Goal: Task Accomplishment & Management: Use online tool/utility

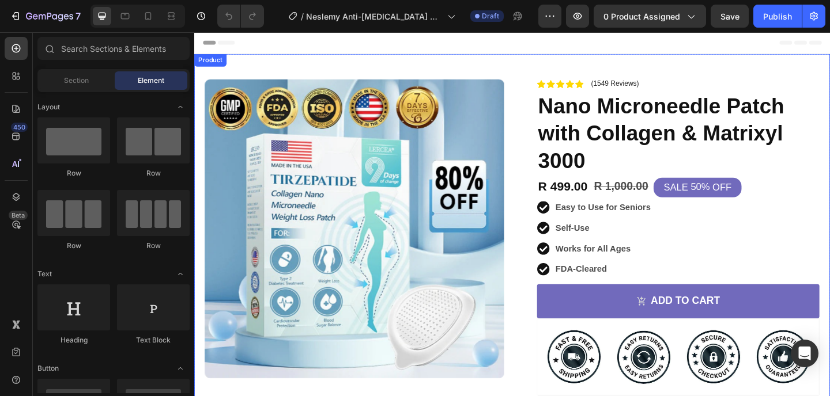
click at [528, 63] on div "Product Images Image Icon Icon Icon Icon Icon Icon List I bought this as I have…" at bounding box center [539, 327] width 691 height 543
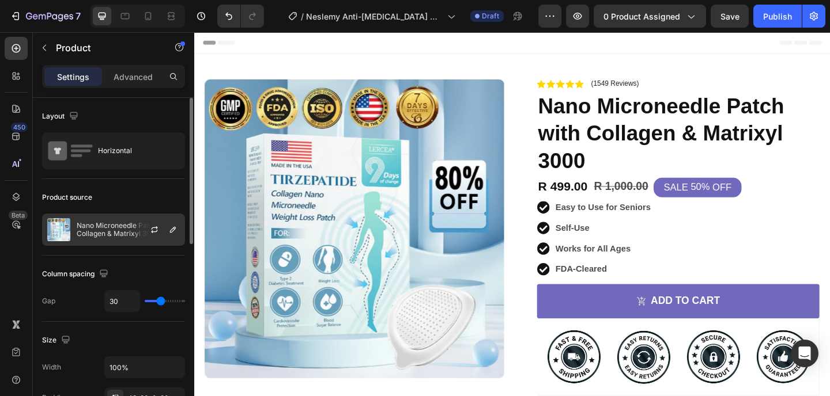
click at [116, 226] on p "Nano Microneedle Patch with Collagen & Matrixyl 3000" at bounding box center [128, 230] width 103 height 16
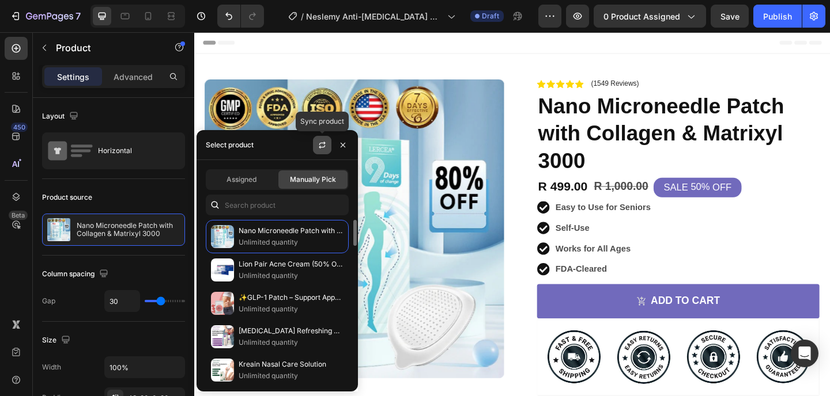
click at [320, 145] on icon "button" at bounding box center [321, 145] width 9 height 9
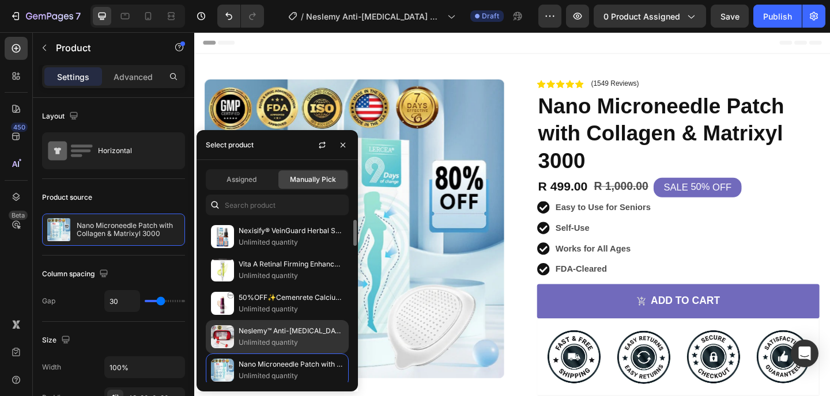
click at [279, 331] on p "Neslemy™ Anti-[MEDICAL_DATA] Device(For Adults & Children)" at bounding box center [290, 331] width 105 height 12
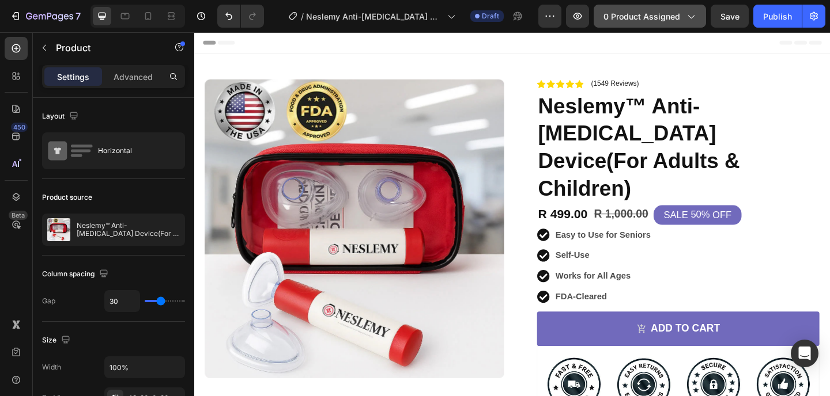
click at [659, 23] on button "0 product assigned" at bounding box center [649, 16] width 112 height 23
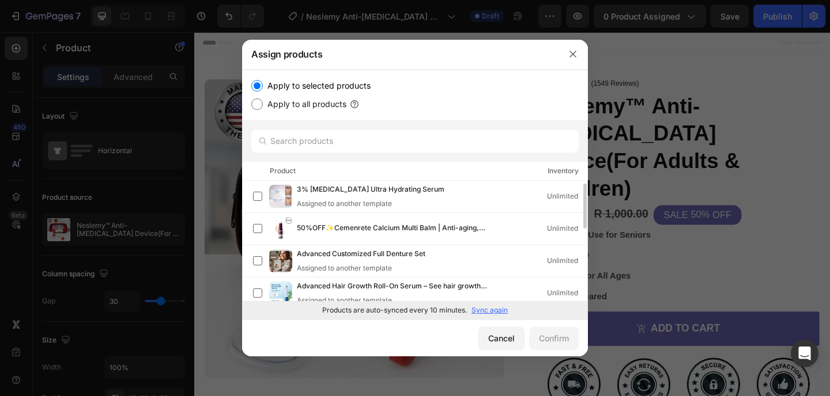
scroll to position [2, 0]
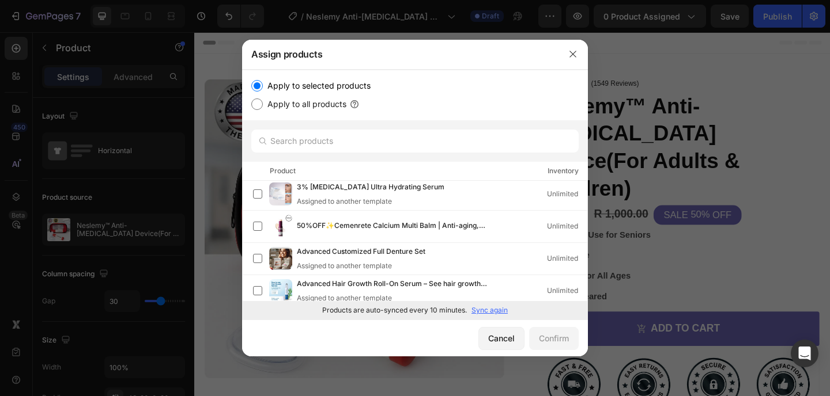
click at [495, 312] on p "Sync again" at bounding box center [489, 310] width 36 height 10
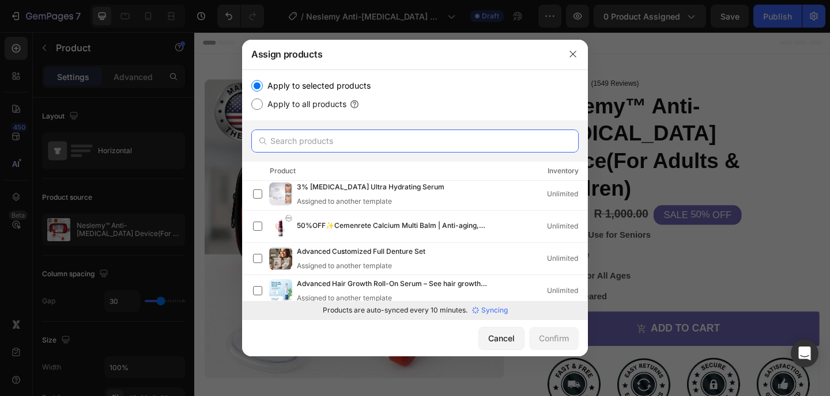
click at [414, 144] on input "text" at bounding box center [414, 141] width 327 height 23
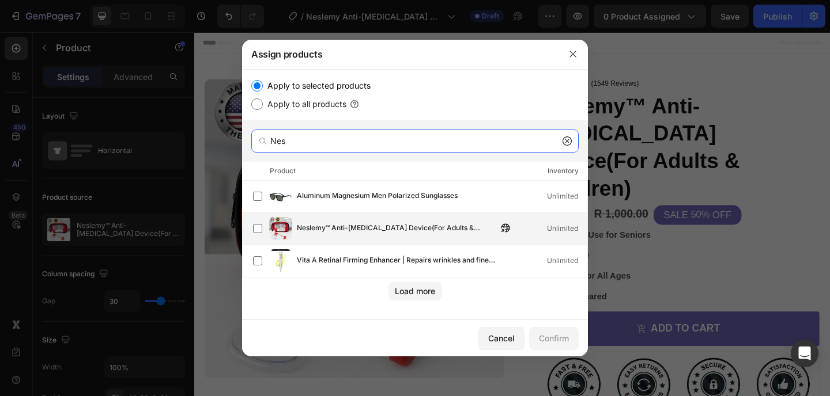
type input "Nes"
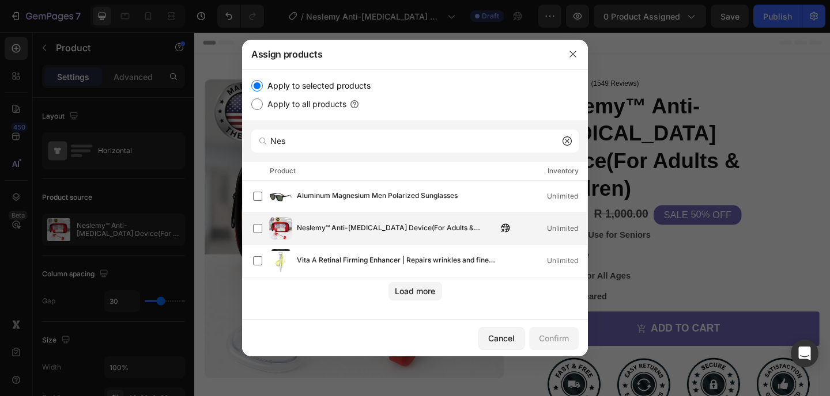
click at [397, 217] on div "Neslemy™ Anti-Choking Device(For Adults & Children) Unlimited" at bounding box center [420, 228] width 334 height 23
click at [574, 343] on button "Confirm" at bounding box center [554, 338] width 50 height 23
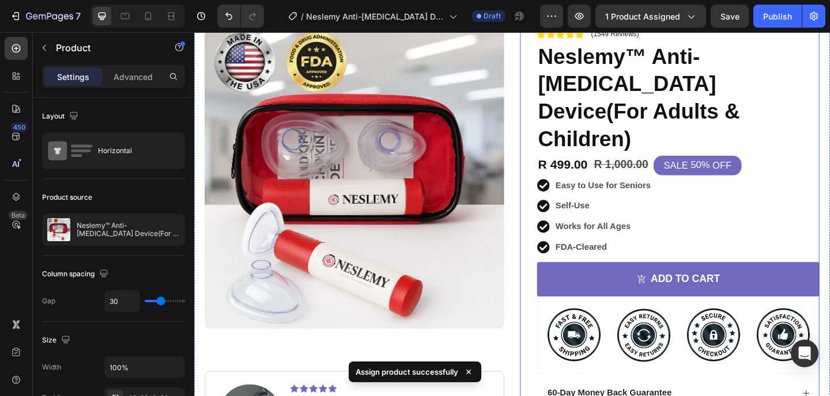
scroll to position [204, 0]
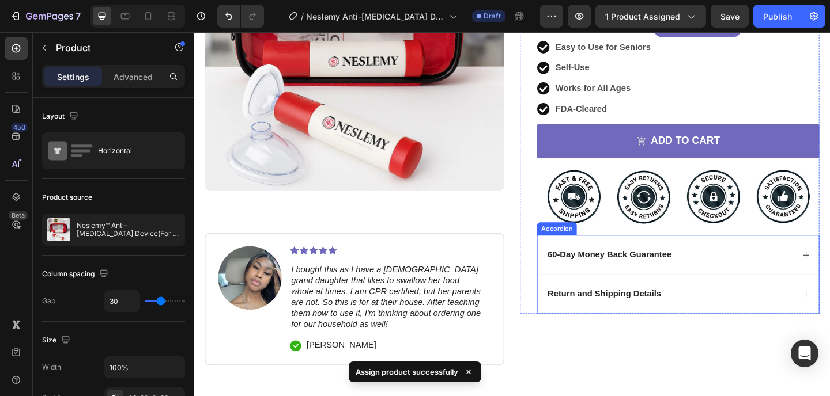
click at [764, 267] on div "60-Day Money Back Guarantee" at bounding box center [711, 275] width 269 height 16
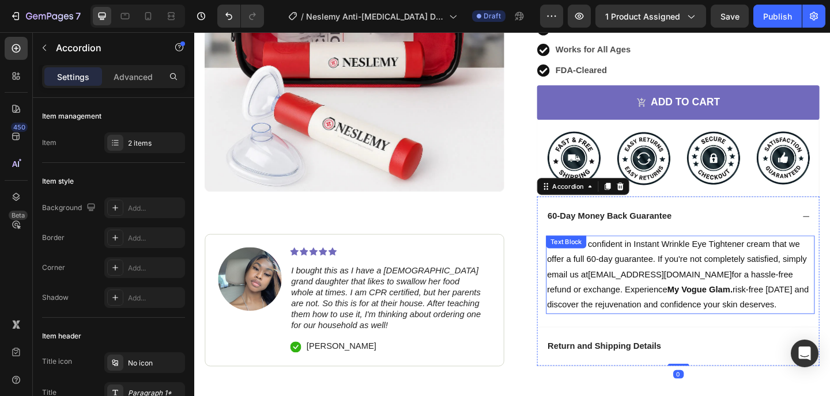
scroll to position [247, 0]
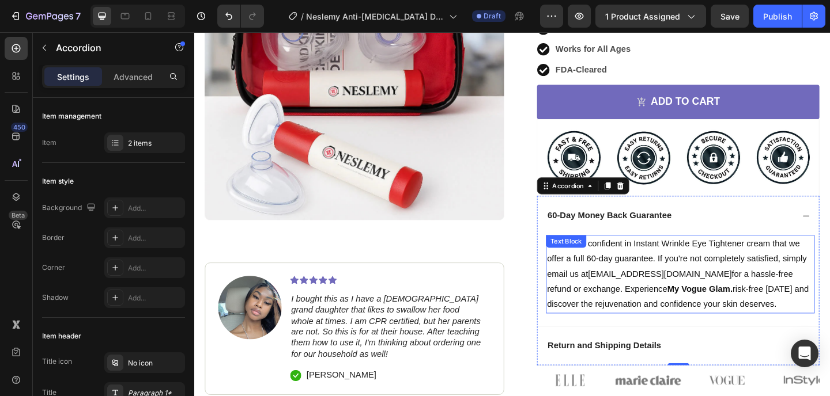
click at [649, 255] on p "We are so confident in Instant Wrinkle Eye Tightener cream that we offer a full…" at bounding box center [723, 296] width 290 height 83
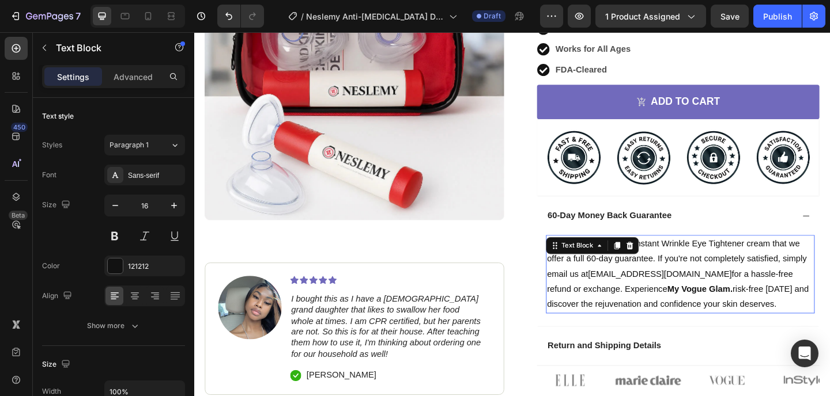
click at [649, 256] on div "Text Block" at bounding box center [627, 265] width 101 height 18
click at [707, 256] on p "We are so confident in Instant Wrinkle Eye Tightener cream that we offer a full…" at bounding box center [723, 296] width 290 height 83
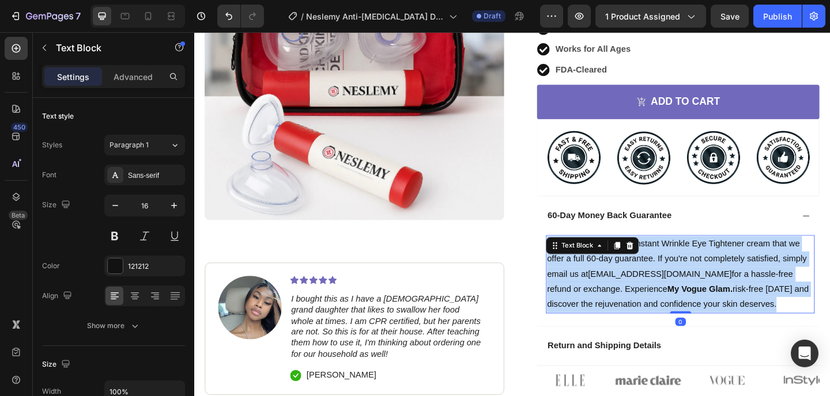
click at [707, 256] on p "We are so confident in Instant Wrinkle Eye Tightener cream that we offer a full…" at bounding box center [723, 296] width 290 height 83
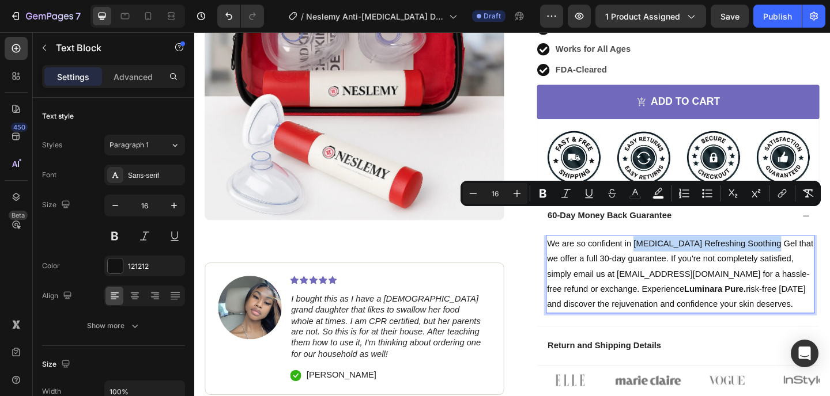
drag, startPoint x: 668, startPoint y: 232, endPoint x: 819, endPoint y: 232, distance: 150.4
click at [819, 258] on span "We are so confident in [MEDICAL_DATA] Refreshing Soothing Gel that we offer a f…" at bounding box center [722, 287] width 289 height 59
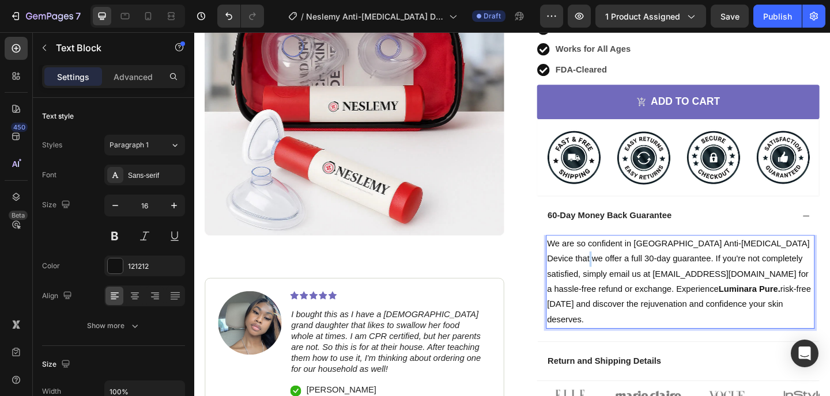
click at [589, 258] on span "We are so confident in Neslemу Anti-Choking Device that we offer a full 30-day …" at bounding box center [721, 287] width 286 height 59
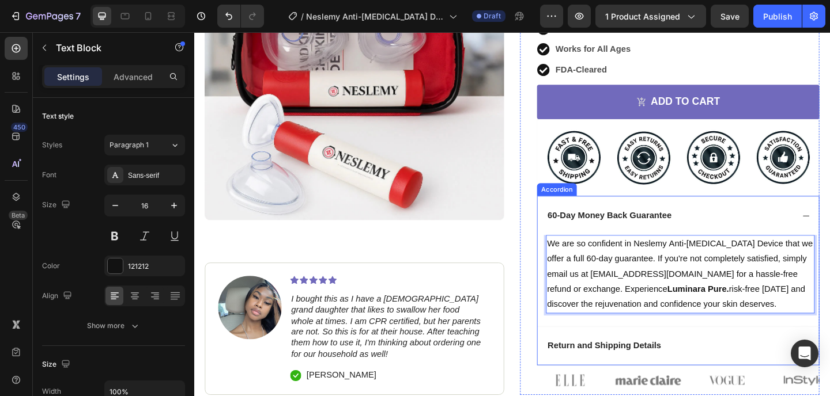
click at [763, 225] on div "60-Day Money Back Guarantee" at bounding box center [711, 233] width 269 height 16
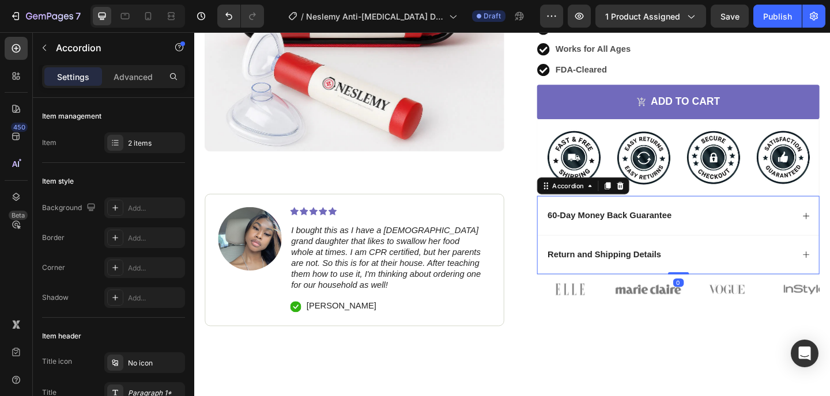
click at [737, 211] on div "60-Day Money Back Guarantee" at bounding box center [720, 232] width 306 height 43
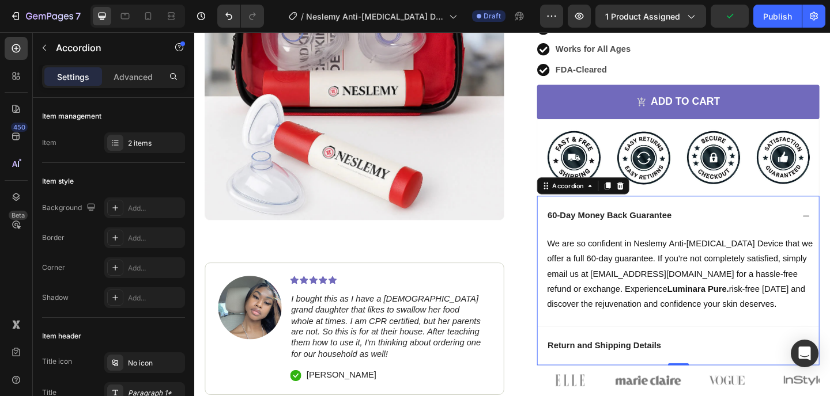
click at [737, 211] on div "60-Day Money Back Guarantee" at bounding box center [720, 232] width 306 height 43
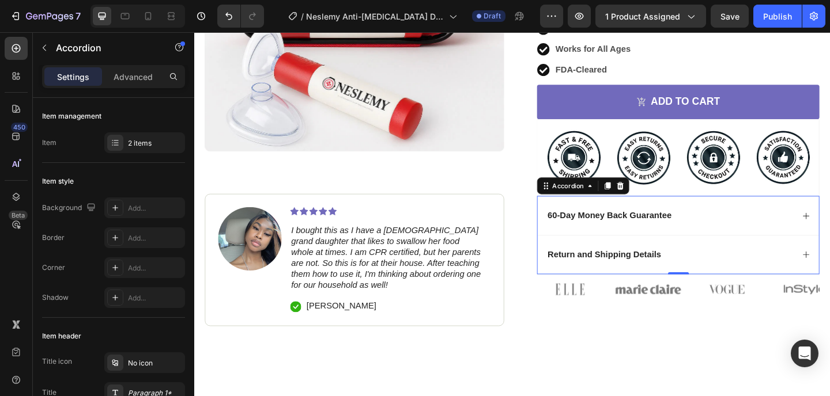
click at [736, 267] on div "Return and Shipping Details" at bounding box center [711, 275] width 269 height 16
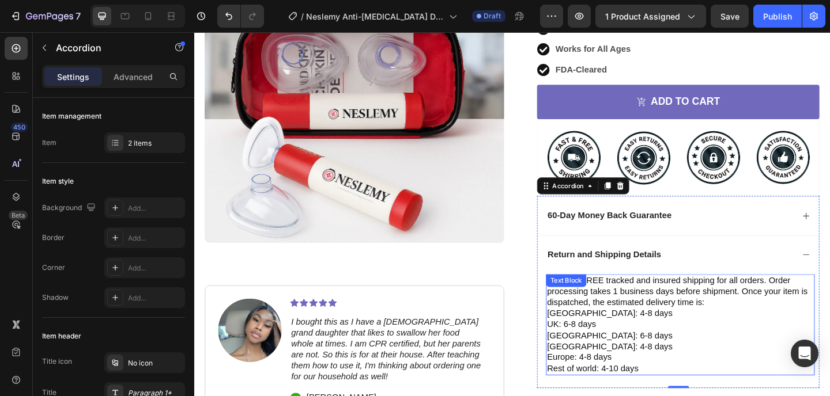
click at [681, 297] on p "We offer FREE tracked and insured shipping for all orders. Order processing tak…" at bounding box center [723, 315] width 290 height 36
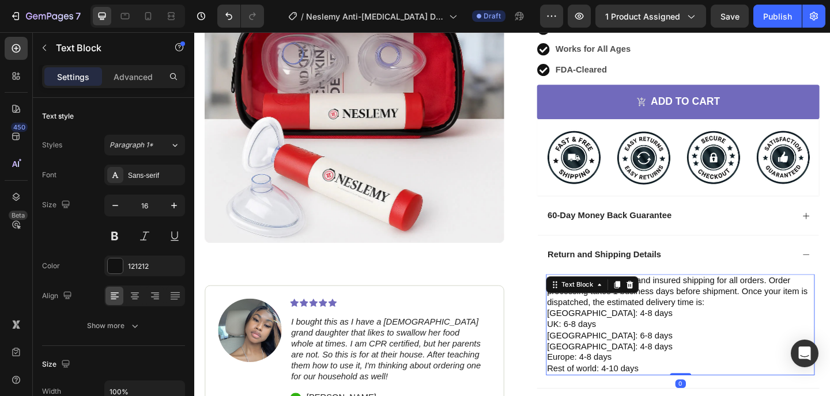
click at [681, 297] on p "We offer FREE tracked and insured shipping for all orders. Order processing tak…" at bounding box center [723, 315] width 290 height 36
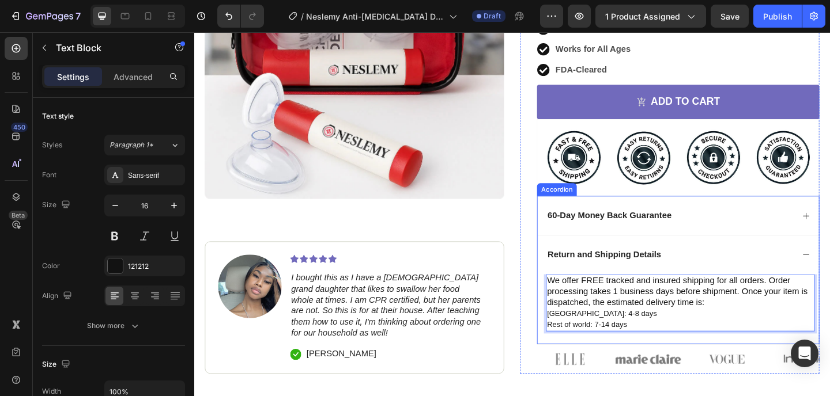
click at [744, 267] on div "Return and Shipping Details" at bounding box center [711, 275] width 269 height 16
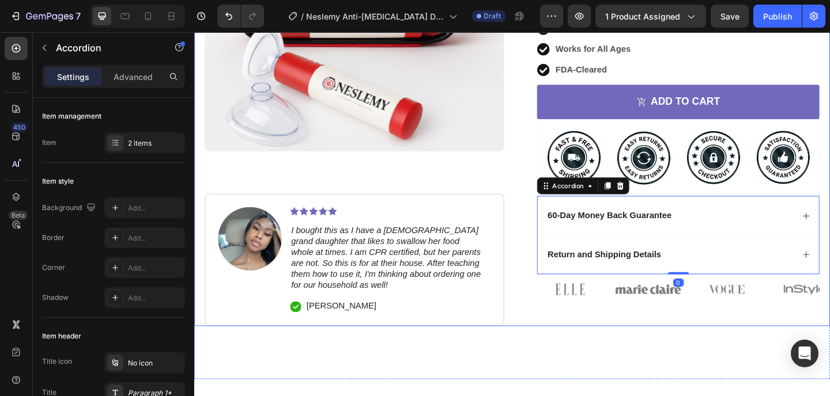
click at [535, 126] on div "Product Images Image Icon Icon Icon Icon Icon Icon List I bought this as I have…" at bounding box center [539, 80] width 691 height 543
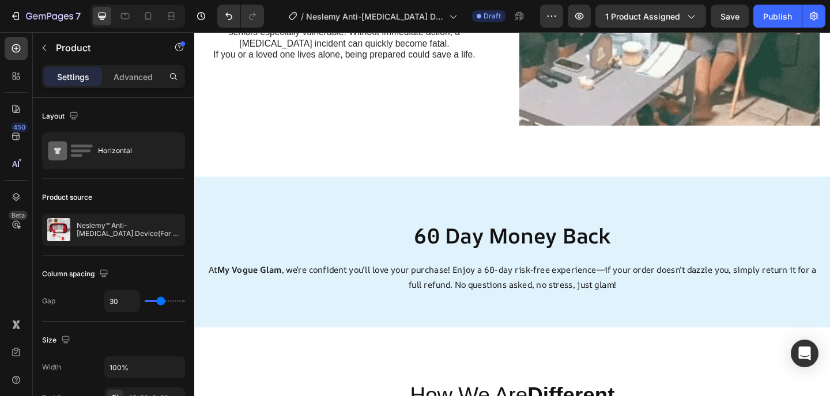
scroll to position [1663, 0]
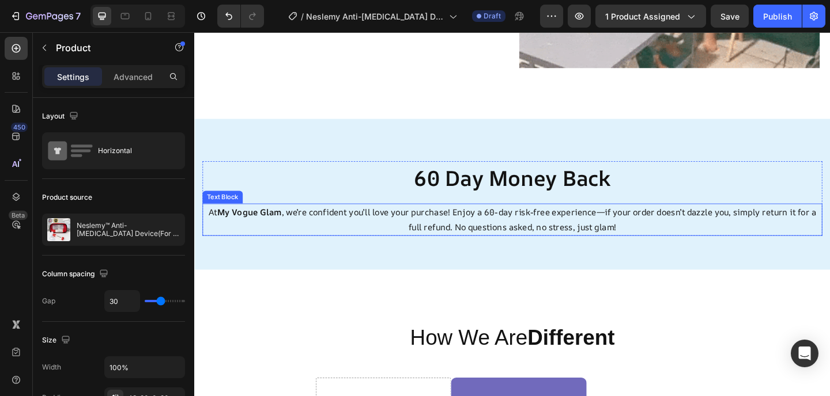
click at [272, 222] on strong "My Vogue Glam" at bounding box center [254, 228] width 70 height 13
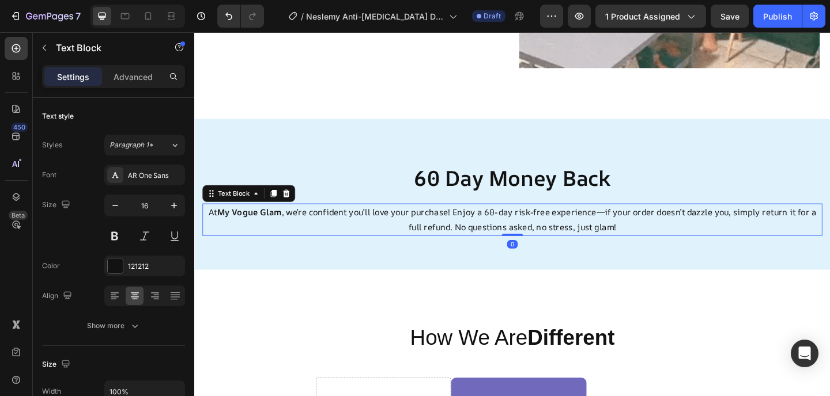
click at [272, 222] on strong "My Vogue Glam" at bounding box center [254, 228] width 70 height 13
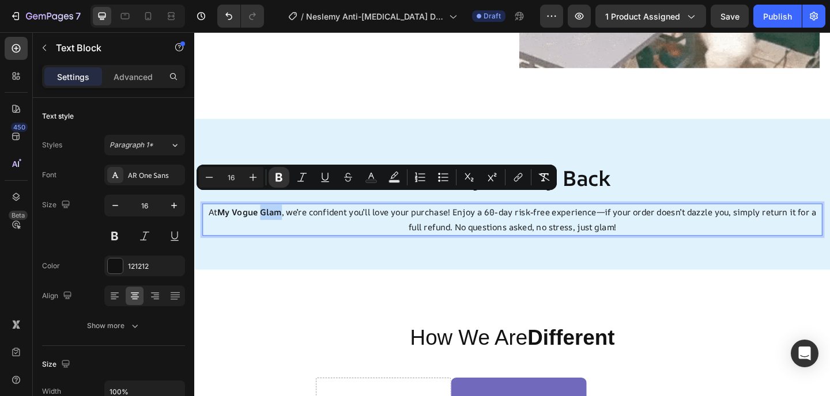
click at [280, 222] on strong "My Vogue Glam" at bounding box center [254, 228] width 70 height 13
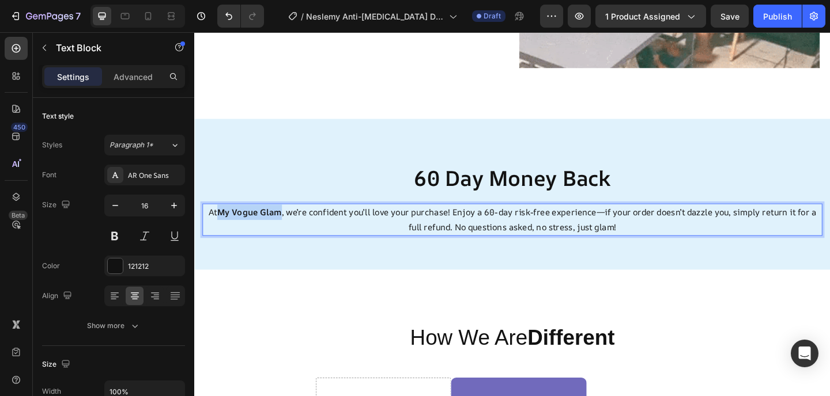
drag, startPoint x: 286, startPoint y: 214, endPoint x: 221, endPoint y: 218, distance: 65.2
click at [221, 222] on strong "My Vogue Glam" at bounding box center [254, 228] width 70 height 13
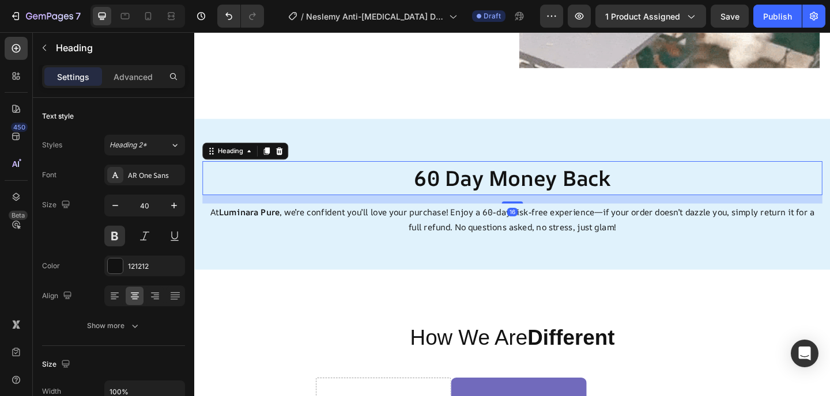
click at [389, 173] on h2 "60 Day Money Back" at bounding box center [540, 191] width 674 height 37
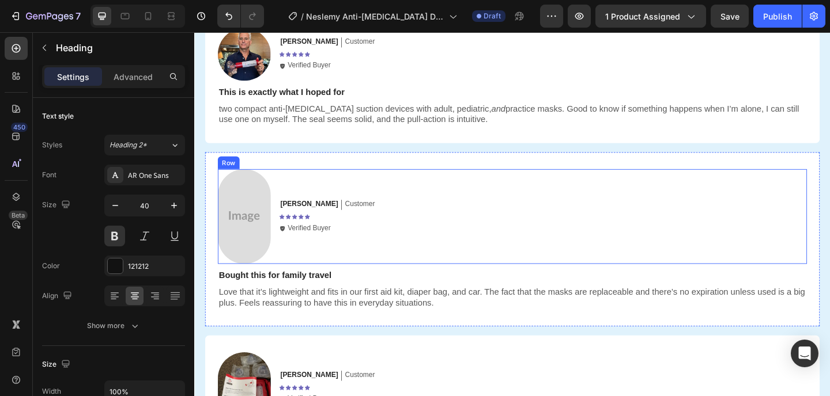
scroll to position [2489, 0]
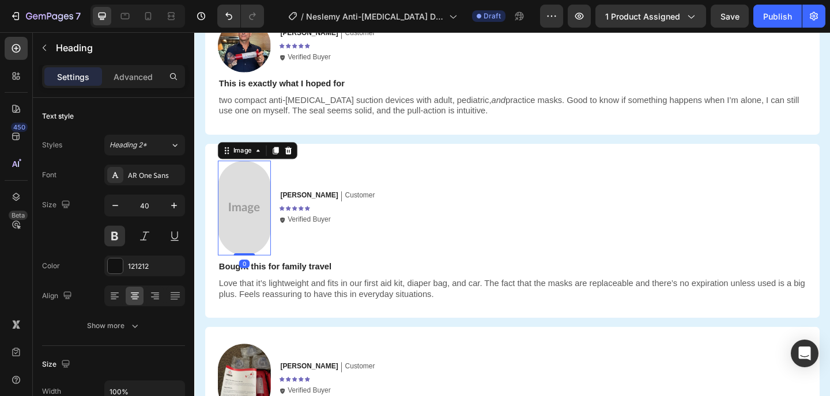
click at [248, 207] on img at bounding box center [248, 223] width 58 height 103
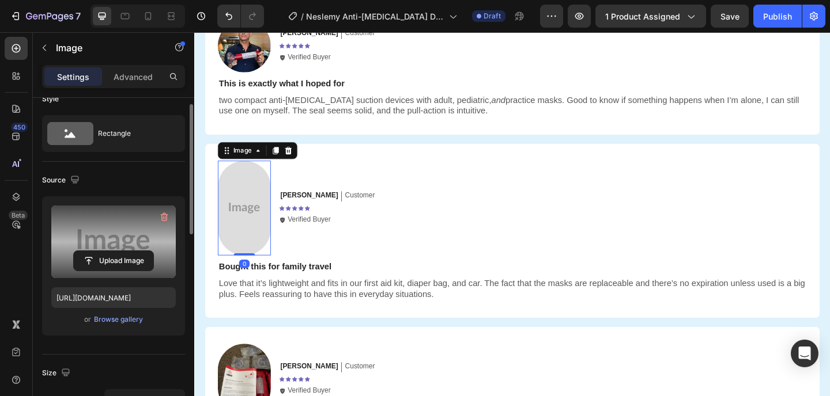
scroll to position [92, 0]
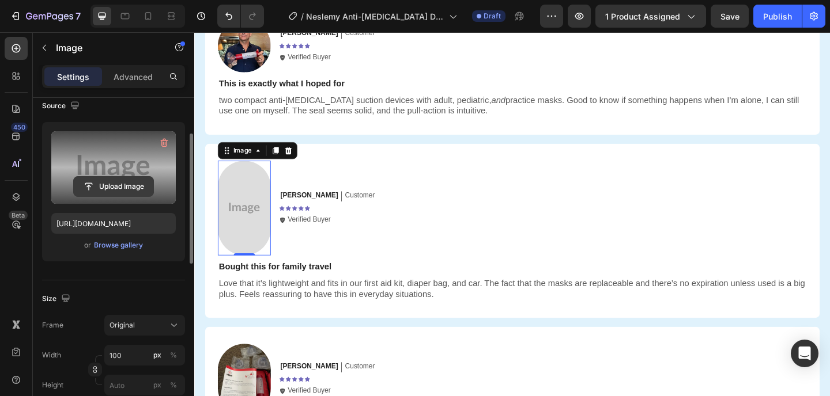
click at [116, 184] on input "file" at bounding box center [113, 187] width 79 height 20
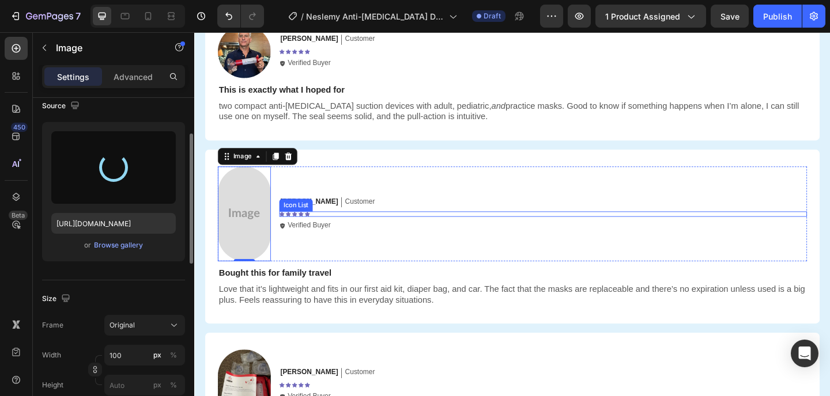
scroll to position [2454, 0]
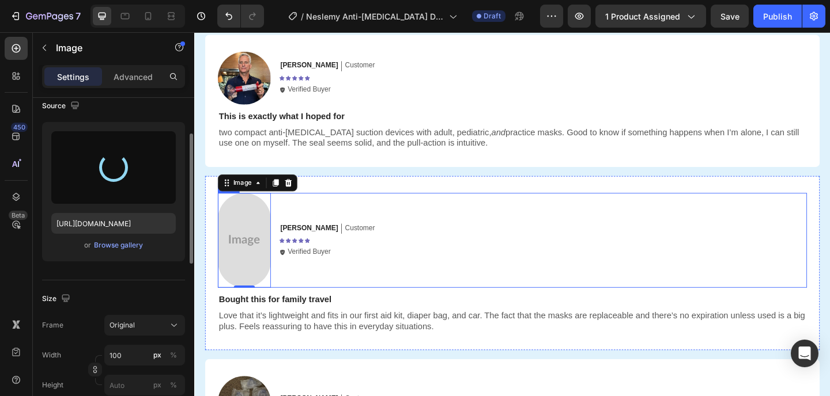
type input "https://cdn.shopify.com/s/files/1/0939/0230/7666/files/gempages_550951329544013…"
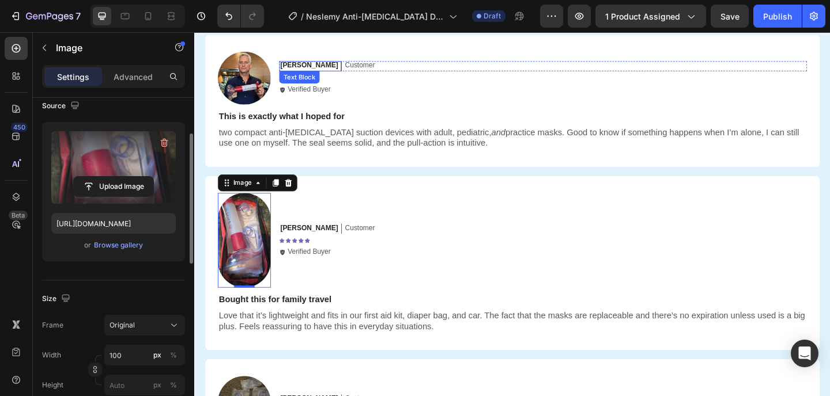
click at [294, 70] on p "[PERSON_NAME]" at bounding box center [318, 69] width 63 height 10
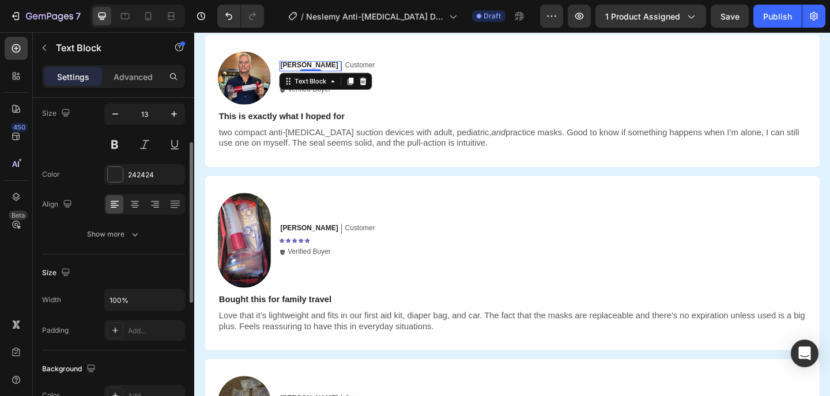
scroll to position [0, 0]
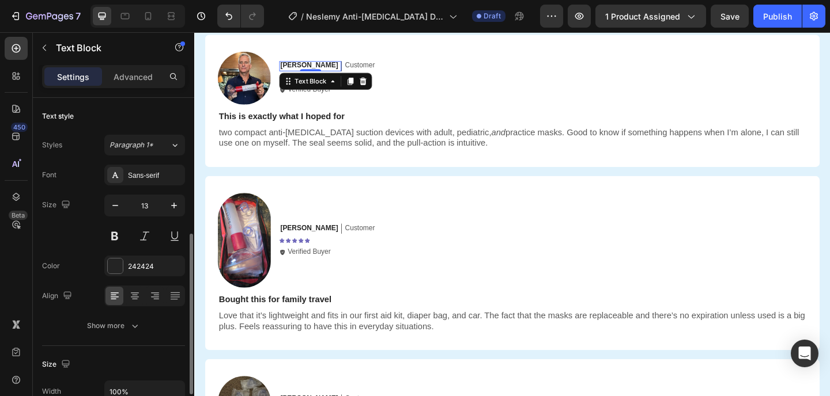
click at [294, 70] on p "[PERSON_NAME]" at bounding box center [318, 69] width 63 height 10
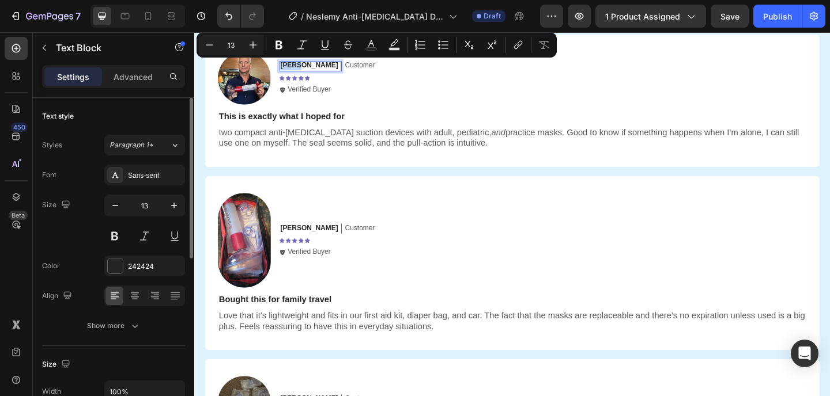
click at [294, 70] on p "[PERSON_NAME]" at bounding box center [318, 69] width 63 height 10
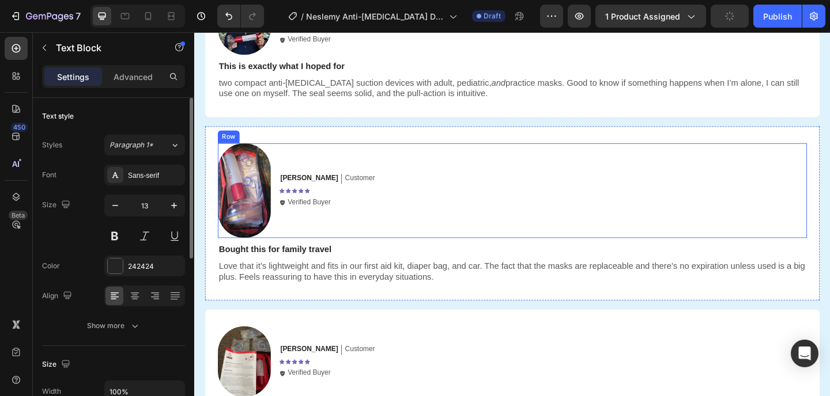
scroll to position [2483, 0]
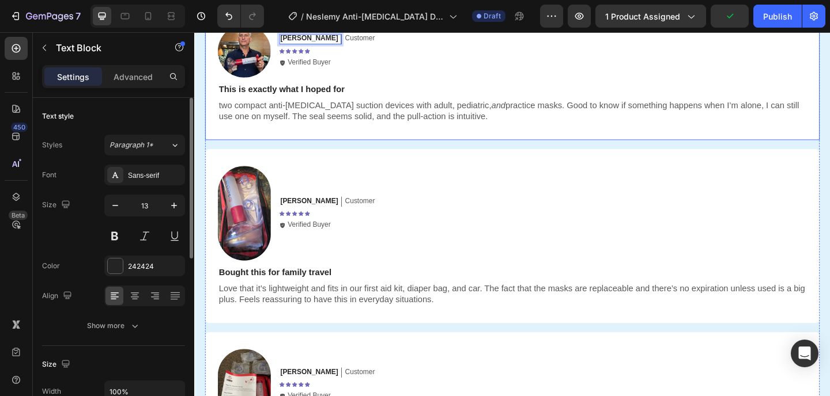
click at [446, 149] on div "Trusted By Over 50,000+ Happy Customers! Heading Icon Icon Icon Icon Icon Icon …" at bounding box center [540, 226] width 668 height 594
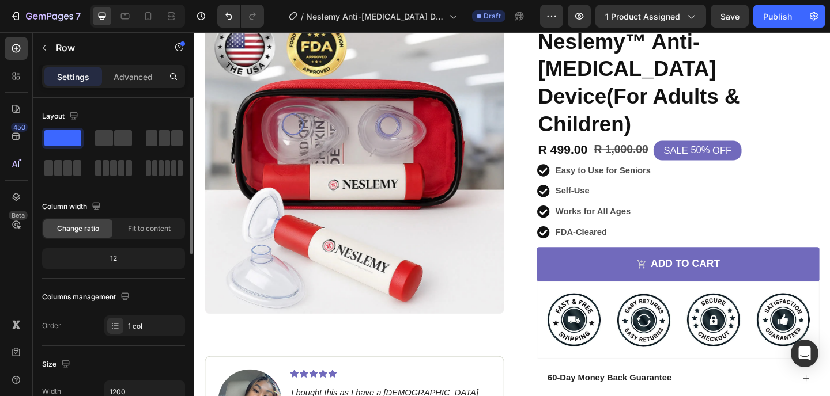
scroll to position [0, 0]
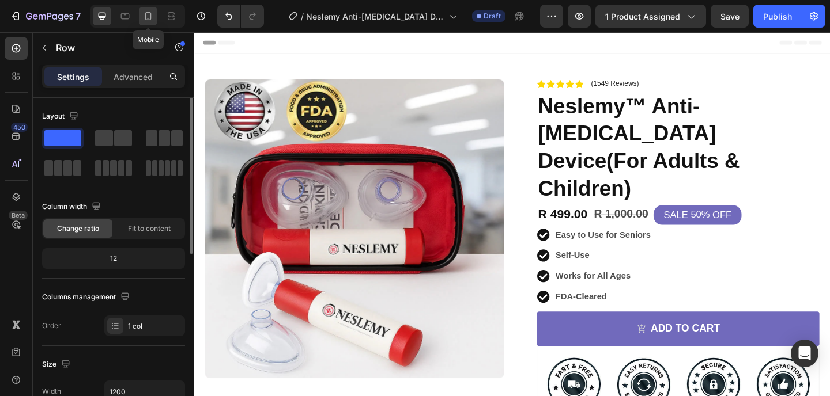
click at [151, 21] on icon at bounding box center [148, 16] width 12 height 12
type input "100%"
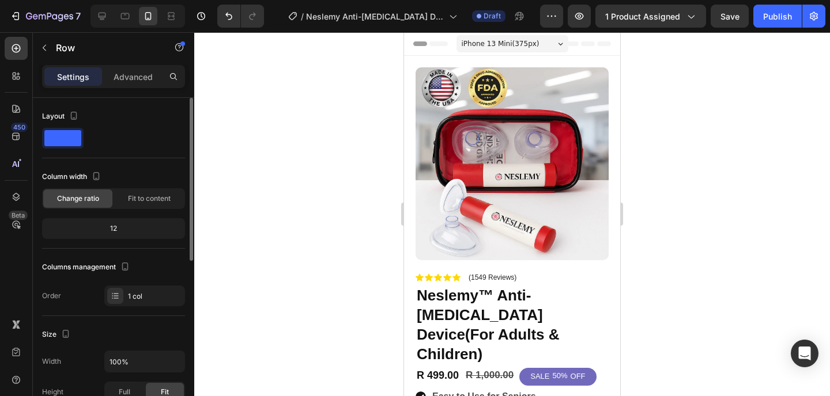
click at [687, 93] on div at bounding box center [511, 214] width 635 height 364
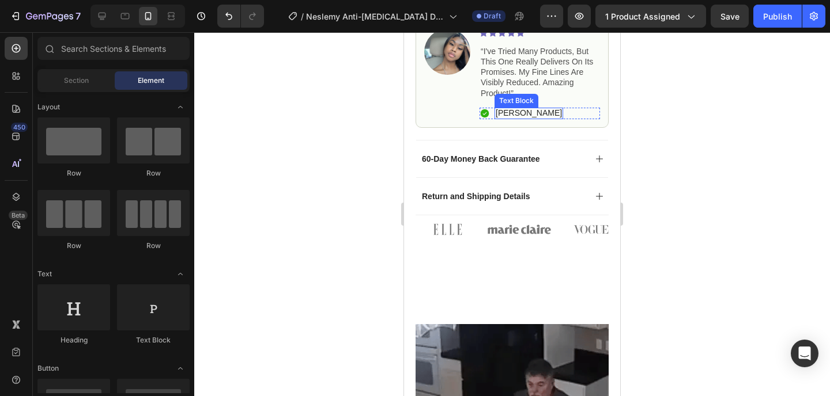
scroll to position [581, 0]
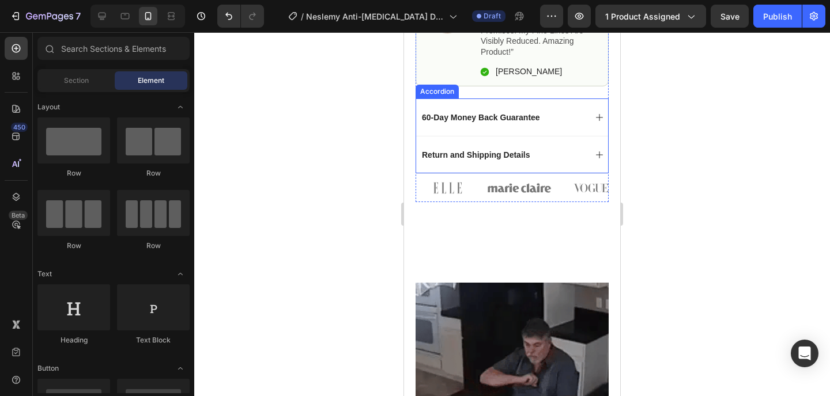
click at [561, 111] on div "60-Day Money Back Guarantee" at bounding box center [502, 118] width 165 height 14
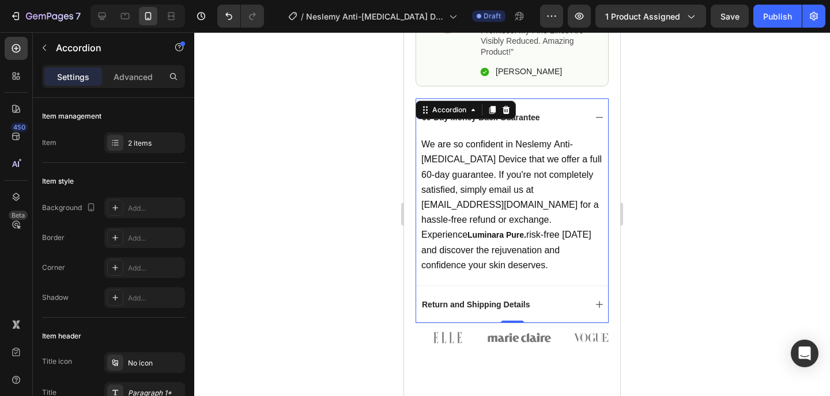
click at [561, 111] on div "60-Day Money Back Guarantee" at bounding box center [502, 118] width 165 height 14
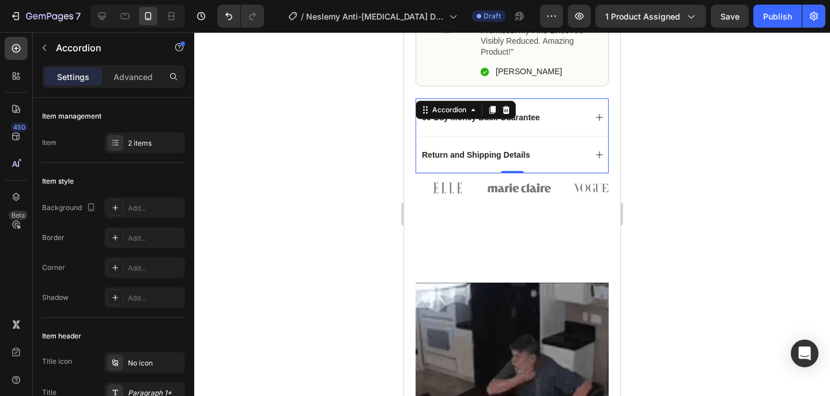
click at [552, 136] on div "Return and Shipping Details" at bounding box center [512, 154] width 192 height 37
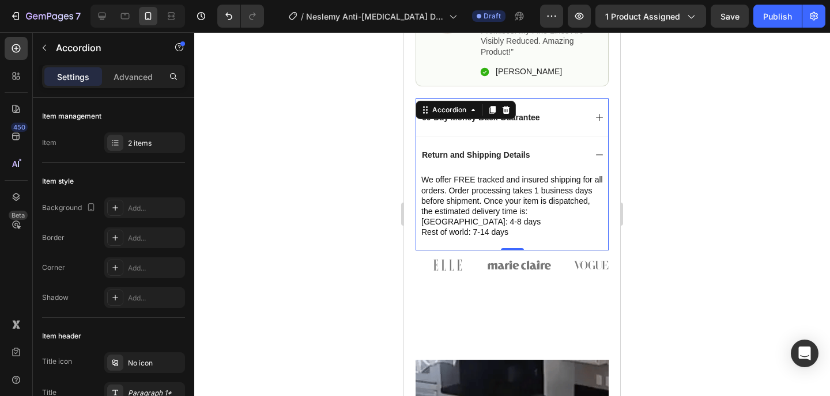
click at [552, 136] on div "Return and Shipping Details" at bounding box center [512, 154] width 192 height 37
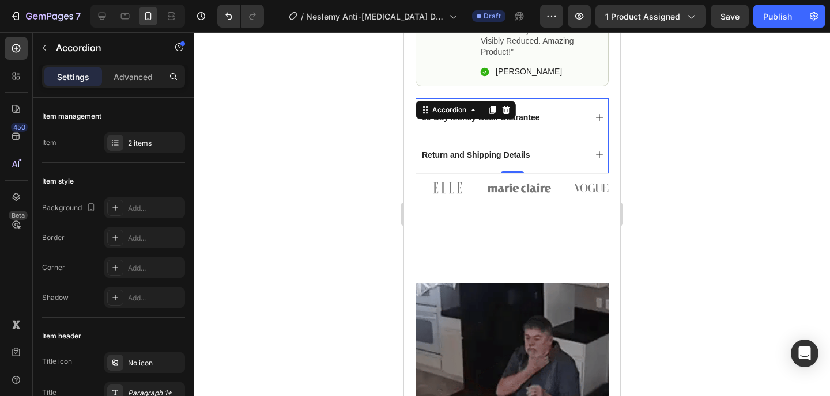
click at [559, 111] on div "60-Day Money Back Guarantee" at bounding box center [502, 118] width 165 height 14
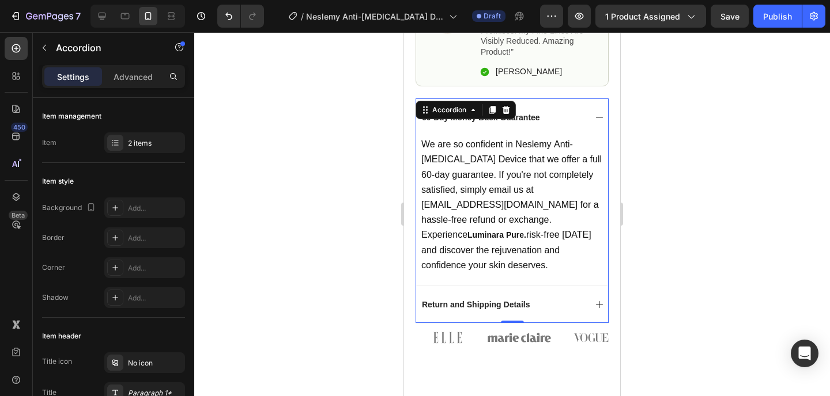
click at [559, 111] on div "60-Day Money Back Guarantee" at bounding box center [502, 118] width 165 height 14
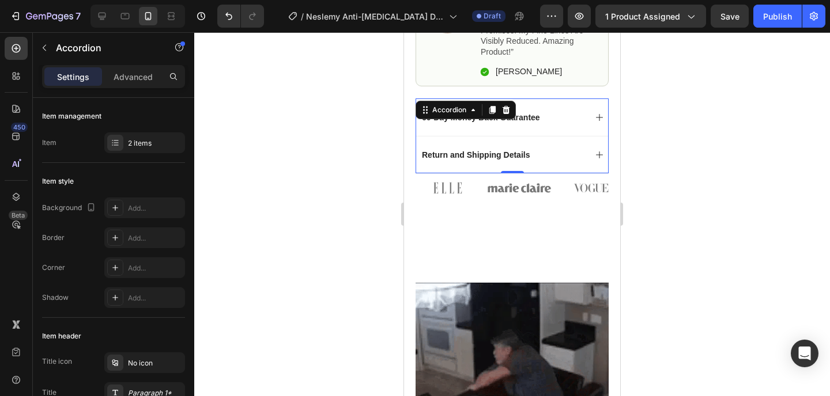
click at [695, 104] on div at bounding box center [511, 214] width 635 height 364
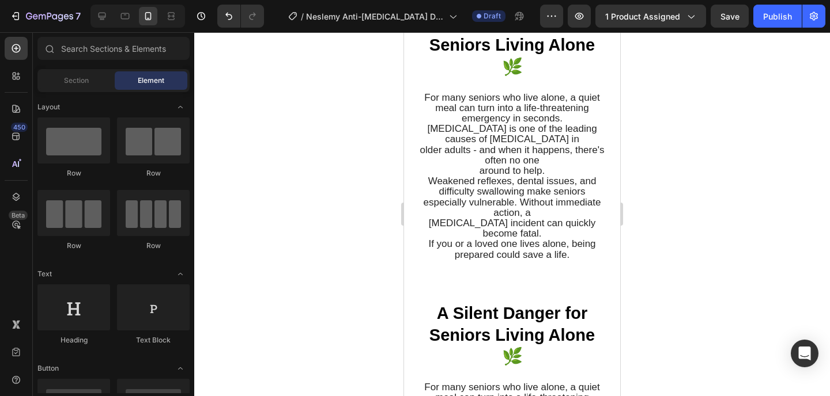
scroll to position [1608, 0]
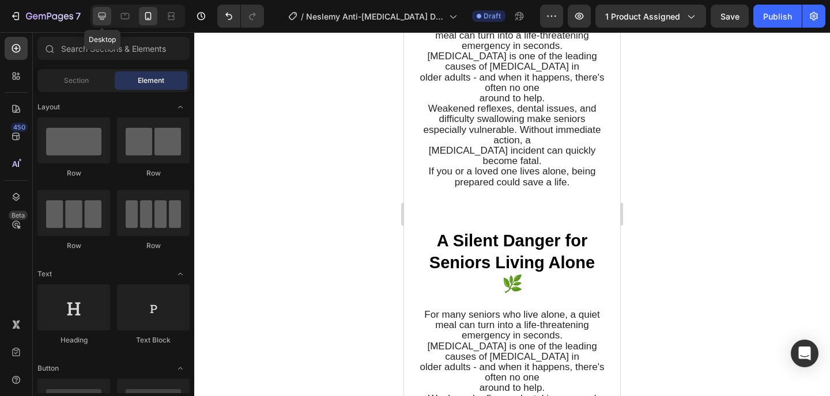
click at [108, 22] on div at bounding box center [102, 16] width 18 height 18
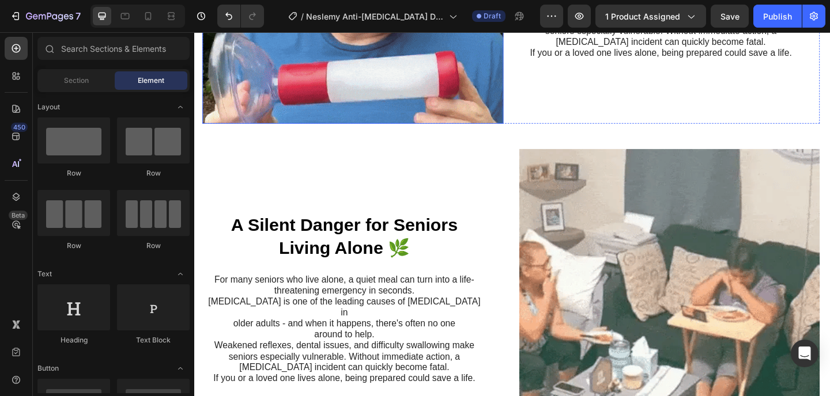
scroll to position [1538, 0]
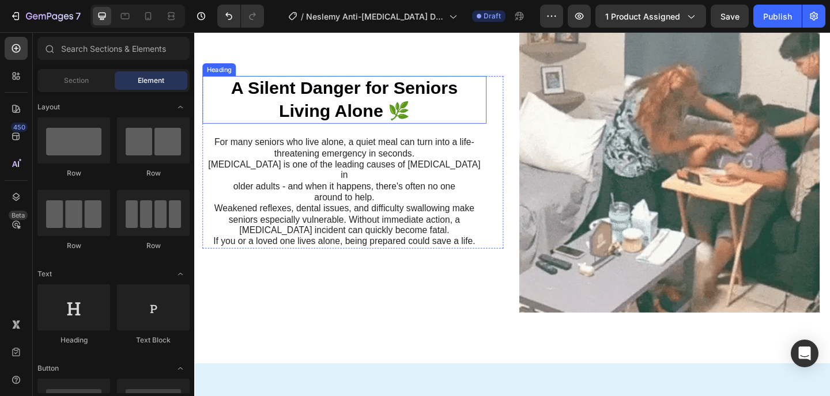
click at [350, 99] on strong "A Silent Danger for Seniors Living Alone 🌿" at bounding box center [357, 105] width 247 height 46
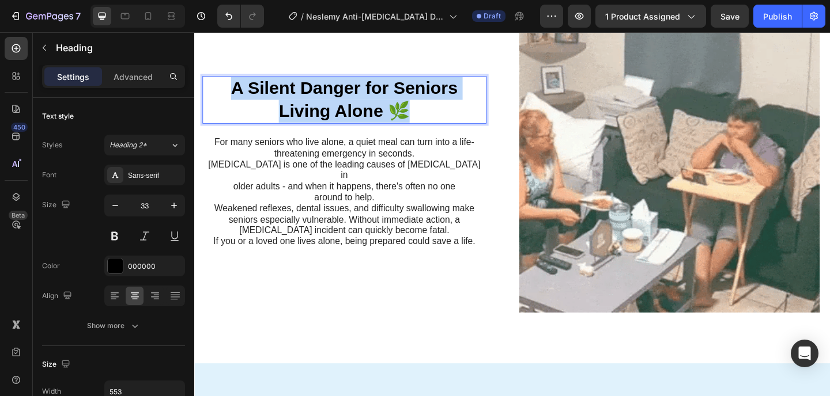
click at [350, 99] on strong "A Silent Danger for Seniors Living Alone 🌿" at bounding box center [357, 105] width 247 height 46
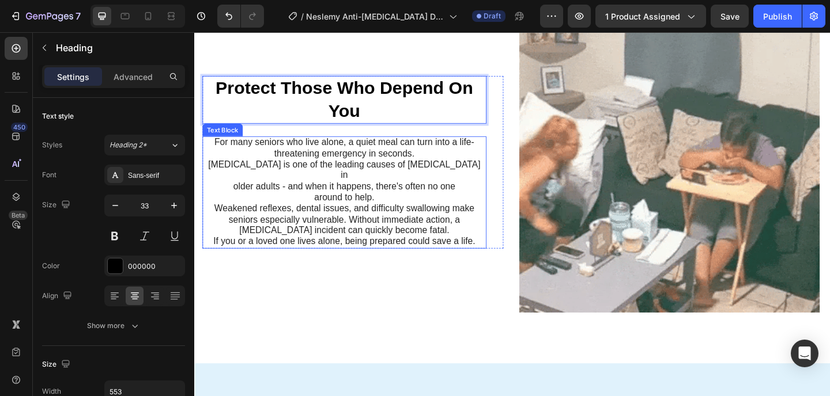
click at [411, 195] on span "older adults - and when it happens, there's often no one" at bounding box center [356, 200] width 241 height 11
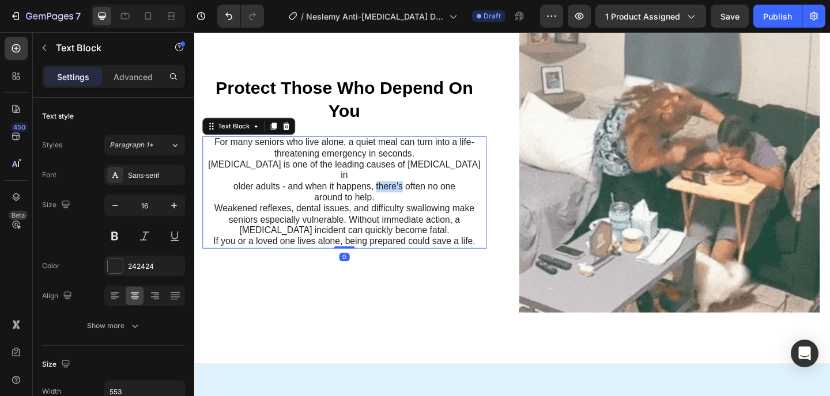
click at [411, 195] on span "older adults - and when it happens, there's often no one" at bounding box center [356, 200] width 241 height 11
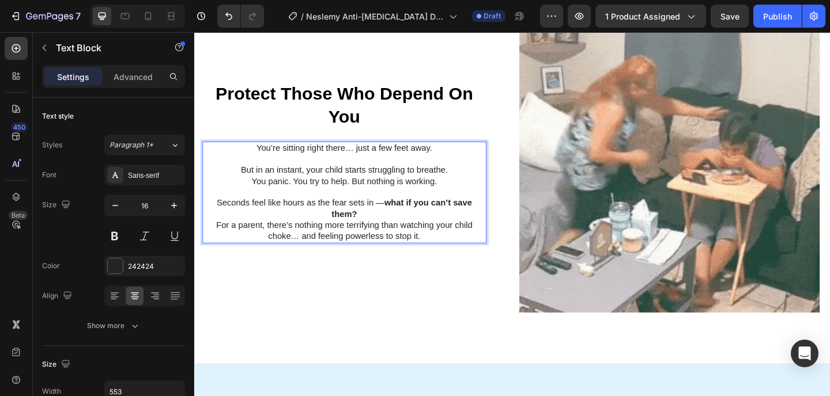
click at [393, 189] on p "You panic. You try to help. But nothing is working. Seconds feel like hours as …" at bounding box center [357, 213] width 306 height 48
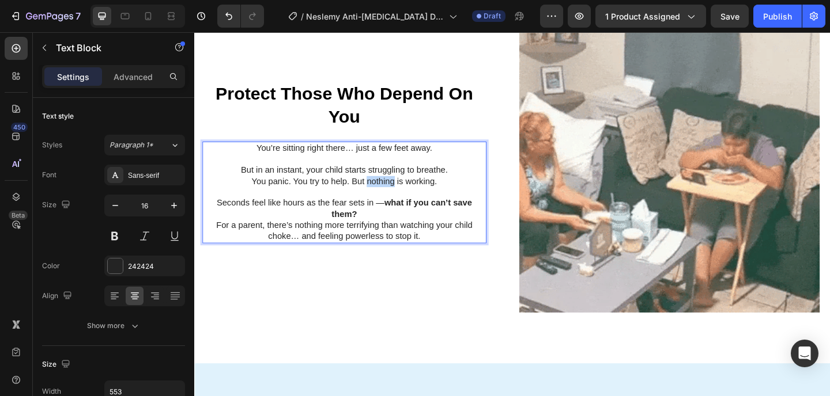
click at [393, 189] on p "You panic. You try to help. But nothing is working. Seconds feel like hours as …" at bounding box center [357, 213] width 306 height 48
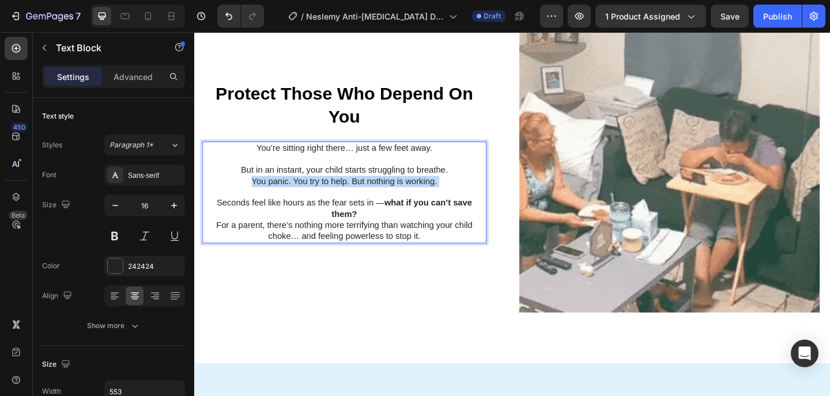
click at [393, 189] on p "You panic. You try to help. But nothing is working. Seconds feel like hours as …" at bounding box center [357, 213] width 306 height 48
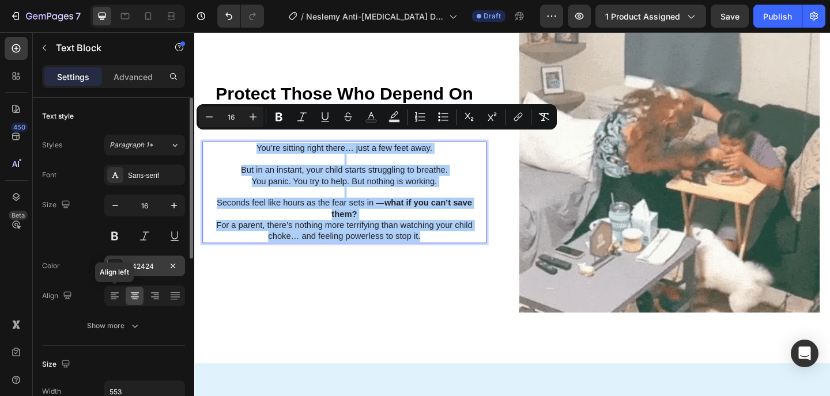
click at [118, 291] on icon at bounding box center [115, 296] width 12 height 12
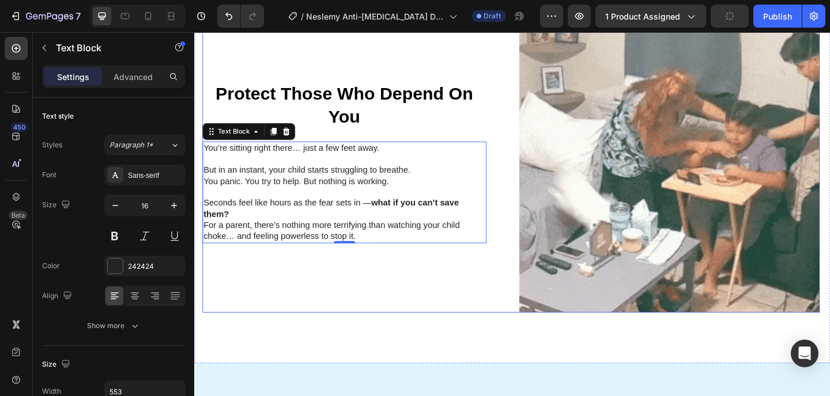
click at [408, 71] on div "⁠⁠⁠⁠⁠⁠⁠ Protect Those Who Depend On You Heading You’re sitting right there… jus…" at bounding box center [366, 173] width 327 height 327
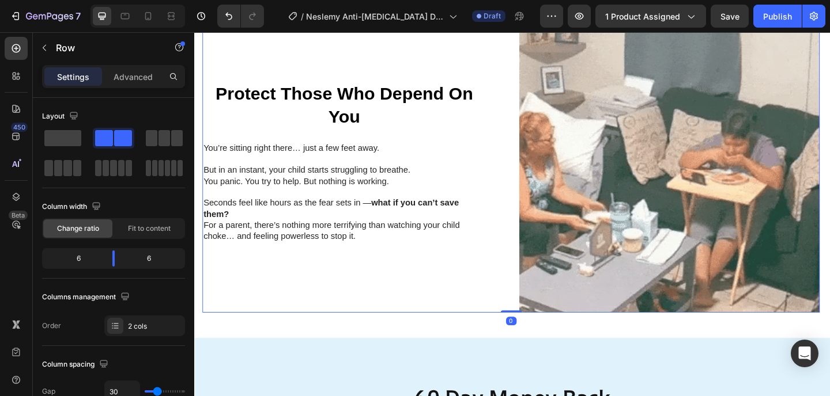
drag, startPoint x: 530, startPoint y: 351, endPoint x: 535, endPoint y: 302, distance: 49.2
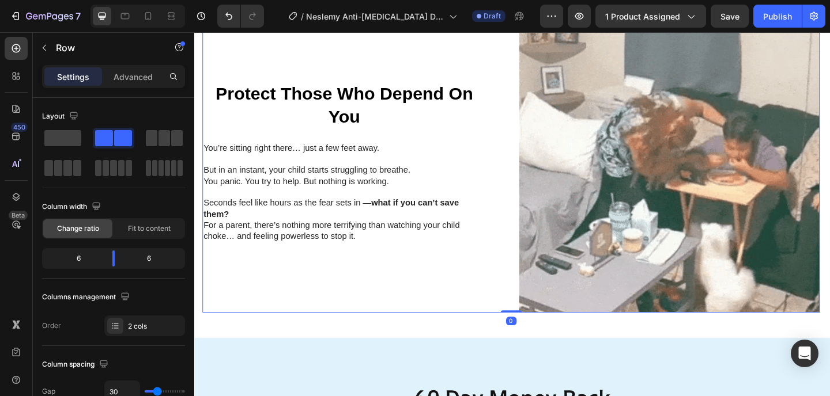
click at [535, 302] on div "Image ⁠⁠⁠⁠⁠⁠⁠ Protect Those Who Depend On You Heading You’re sitting right ther…" at bounding box center [538, 173] width 671 height 327
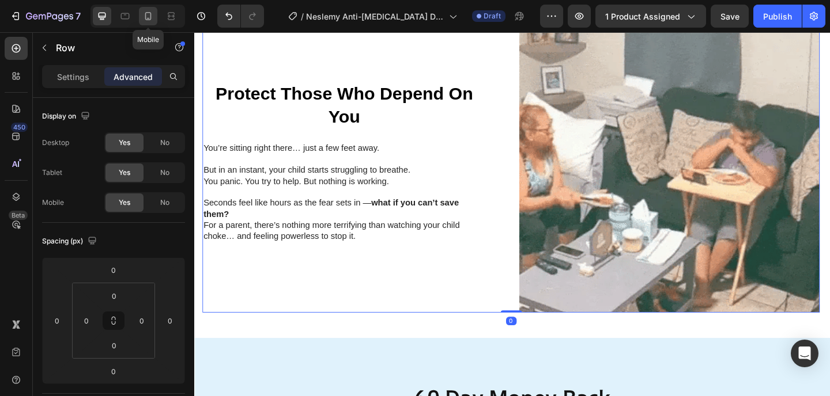
click at [150, 16] on icon at bounding box center [148, 16] width 12 height 12
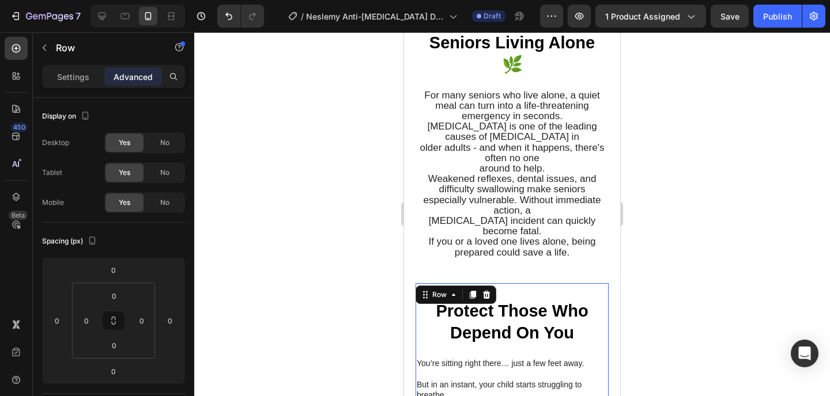
type input "42"
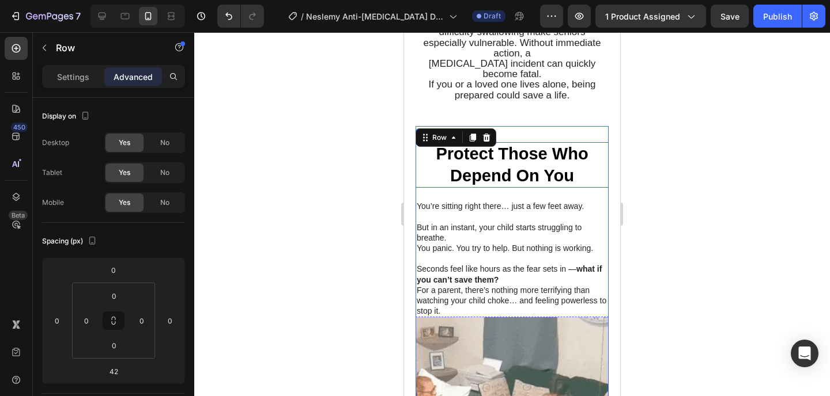
scroll to position [1695, 0]
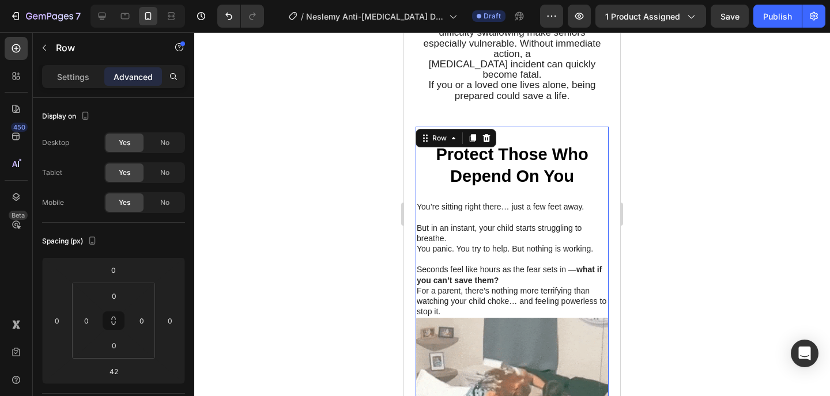
click at [695, 131] on div at bounding box center [511, 214] width 635 height 364
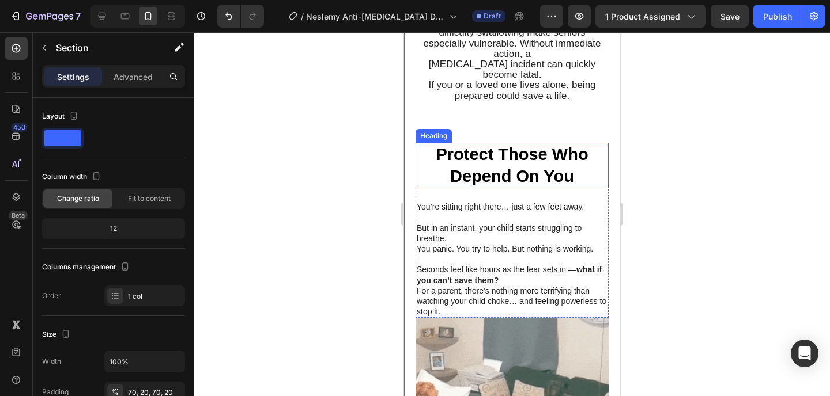
click at [589, 144] on p "⁠⁠⁠⁠⁠⁠⁠ Protect Those Who Depend On You" at bounding box center [512, 165] width 191 height 43
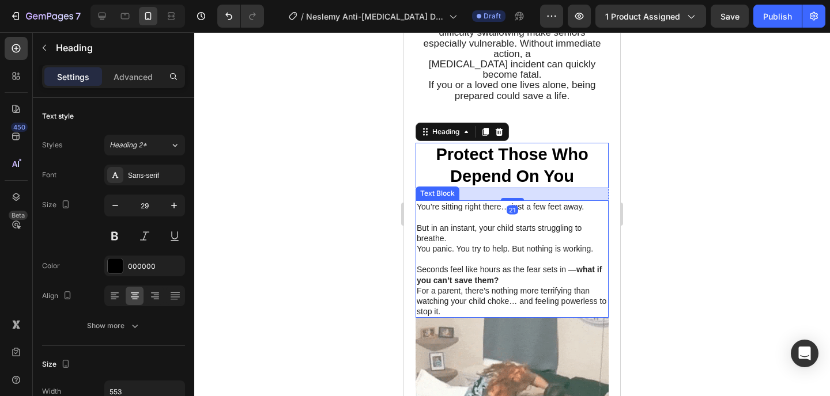
click at [595, 202] on p "You’re sitting right there… just a few feet away. But in an instant, your child…" at bounding box center [512, 223] width 191 height 42
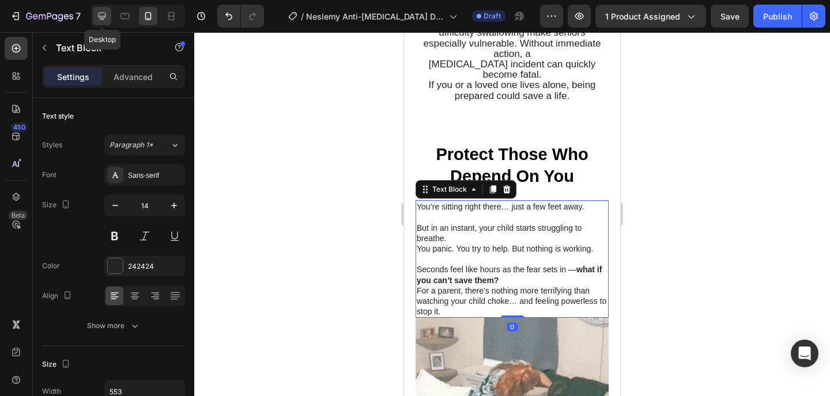
click at [107, 15] on icon at bounding box center [102, 16] width 12 height 12
type input "16"
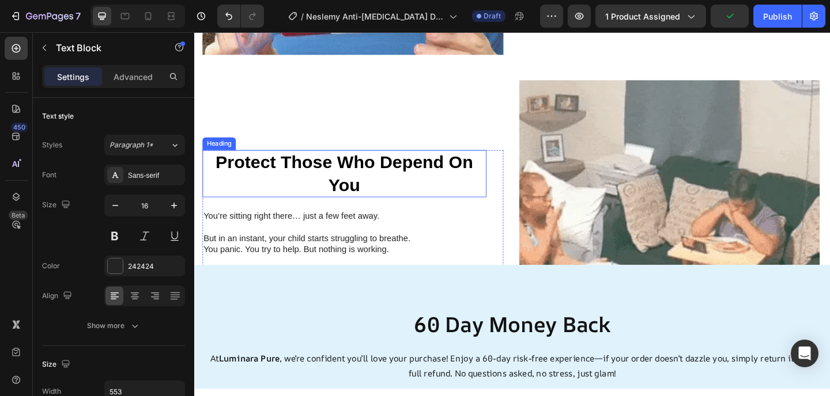
scroll to position [1519, 0]
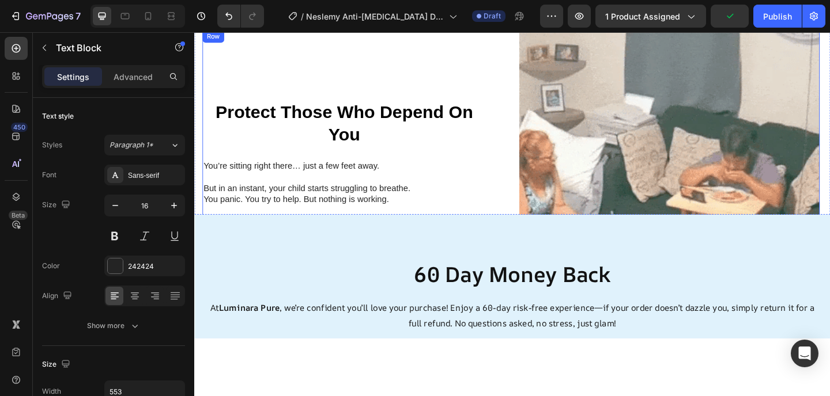
click at [510, 65] on div "Protect Those Who Depend On You Heading You’re sitting right there… just a few …" at bounding box center [366, 193] width 327 height 327
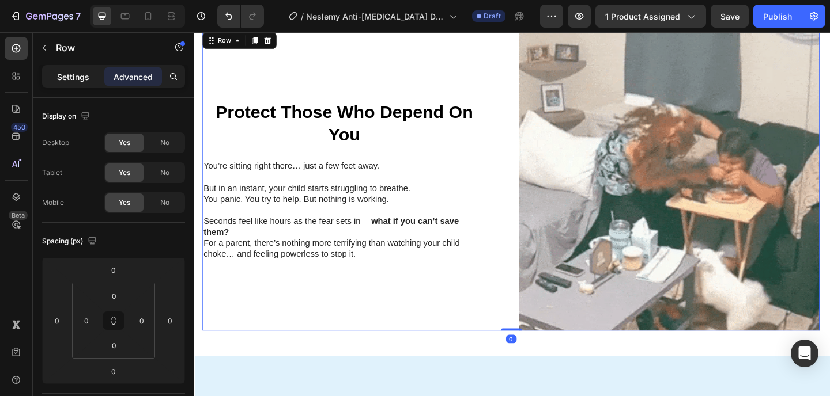
click at [76, 79] on p "Settings" at bounding box center [73, 77] width 32 height 12
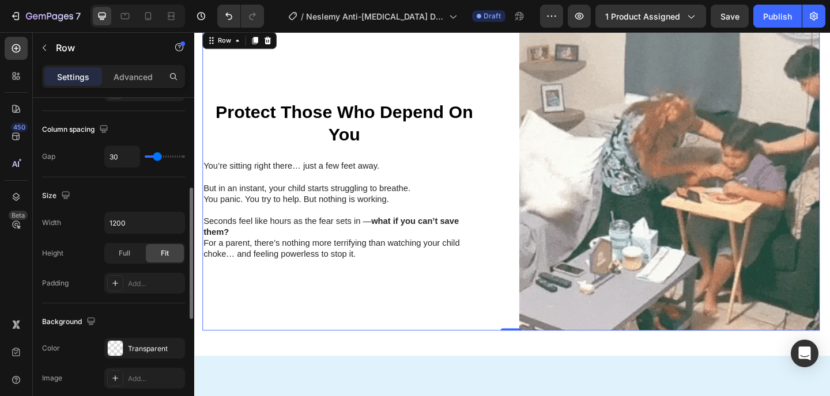
scroll to position [155, 0]
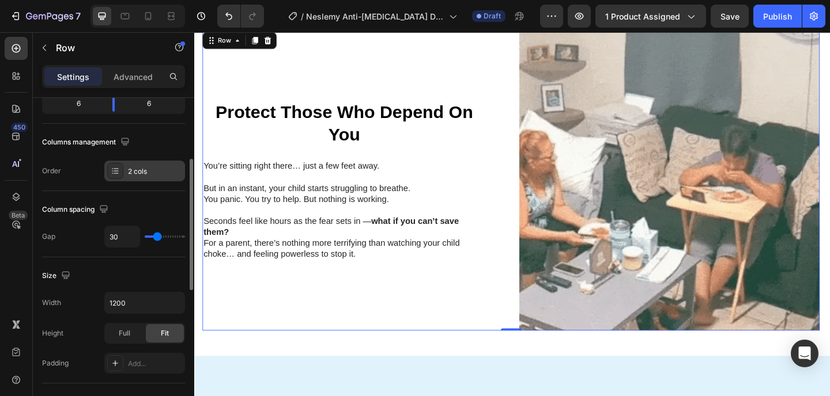
click at [108, 168] on div at bounding box center [115, 171] width 16 height 16
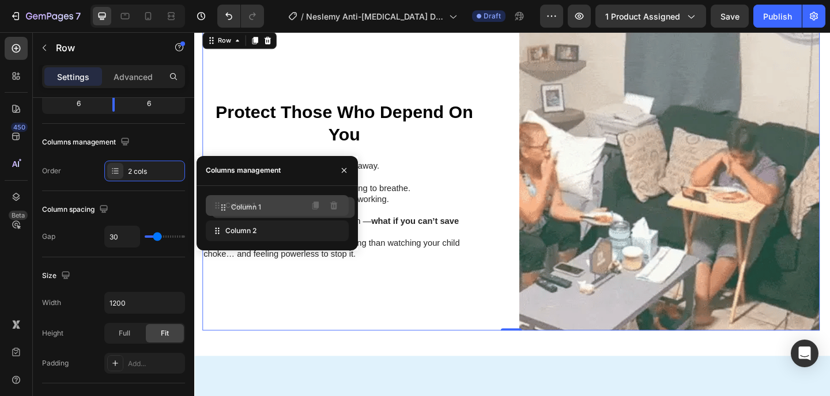
drag, startPoint x: 232, startPoint y: 224, endPoint x: 238, endPoint y: 200, distance: 24.5
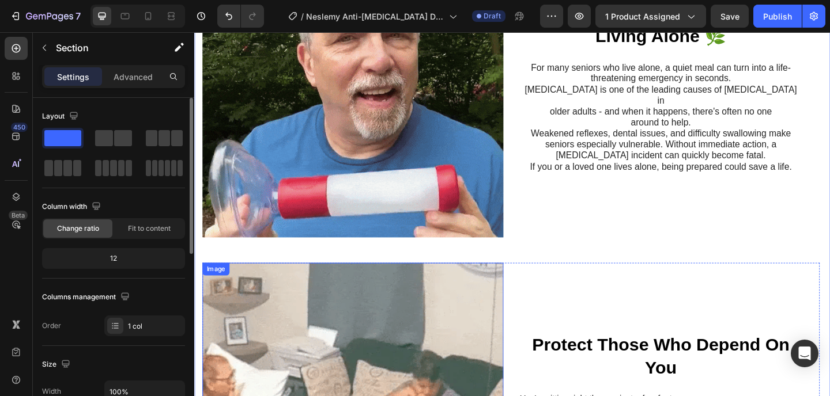
scroll to position [1204, 0]
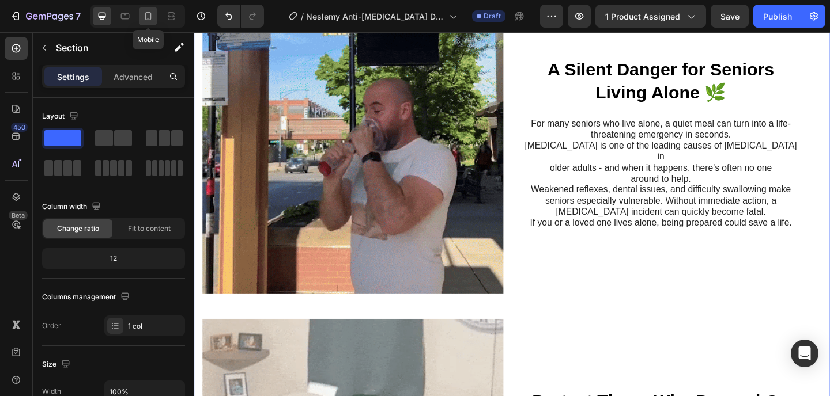
click at [142, 14] on icon at bounding box center [148, 16] width 12 height 12
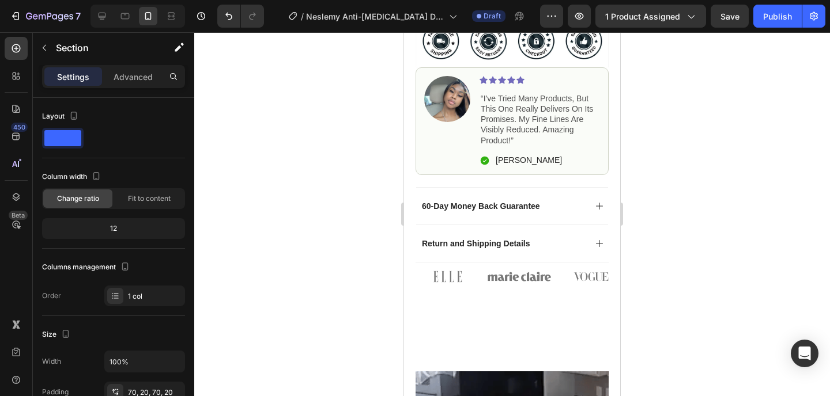
click at [684, 192] on div at bounding box center [511, 214] width 635 height 364
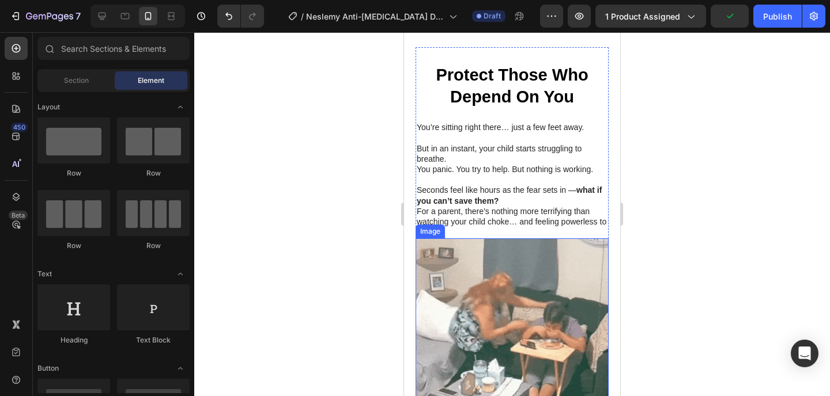
scroll to position [1766, 0]
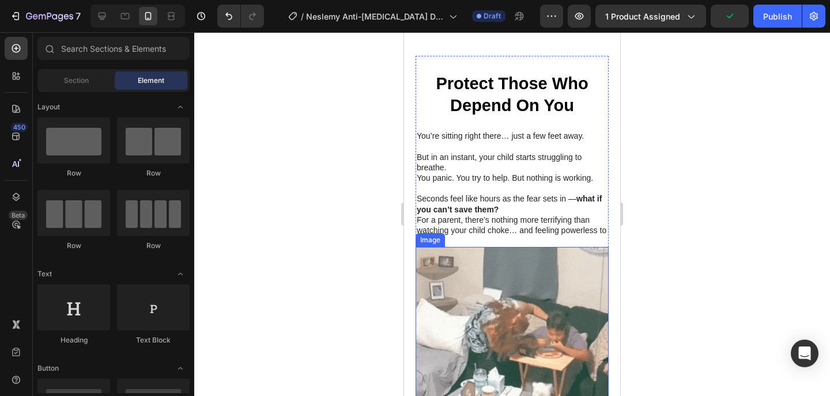
click at [555, 247] on img at bounding box center [511, 343] width 193 height 193
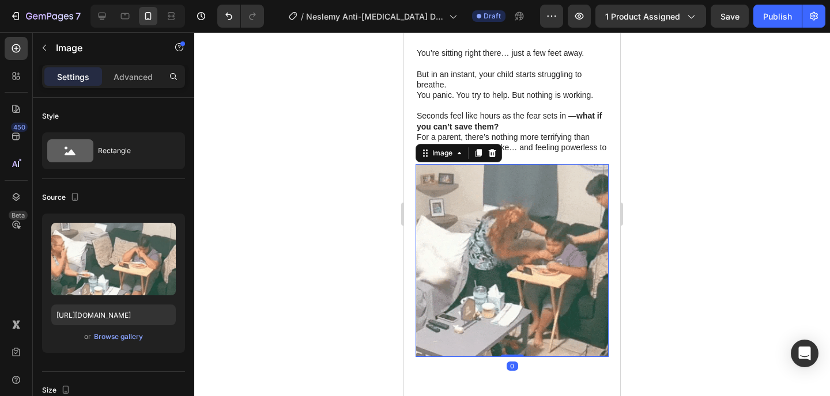
scroll to position [1850, 0]
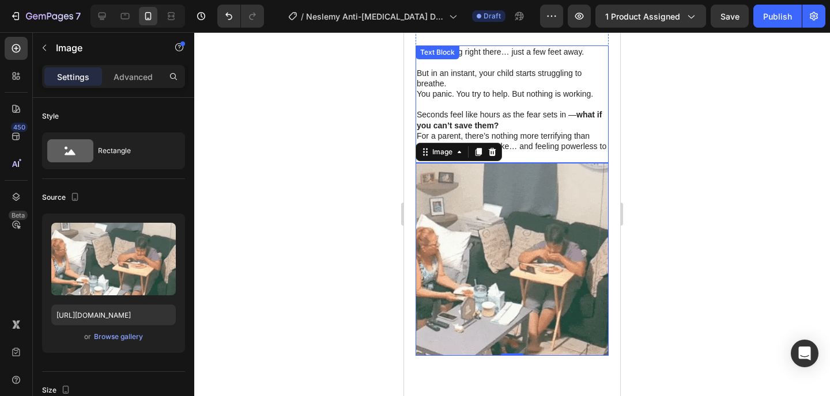
click at [598, 131] on p "For a parent, there’s nothing more terrifying than watching your child choke… a…" at bounding box center [512, 147] width 191 height 32
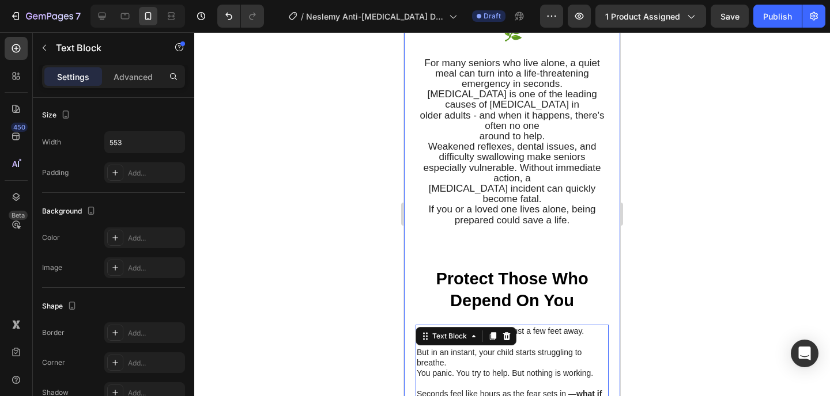
scroll to position [1568, 0]
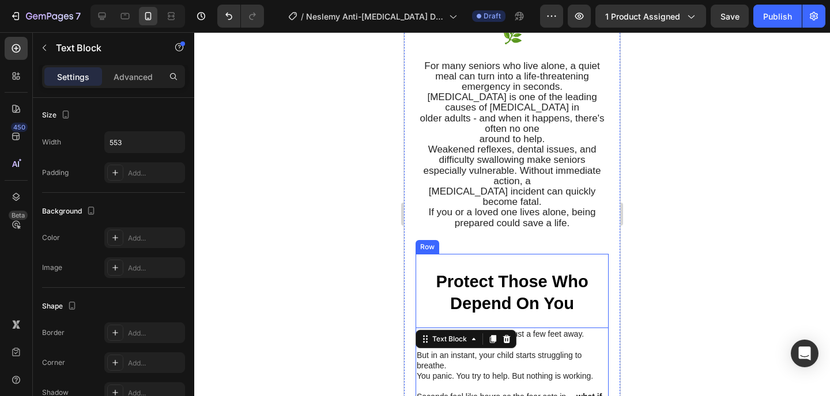
click at [593, 254] on div "Protect Those Who Depend On You Heading You’re sitting right there… just a few …" at bounding box center [511, 350] width 193 height 192
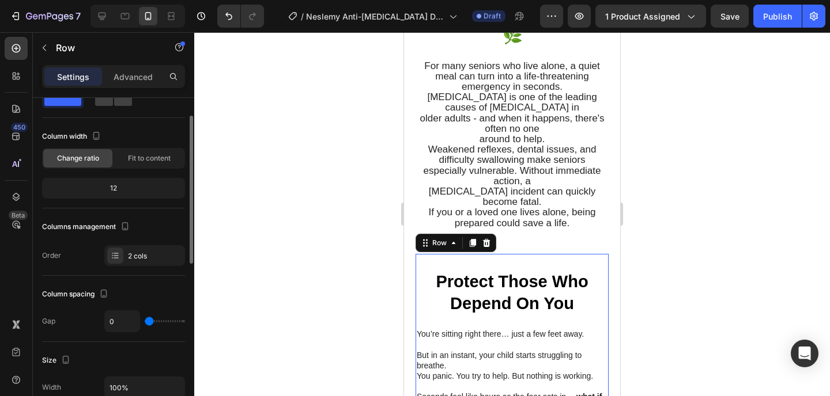
scroll to position [79, 0]
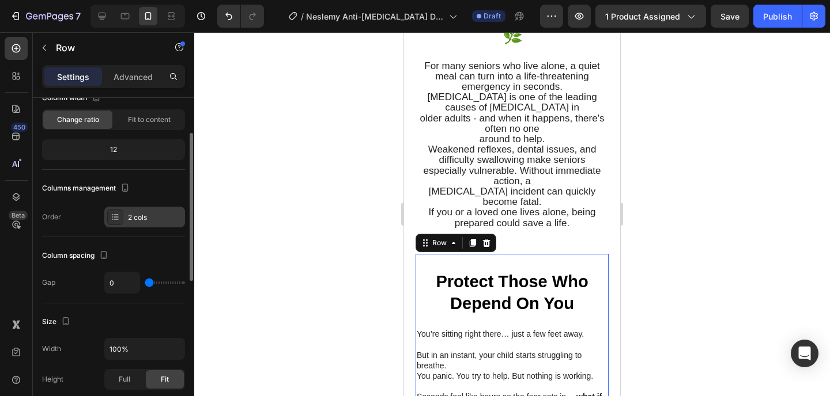
click at [134, 217] on div "2 cols" at bounding box center [155, 218] width 54 height 10
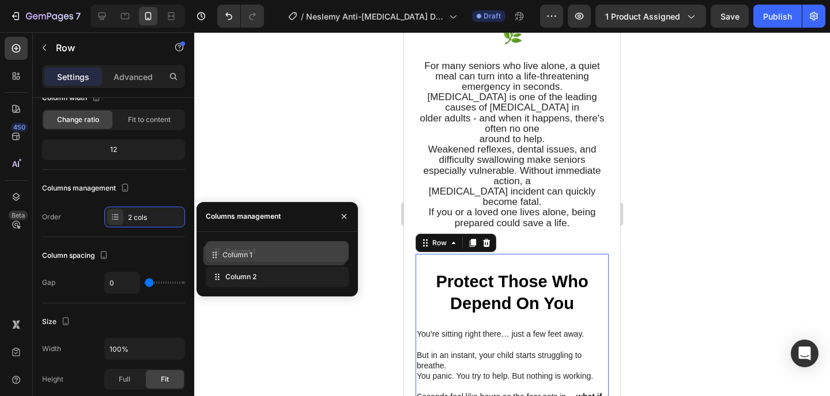
drag, startPoint x: 245, startPoint y: 274, endPoint x: 243, endPoint y: 252, distance: 22.0
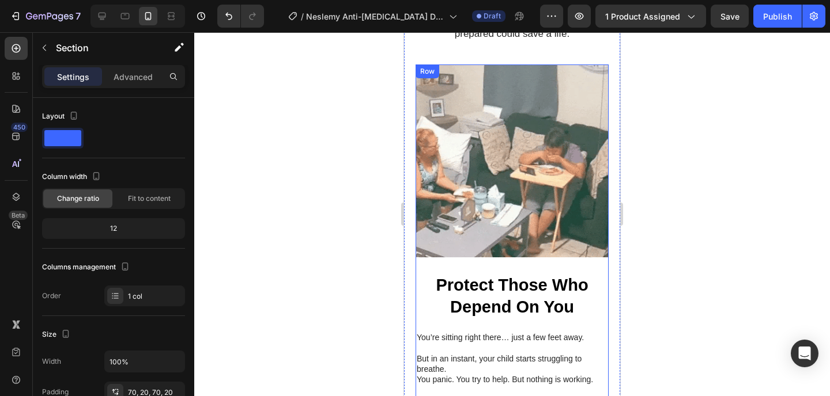
scroll to position [1815, 0]
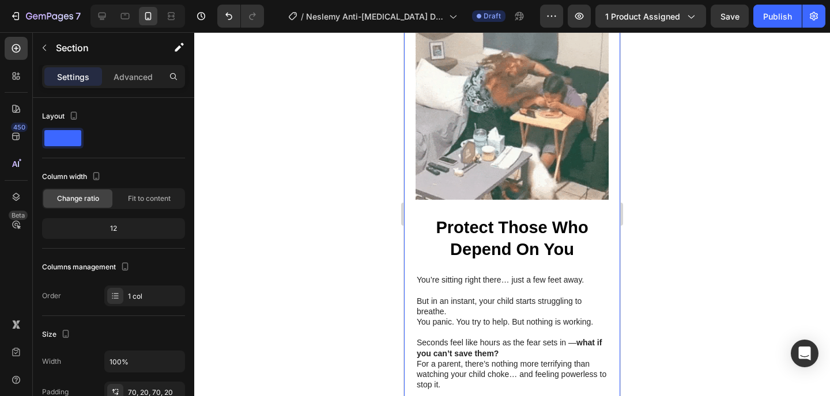
click at [692, 195] on div at bounding box center [511, 214] width 635 height 364
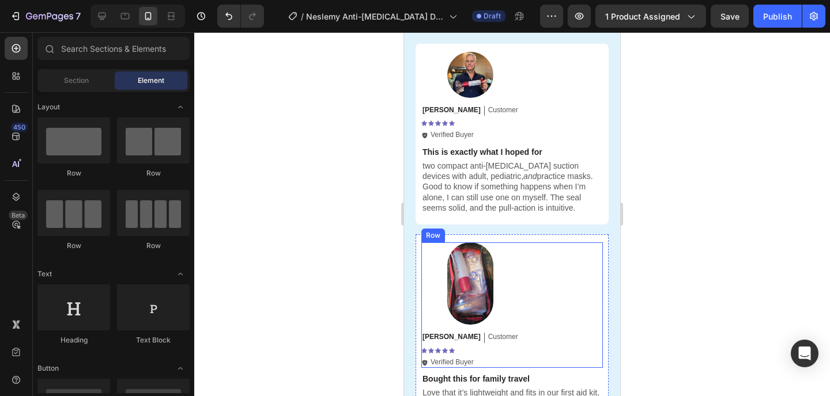
scroll to position [2837, 0]
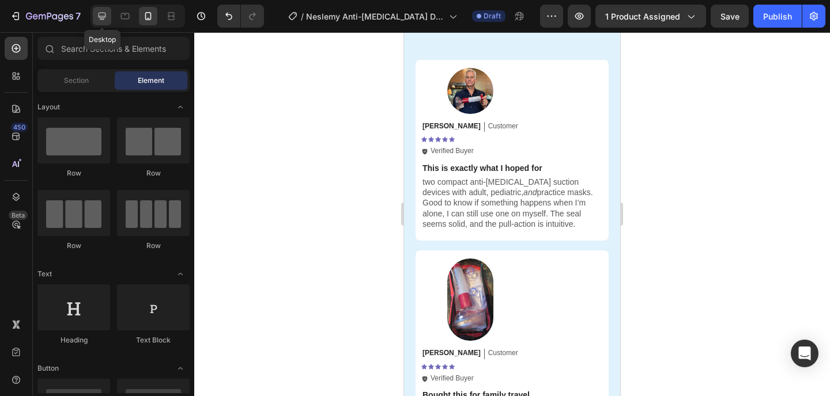
click at [107, 20] on icon at bounding box center [102, 16] width 12 height 12
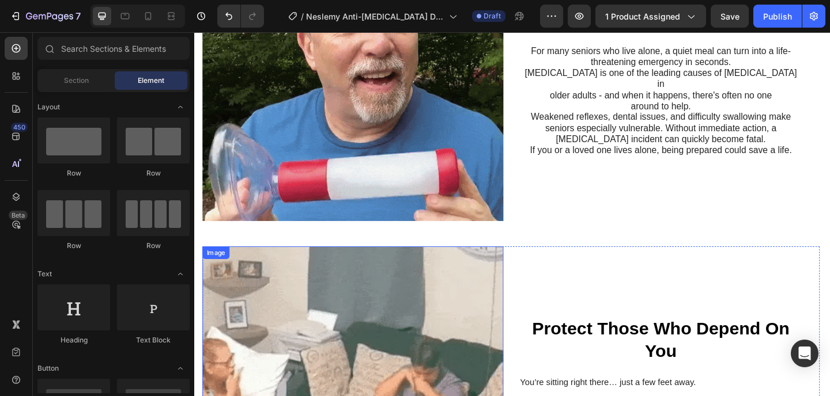
scroll to position [1241, 0]
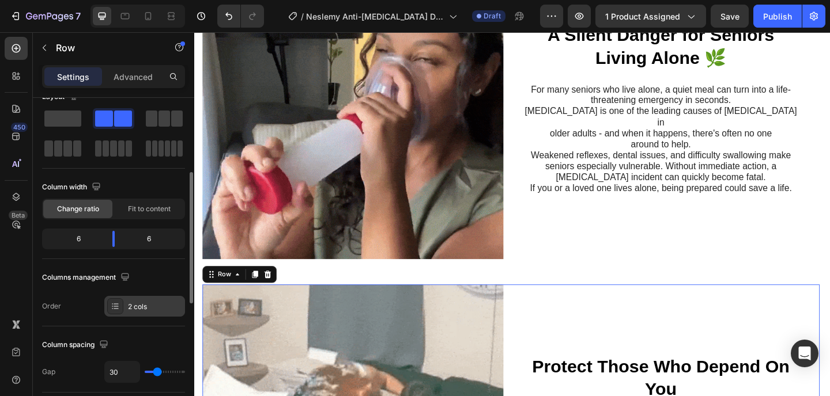
scroll to position [67, 0]
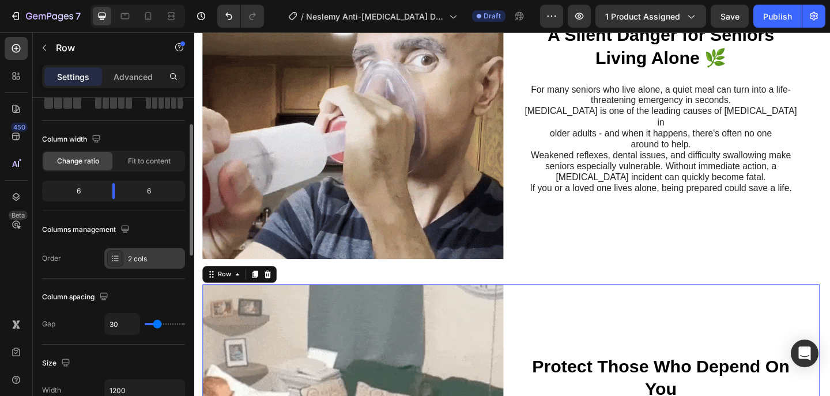
drag, startPoint x: 120, startPoint y: 256, endPoint x: 131, endPoint y: 253, distance: 10.8
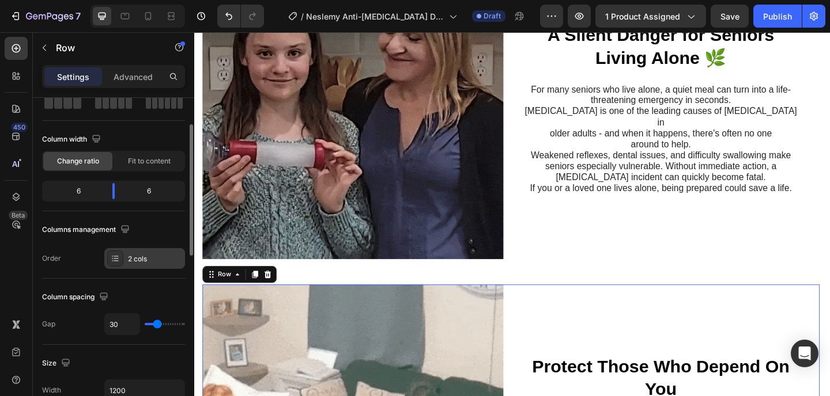
click at [120, 256] on div at bounding box center [115, 259] width 16 height 16
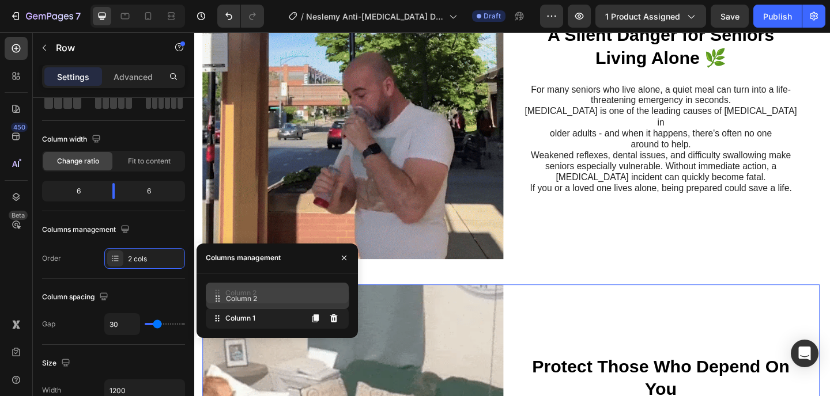
drag, startPoint x: 266, startPoint y: 306, endPoint x: 350, endPoint y: 315, distance: 84.5
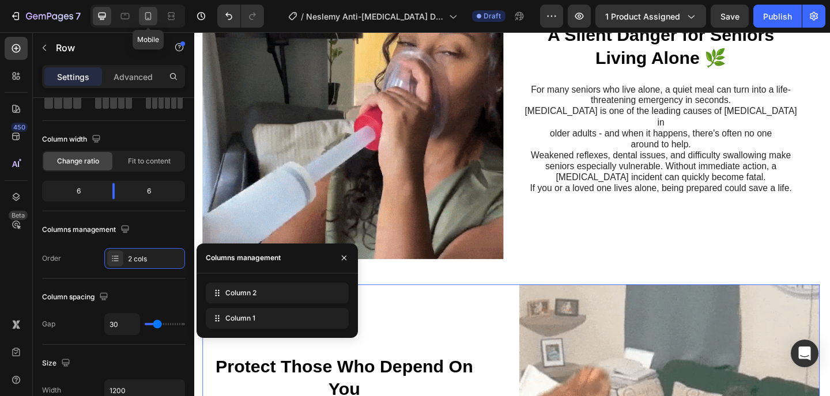
click at [143, 21] on icon at bounding box center [148, 16] width 12 height 12
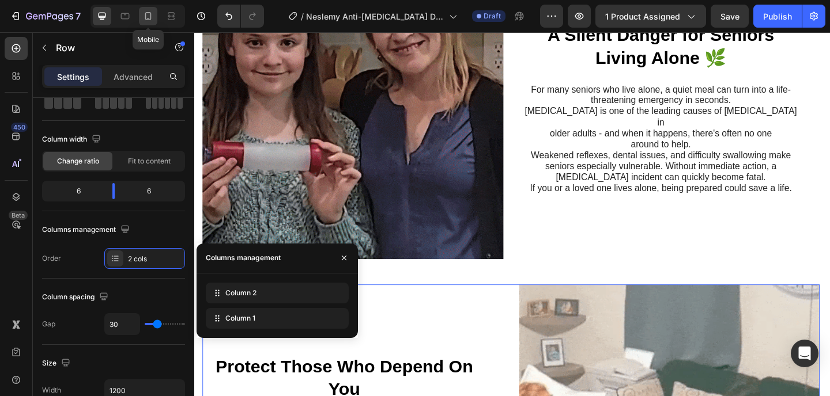
type input "0"
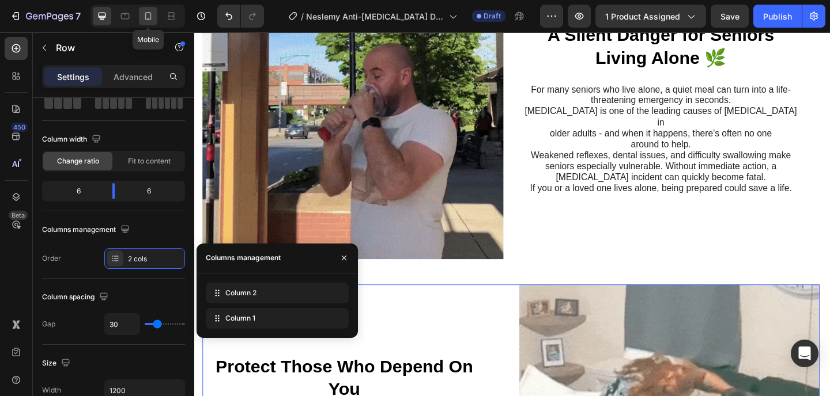
type input "0"
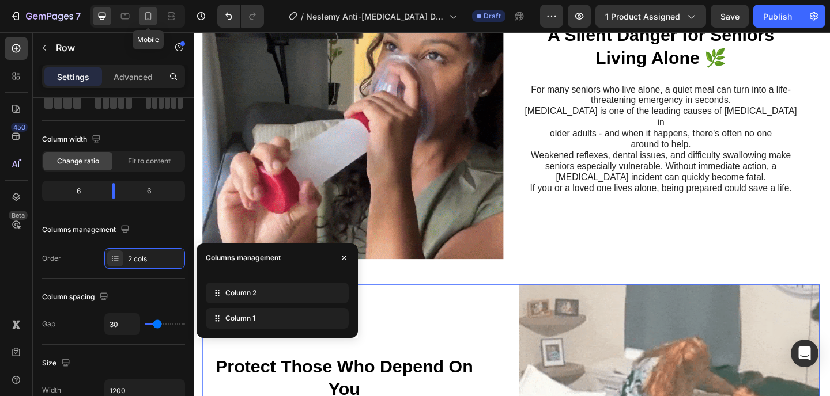
type input "100%"
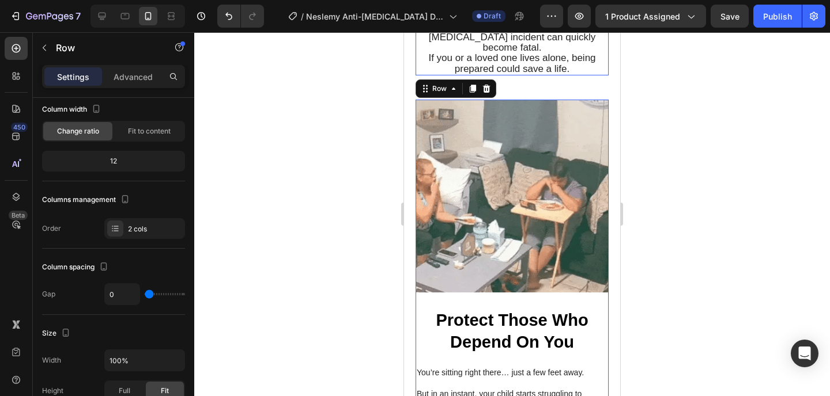
scroll to position [1782, 0]
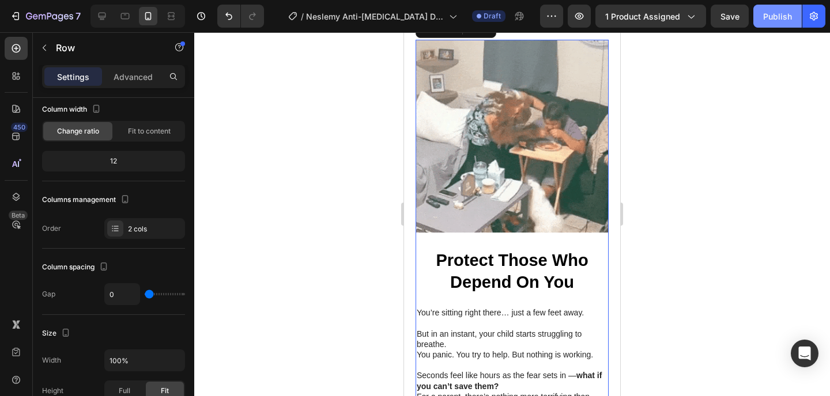
click at [774, 12] on div "Publish" at bounding box center [777, 16] width 29 height 12
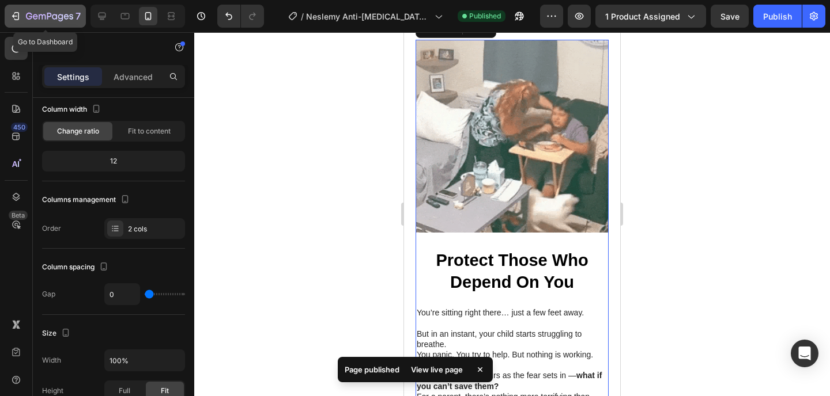
click at [12, 22] on div "7" at bounding box center [45, 16] width 71 height 14
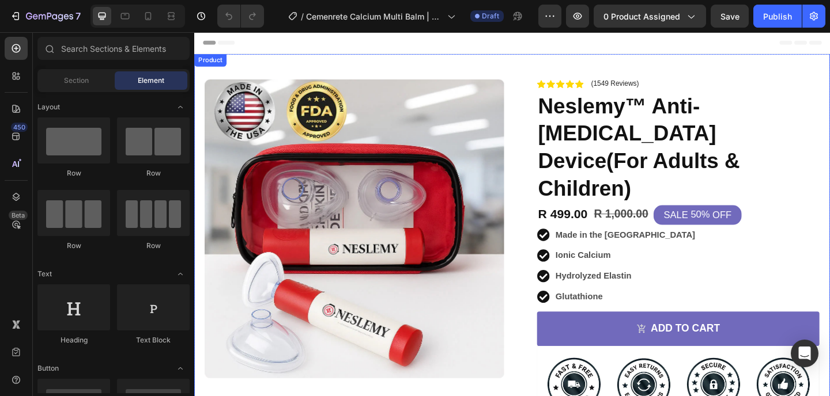
click at [506, 71] on div "Product Images Image Icon Icon Icon Icon Icon Icon List Just started using this…" at bounding box center [539, 315] width 691 height 519
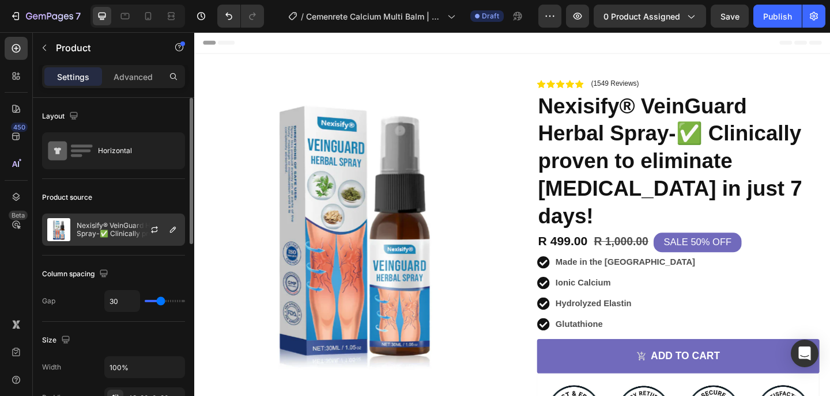
click at [99, 223] on p "Nexisify® VeinGuard Herbal Spray-✅ Clinically proven to eliminate [MEDICAL_DATA…" at bounding box center [128, 230] width 103 height 16
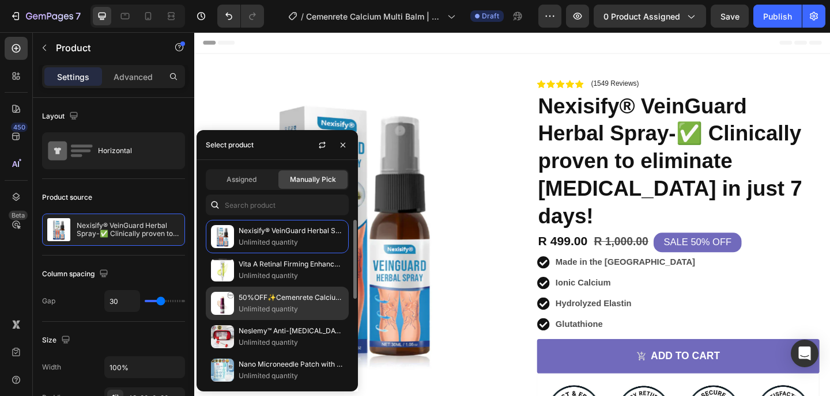
click at [249, 306] on p "Unlimited quantity" at bounding box center [290, 310] width 105 height 12
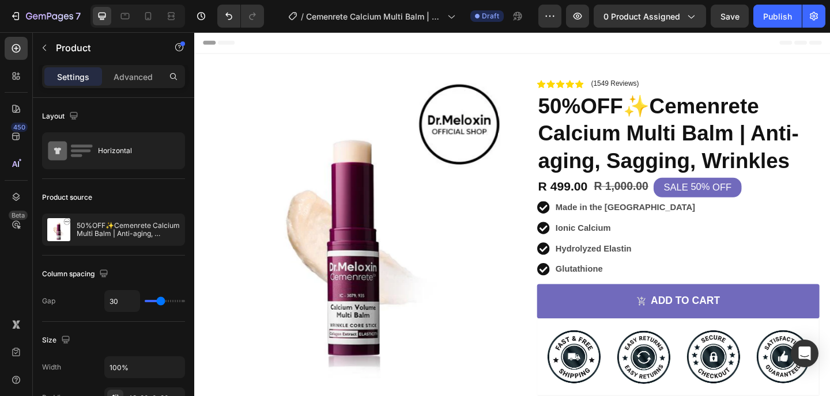
click at [748, 73] on div "Product Images Image Icon Icon Icon Icon Icon Icon List Just started using this…" at bounding box center [539, 315] width 691 height 519
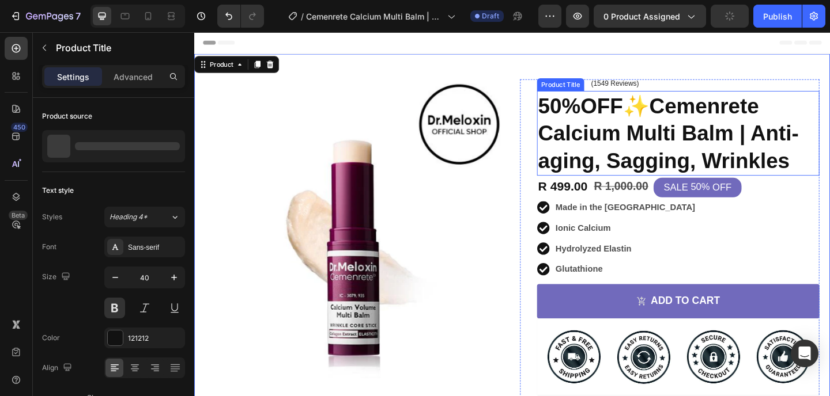
click at [711, 139] on h1 "50%OFF✨Cemenrete Calcium Multi Balm | Anti-aging, Sagging, Wrinkles" at bounding box center [720, 142] width 307 height 92
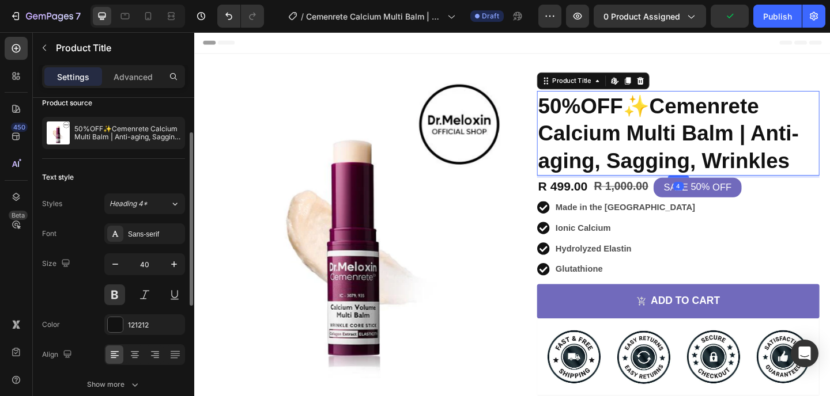
scroll to position [32, 0]
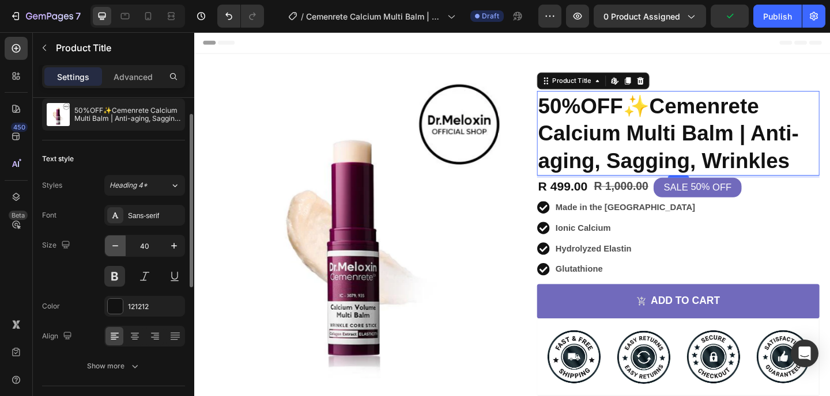
click at [112, 246] on icon "button" at bounding box center [115, 246] width 12 height 12
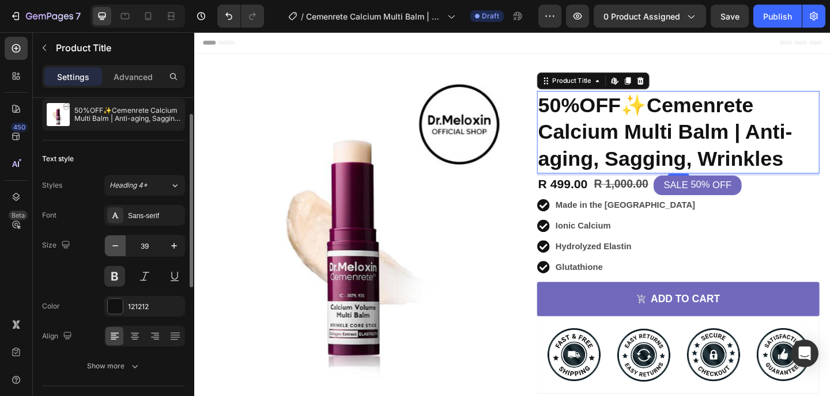
click at [112, 246] on icon "button" at bounding box center [115, 246] width 12 height 12
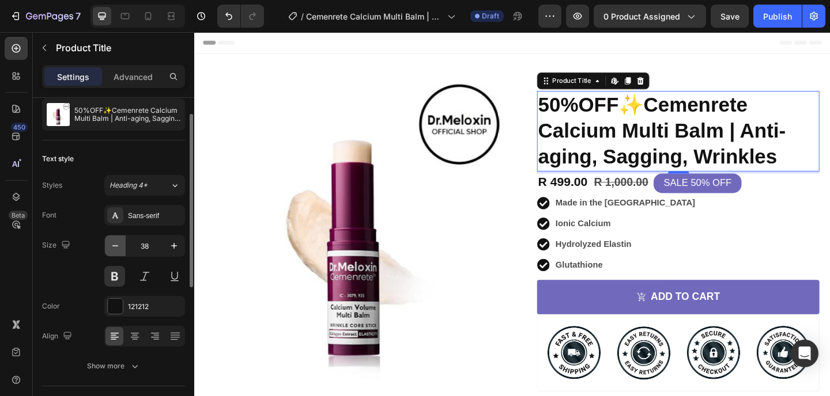
click at [112, 246] on icon "button" at bounding box center [115, 246] width 12 height 12
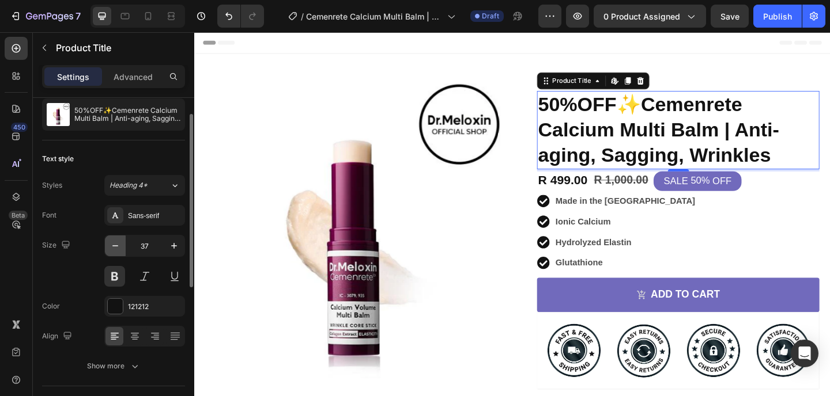
click at [112, 246] on icon "button" at bounding box center [115, 246] width 12 height 12
type input "36"
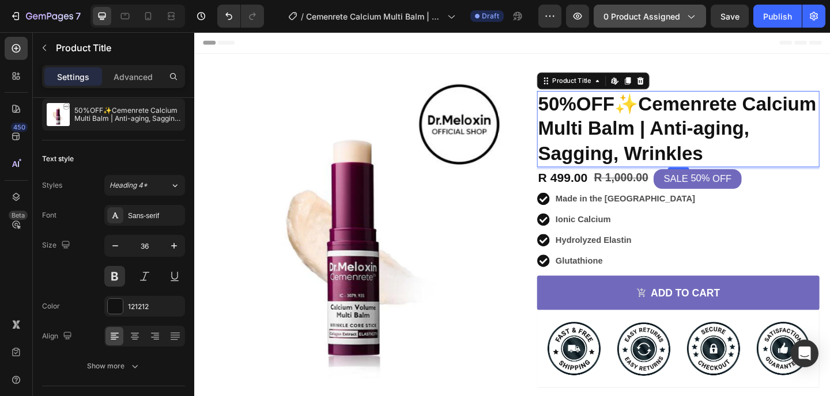
click at [661, 20] on span "0 product assigned" at bounding box center [641, 16] width 77 height 12
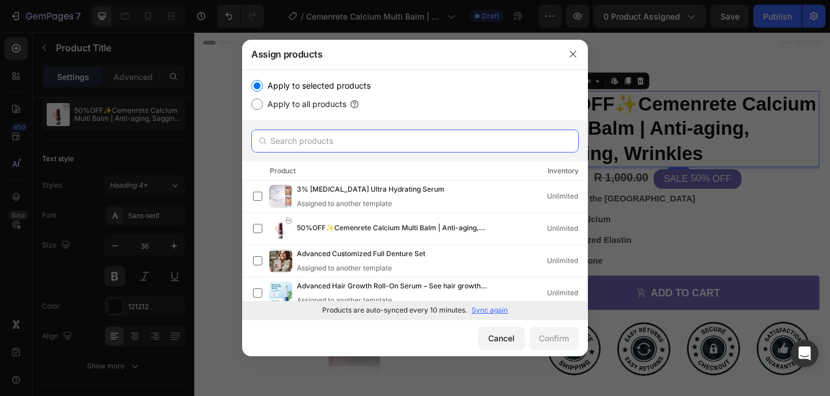
click at [380, 141] on input "text" at bounding box center [414, 141] width 327 height 23
type input "cer"
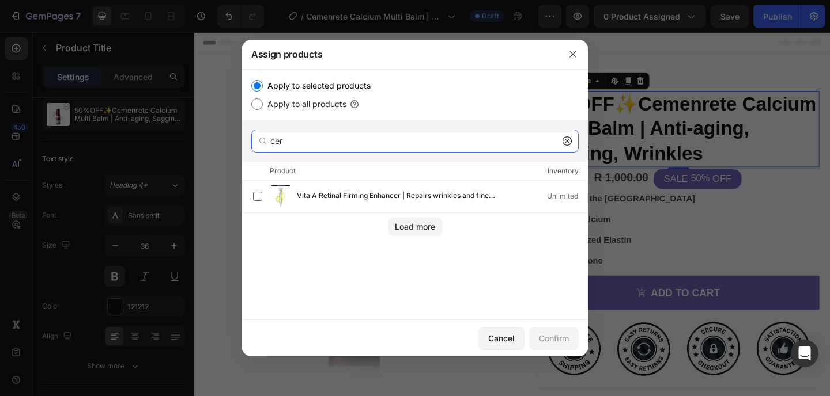
click at [412, 145] on input "cer" at bounding box center [414, 141] width 327 height 23
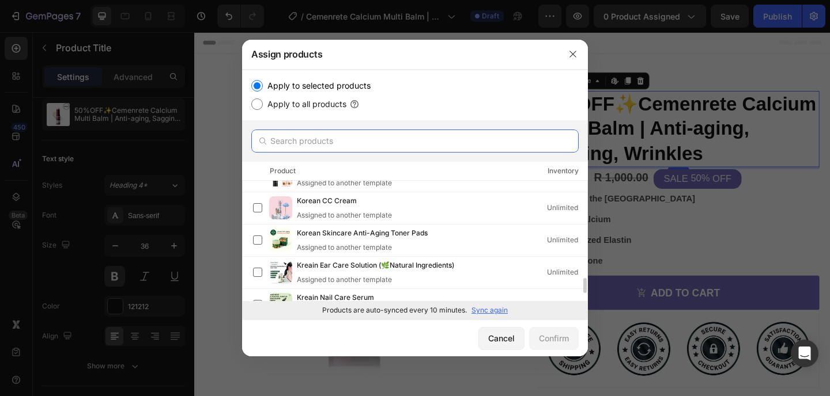
scroll to position [847, 0]
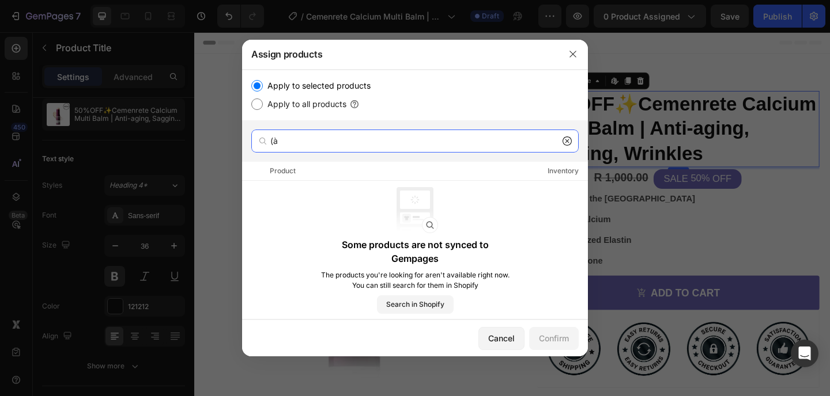
type input "("
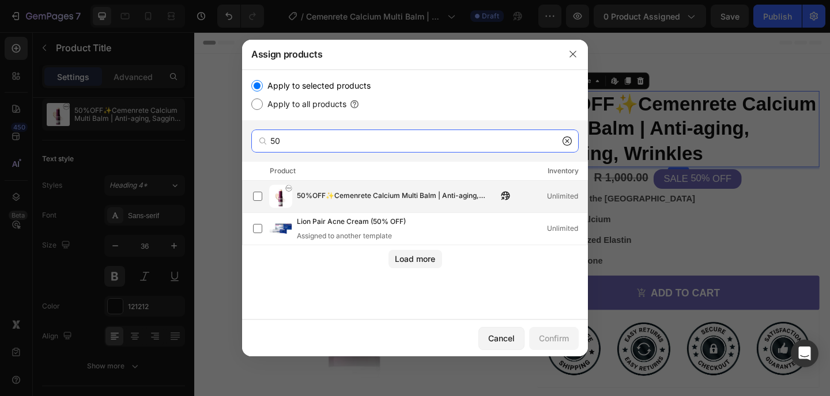
type input "50"
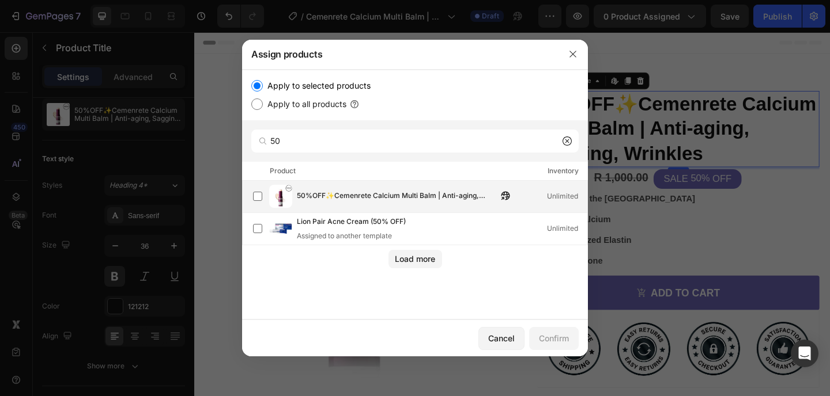
click at [337, 188] on div "50%OFF✨Cemenrete Calcium Multi Balm | Anti-aging, Sagging, Wrinkles Unlimited" at bounding box center [420, 196] width 334 height 23
click at [561, 340] on div "Confirm" at bounding box center [554, 338] width 30 height 12
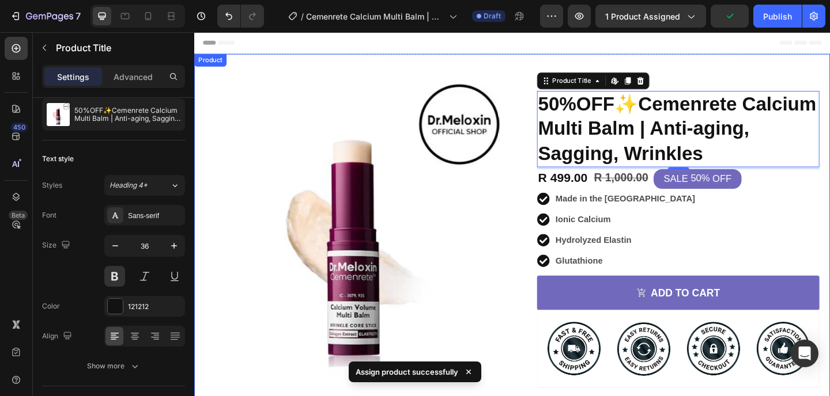
click at [530, 73] on div "Product Images Image Icon Icon Icon Icon Icon Icon List Just started using this…" at bounding box center [539, 315] width 691 height 519
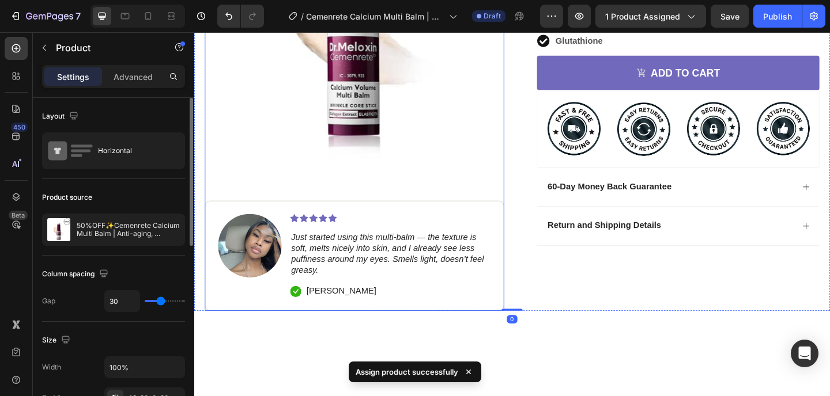
scroll to position [251, 0]
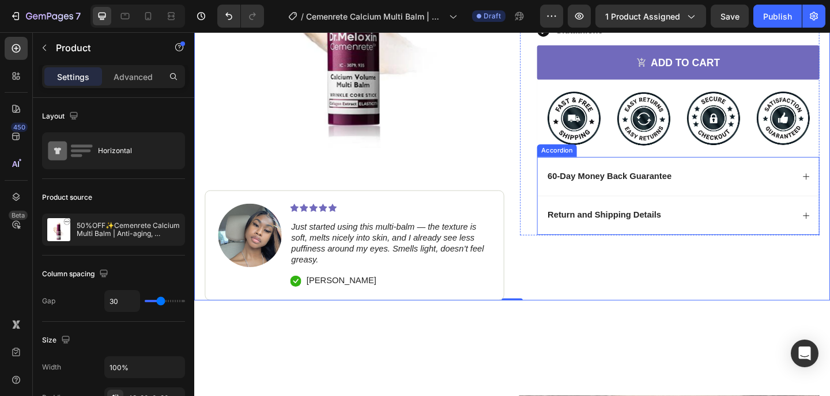
click at [743, 183] on div "60-Day Money Back Guarantee" at bounding box center [711, 190] width 269 height 16
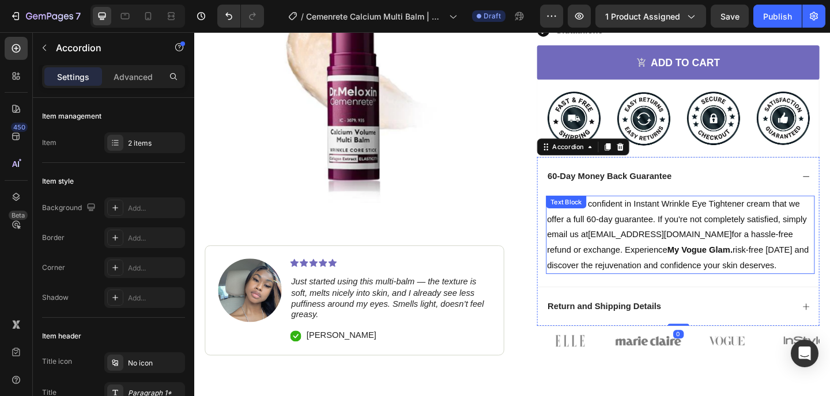
click at [775, 243] on p "We are so confident in Instant Wrinkle Eye Tightener cream that we offer a full…" at bounding box center [723, 252] width 290 height 83
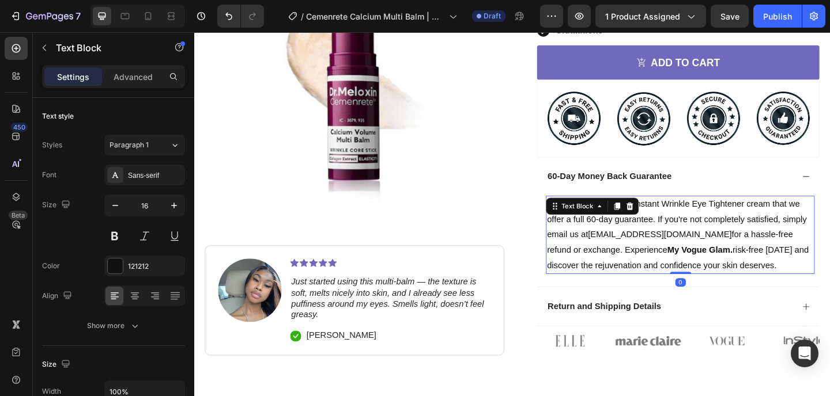
click at [775, 243] on p "We are so confident in Instant Wrinkle Eye Tightener cream that we offer a full…" at bounding box center [723, 252] width 290 height 83
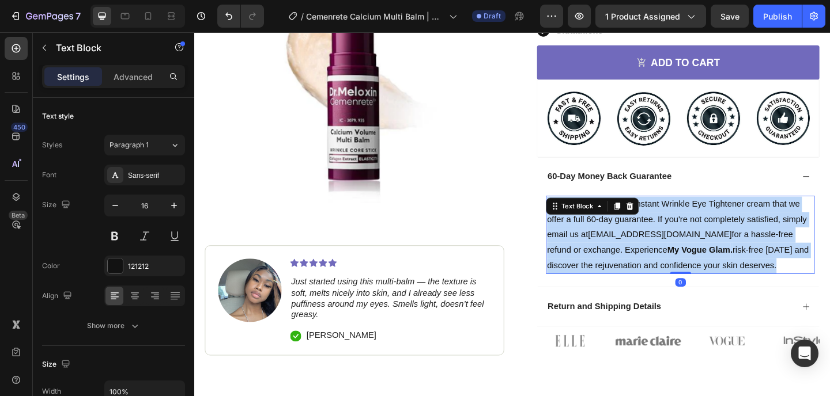
click at [775, 243] on p "We are so confident in Instant Wrinkle Eye Tightener cream that we offer a full…" at bounding box center [723, 252] width 290 height 83
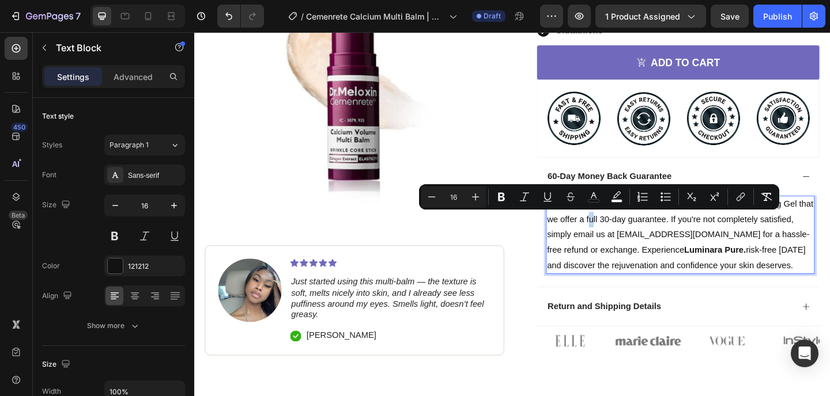
click at [618, 234] on span "We are so confident in [MEDICAL_DATA] Refreshing Soothing Gel that we offer a f…" at bounding box center [722, 243] width 289 height 59
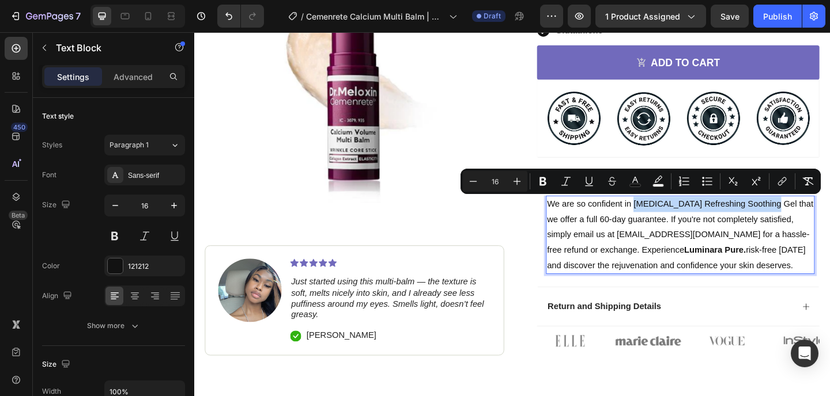
drag, startPoint x: 669, startPoint y: 219, endPoint x: 817, endPoint y: 217, distance: 148.6
click at [817, 217] on span "We are so confident in [MEDICAL_DATA] Refreshing Soothing Gel that we offer a f…" at bounding box center [722, 243] width 289 height 59
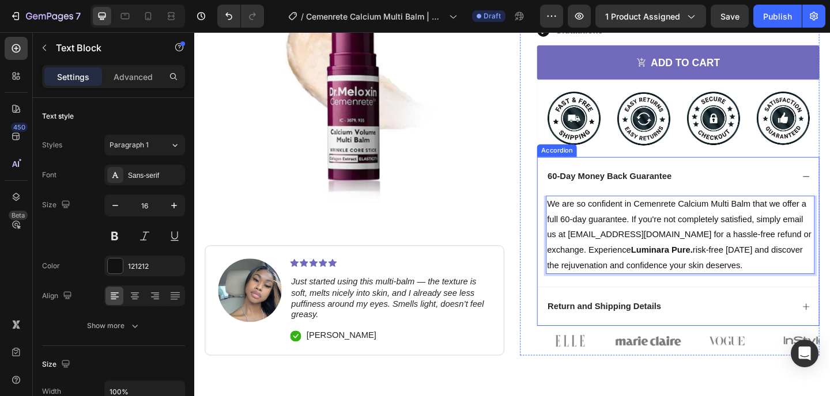
click at [801, 199] on div "60-Day Money Back Guarantee" at bounding box center [720, 189] width 306 height 43
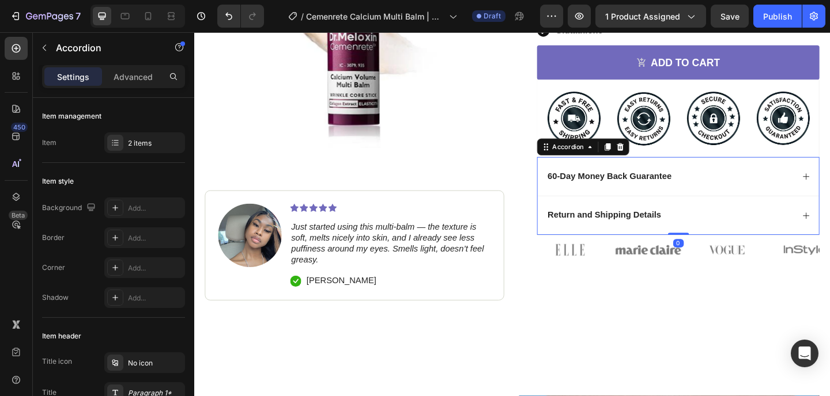
click at [734, 236] on div "Return and Shipping Details" at bounding box center [711, 232] width 269 height 16
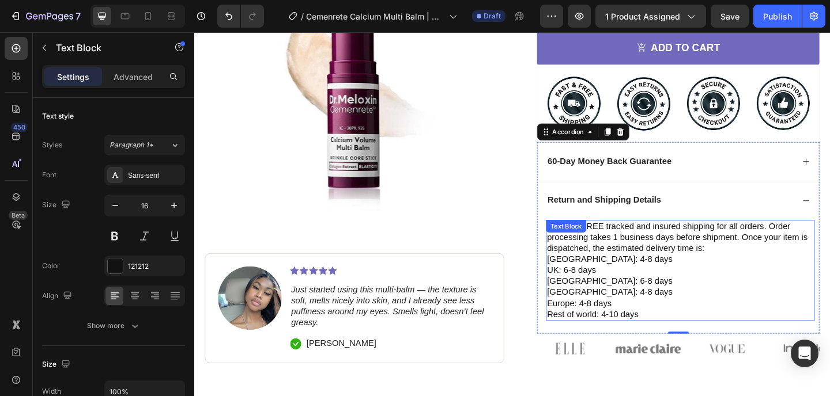
click at [754, 259] on p "We offer FREE tracked and insured shipping for all orders. Order processing tak…" at bounding box center [723, 256] width 290 height 36
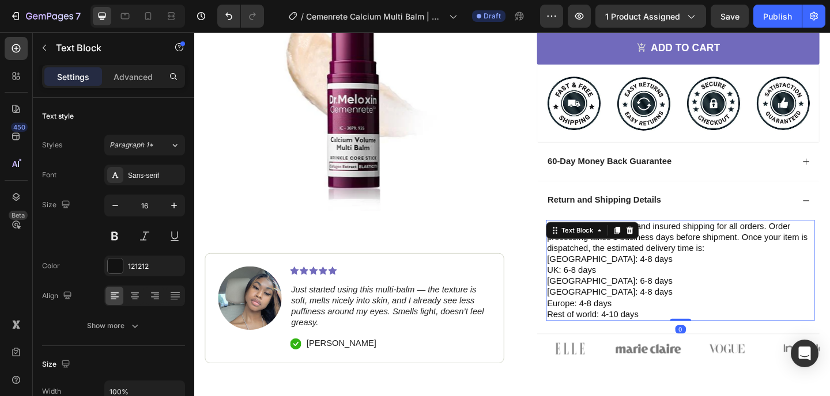
scroll to position [267, 0]
click at [754, 259] on p "We offer FREE tracked and insured shipping for all orders. Order processing tak…" at bounding box center [723, 255] width 290 height 36
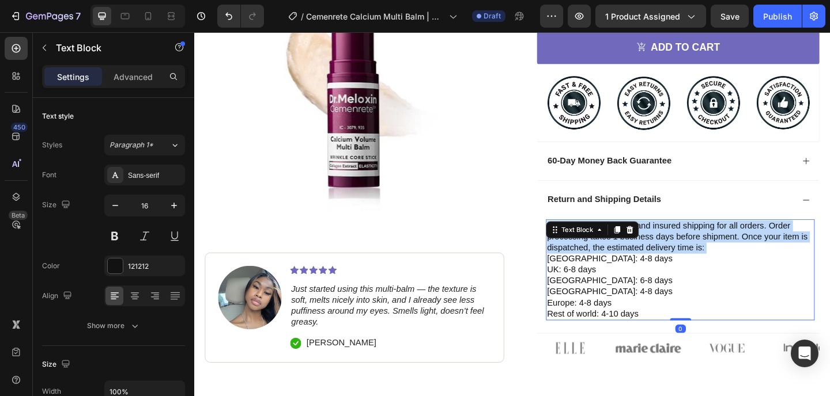
click at [754, 259] on p "We offer FREE tracked and insured shipping for all orders. Order processing tak…" at bounding box center [723, 255] width 290 height 36
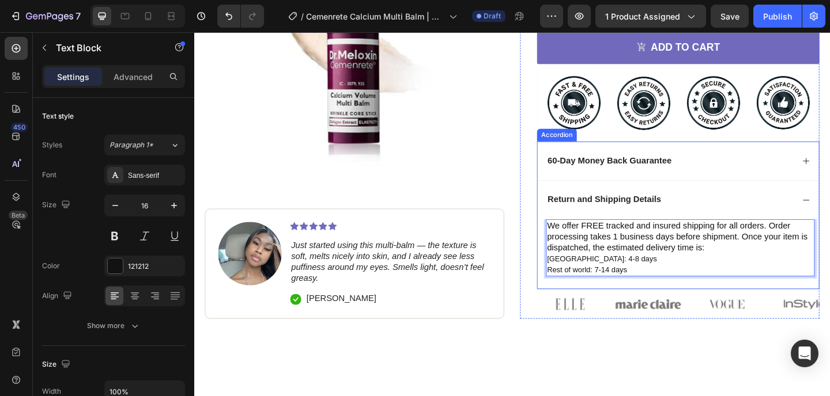
click at [721, 214] on div "Return and Shipping Details" at bounding box center [711, 215] width 269 height 16
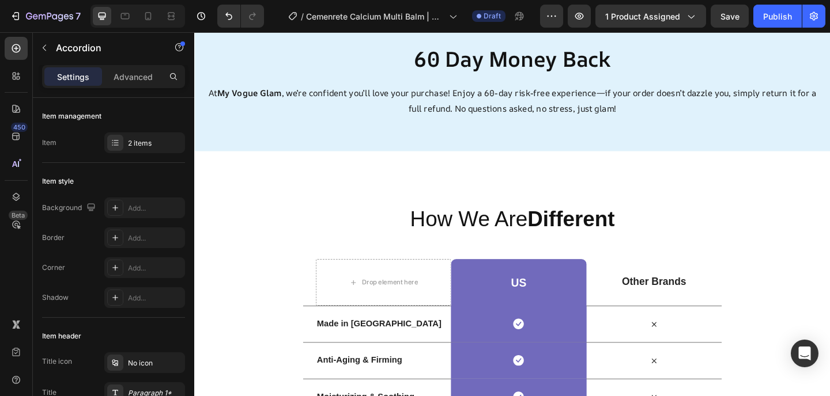
scroll to position [2133, 0]
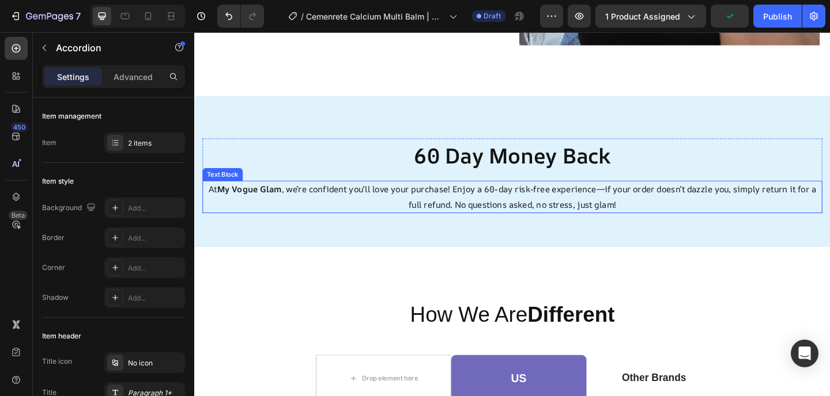
click at [275, 197] on strong "My Vogue Glam" at bounding box center [254, 203] width 70 height 13
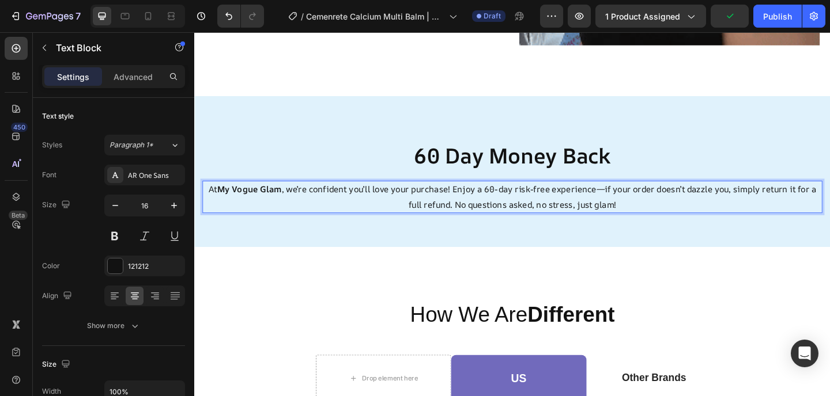
click at [275, 197] on strong "My Vogue Glam" at bounding box center [254, 203] width 70 height 13
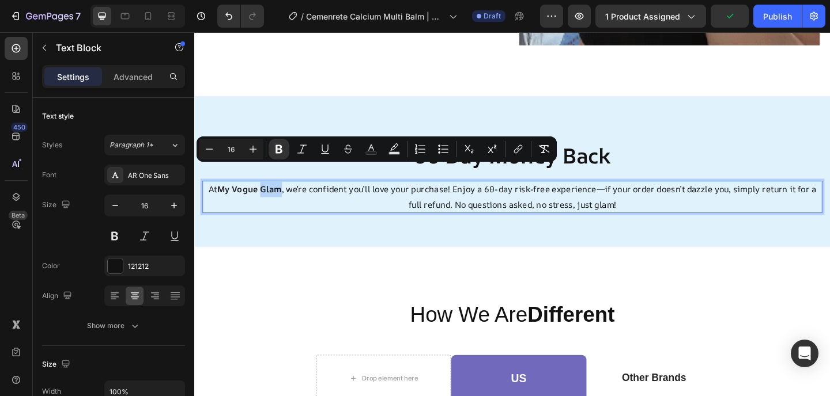
click at [286, 197] on strong "My Vogue Glam" at bounding box center [254, 203] width 70 height 13
drag, startPoint x: 286, startPoint y: 184, endPoint x: 225, endPoint y: 187, distance: 61.1
click at [225, 197] on strong "My Vogue Glam" at bounding box center [254, 203] width 70 height 13
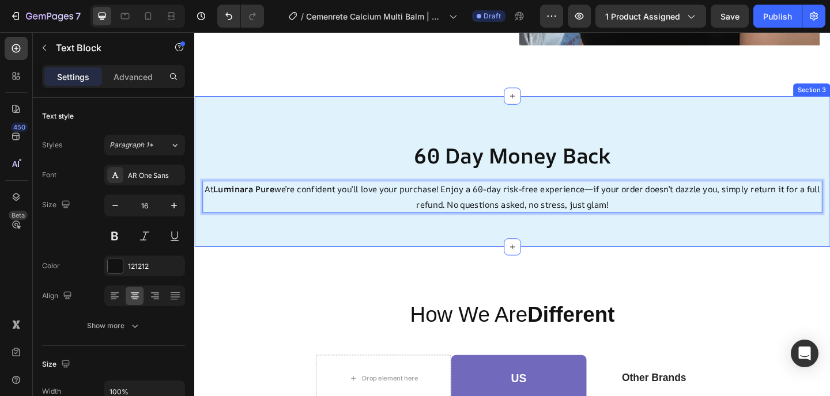
click at [322, 230] on div "60 Day Money Back Heading At Luminara Pure we’re confident you’ll love your pur…" at bounding box center [539, 184] width 691 height 165
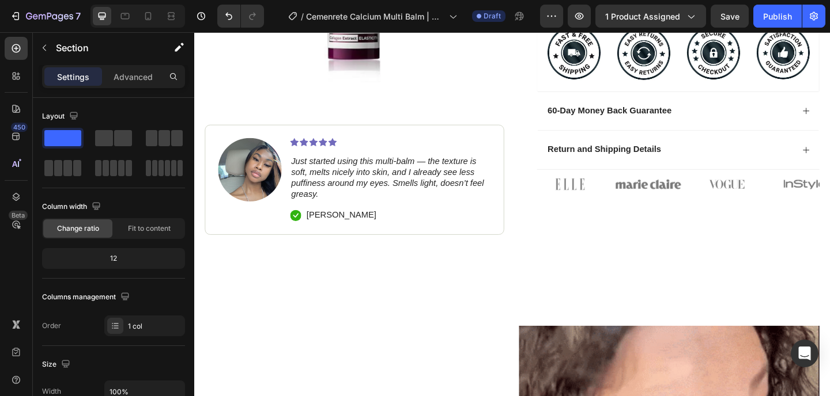
scroll to position [321, 0]
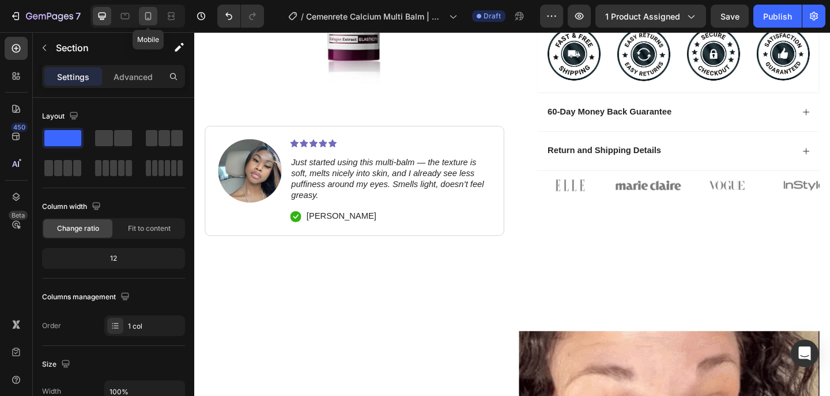
click at [147, 12] on icon at bounding box center [148, 16] width 6 height 8
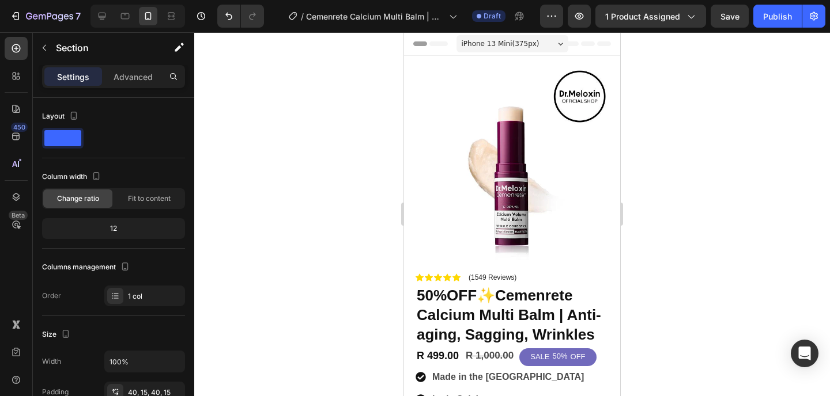
click at [713, 164] on div at bounding box center [511, 214] width 635 height 364
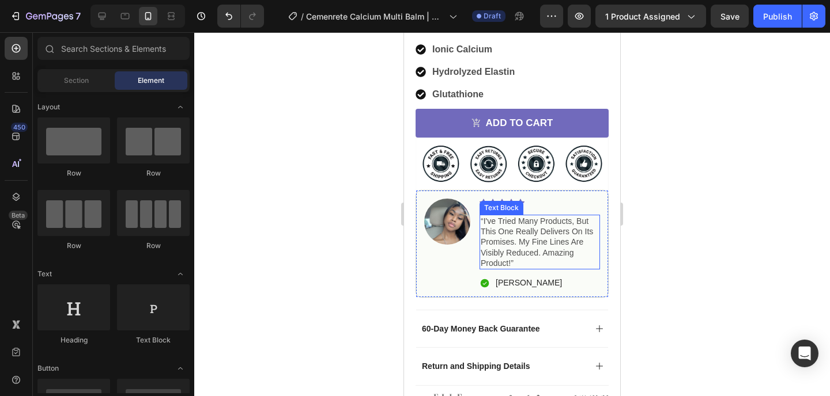
scroll to position [479, 0]
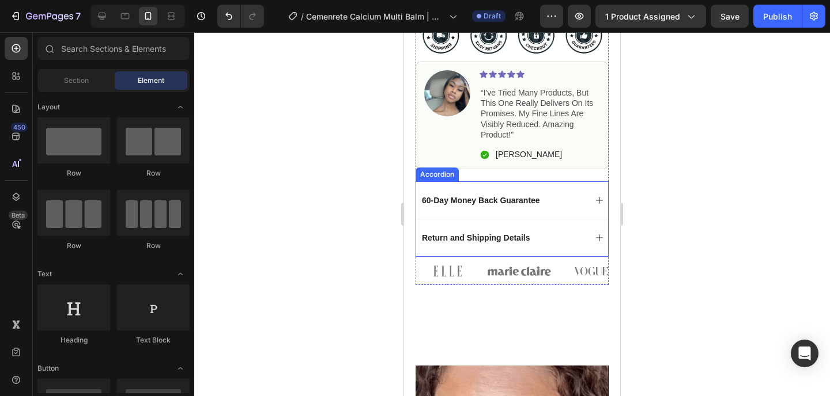
click at [556, 207] on div "60-Day Money Back Guarantee" at bounding box center [502, 201] width 165 height 14
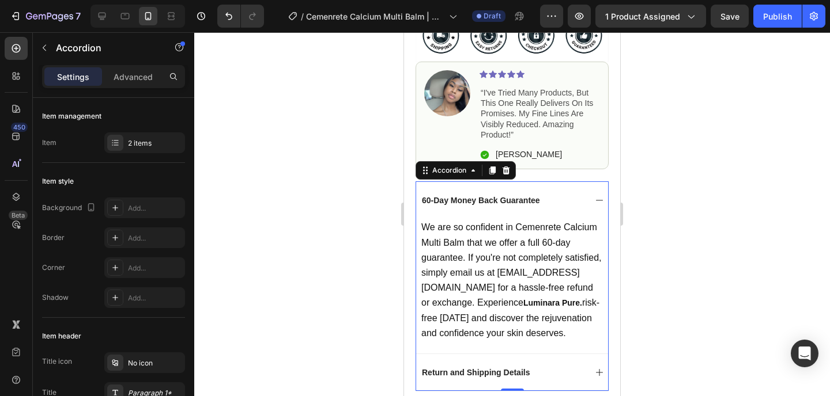
click at [558, 207] on div "60-Day Money Back Guarantee" at bounding box center [502, 201] width 165 height 14
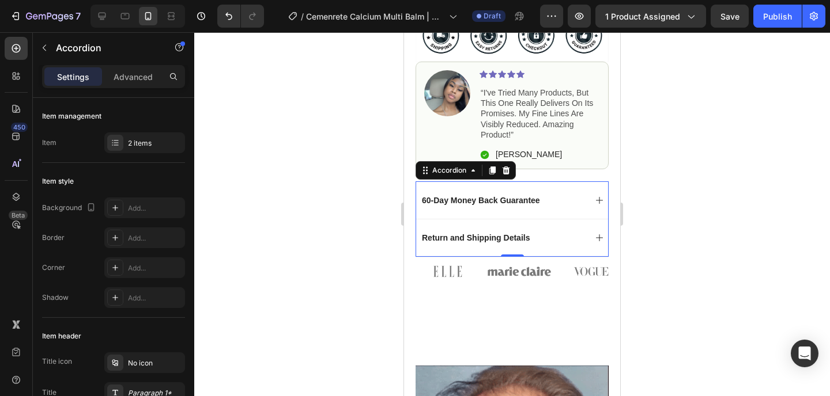
click at [684, 158] on div at bounding box center [511, 214] width 635 height 364
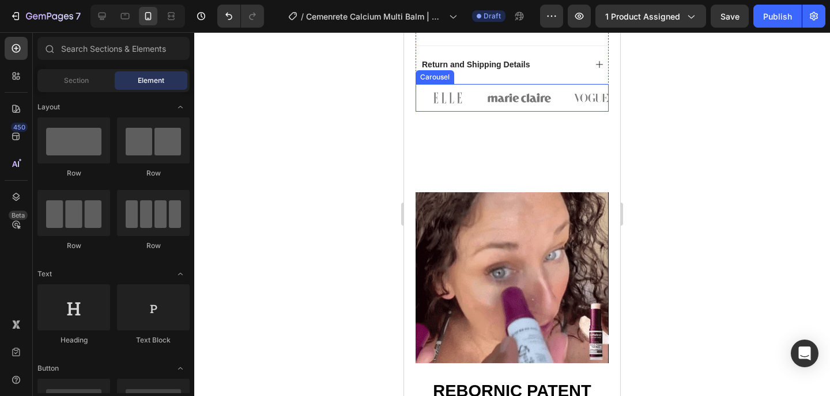
scroll to position [654, 0]
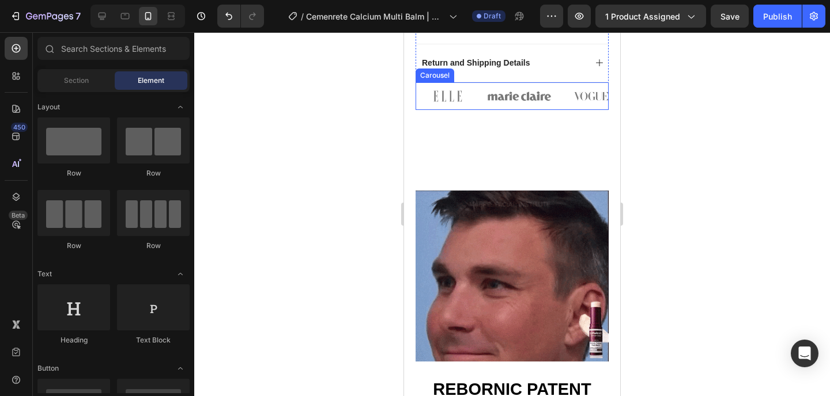
click at [554, 70] on div "Return and Shipping Details" at bounding box center [502, 63] width 165 height 14
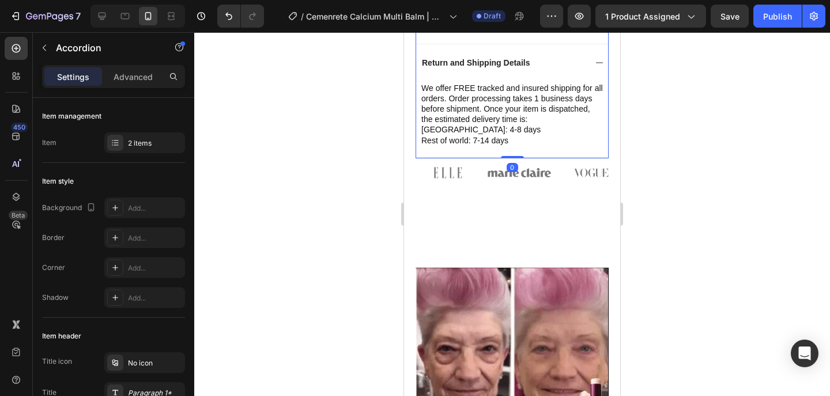
click at [554, 70] on div "Return and Shipping Details" at bounding box center [502, 63] width 165 height 14
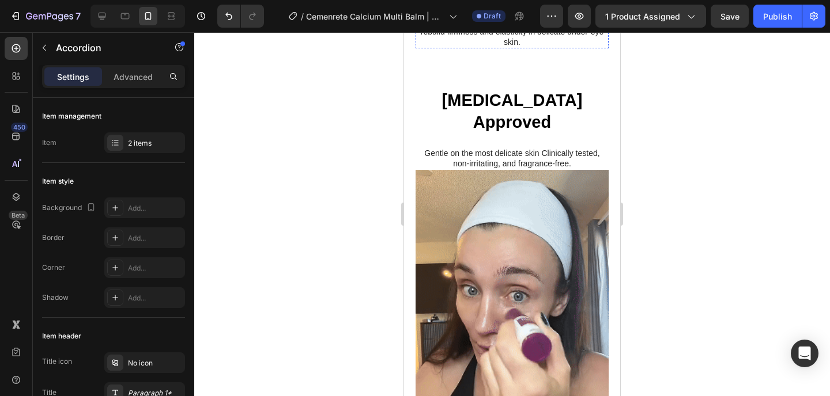
scroll to position [1408, 0]
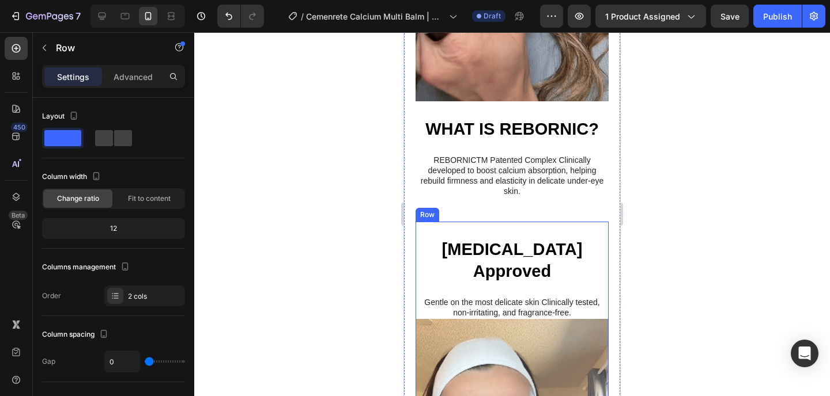
click at [563, 222] on div "[MEDICAL_DATA] Approved Heading Gentle on the most delicate skin Clinically tes…" at bounding box center [511, 270] width 193 height 97
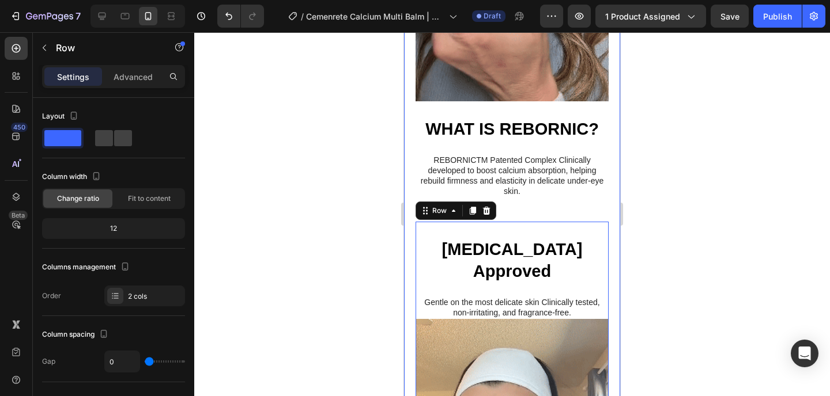
click at [601, 220] on div "REBORNIC PATENT COMPLEX Heading ► Boosts calcium absorption by 300% for "cellul…" at bounding box center [512, 66] width 216 height 1322
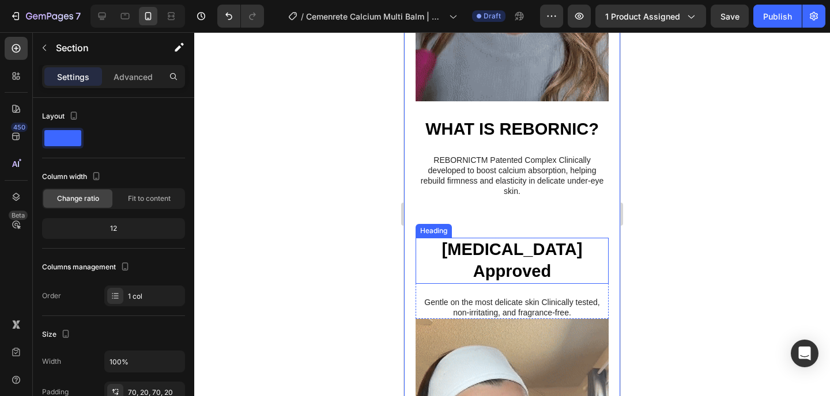
click at [593, 238] on h2 "[MEDICAL_DATA] Approved" at bounding box center [511, 261] width 193 height 46
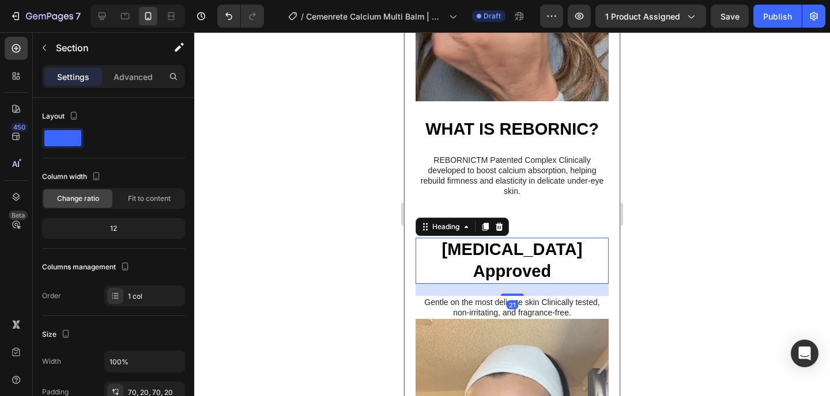
click at [603, 251] on div "REBORNIC PATENT COMPLEX Heading ► Boosts calcium absorption by 300% for "cellul…" at bounding box center [512, 66] width 216 height 1322
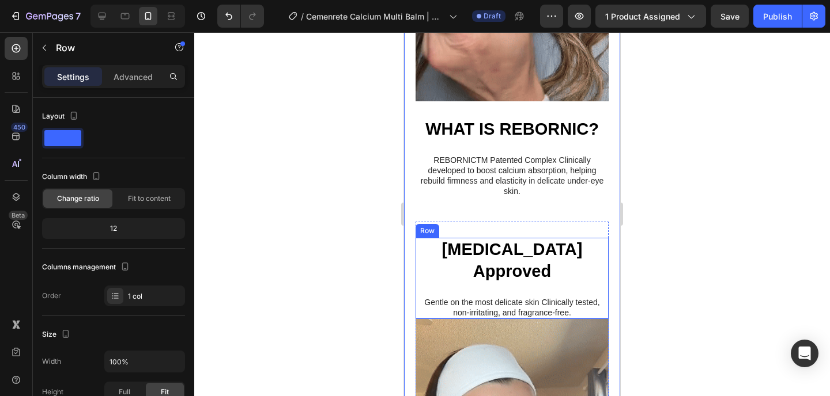
click at [599, 263] on div "[MEDICAL_DATA] Approved Heading Gentle on the most delicate skin Clinically tes…" at bounding box center [511, 278] width 193 height 81
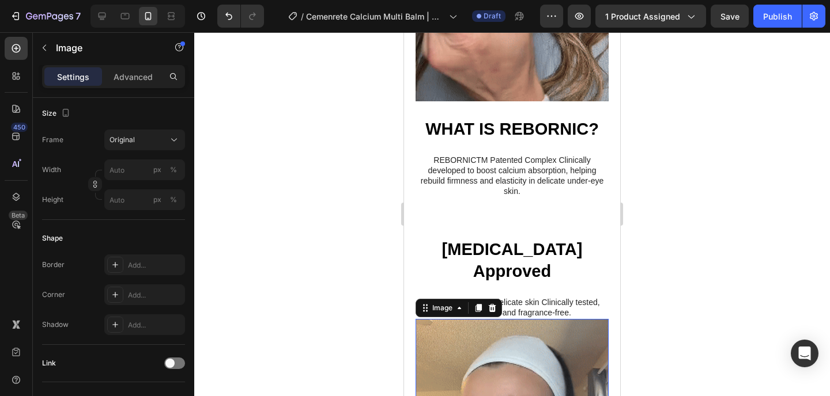
scroll to position [0, 0]
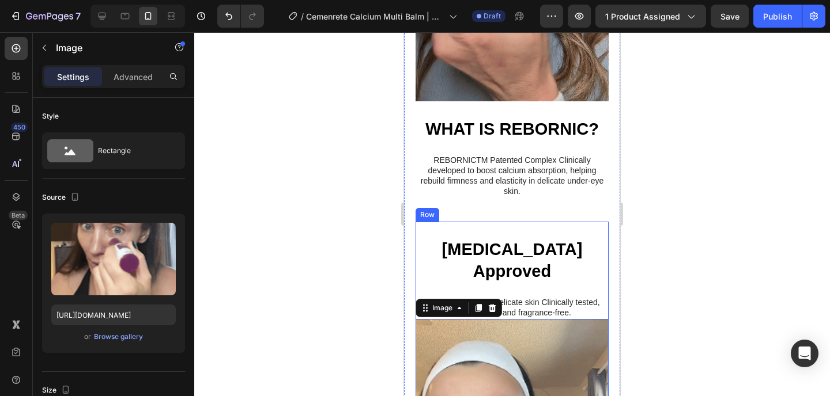
click at [589, 222] on div "[MEDICAL_DATA] Approved Heading Gentle on the most delicate skin Clinically tes…" at bounding box center [511, 270] width 193 height 97
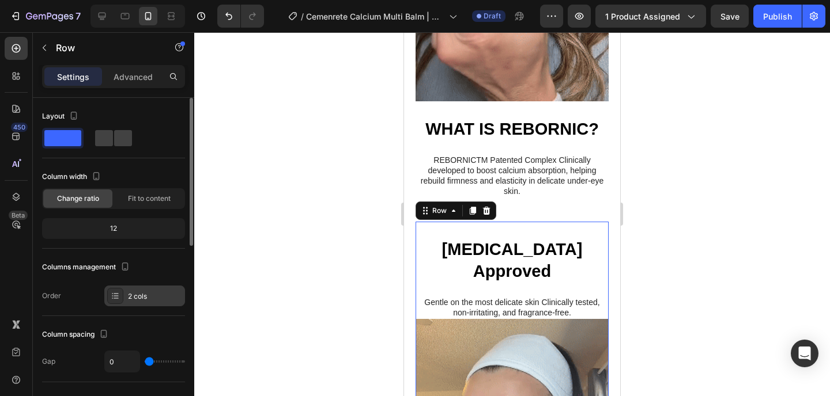
click at [124, 294] on div "2 cols" at bounding box center [144, 296] width 81 height 21
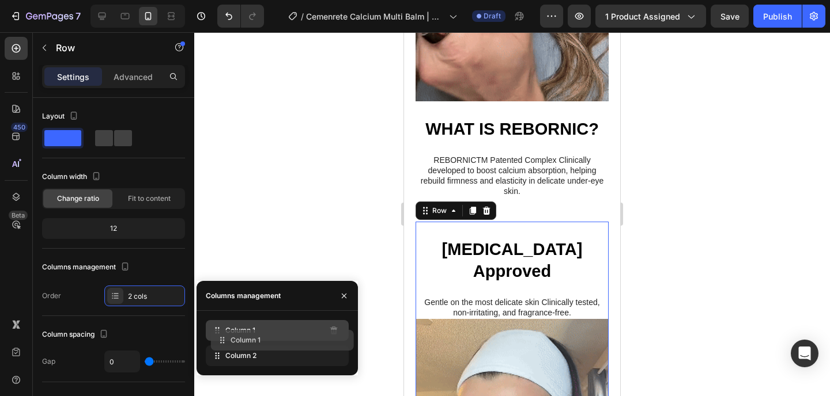
drag, startPoint x: 256, startPoint y: 351, endPoint x: 262, endPoint y: 335, distance: 16.9
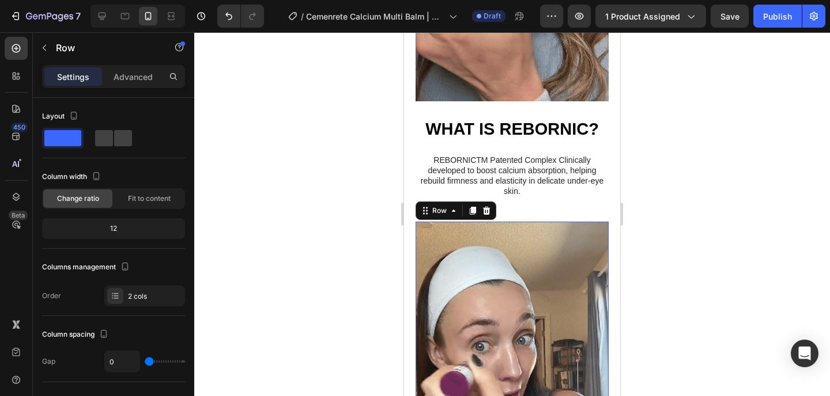
click at [702, 184] on div at bounding box center [511, 214] width 635 height 364
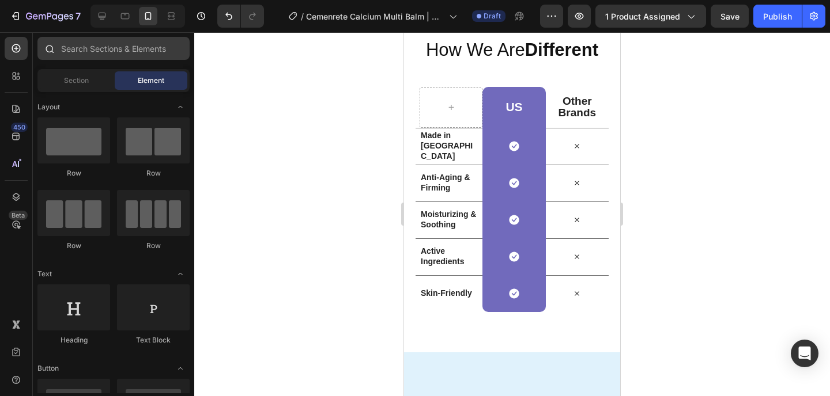
scroll to position [2250, 0]
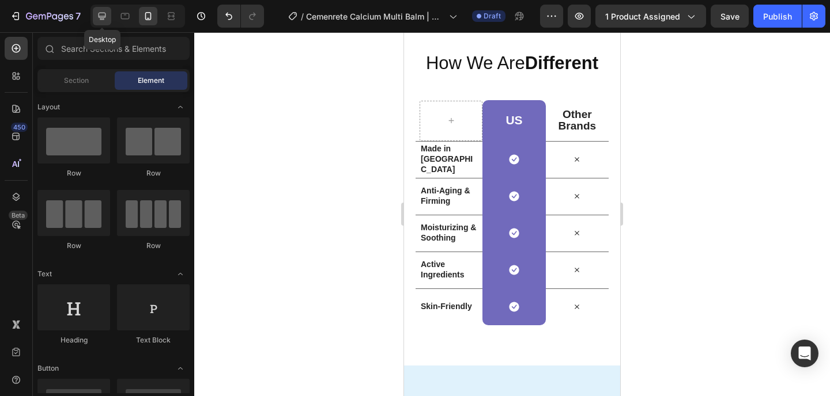
click at [107, 18] on icon at bounding box center [102, 16] width 12 height 12
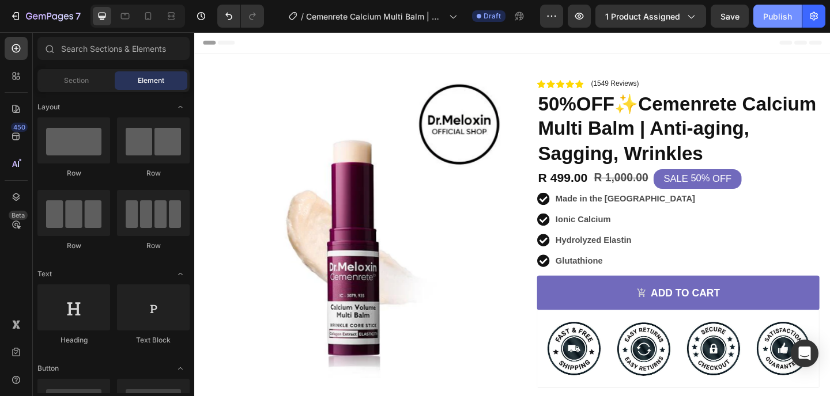
click at [771, 20] on div "Publish" at bounding box center [777, 16] width 29 height 12
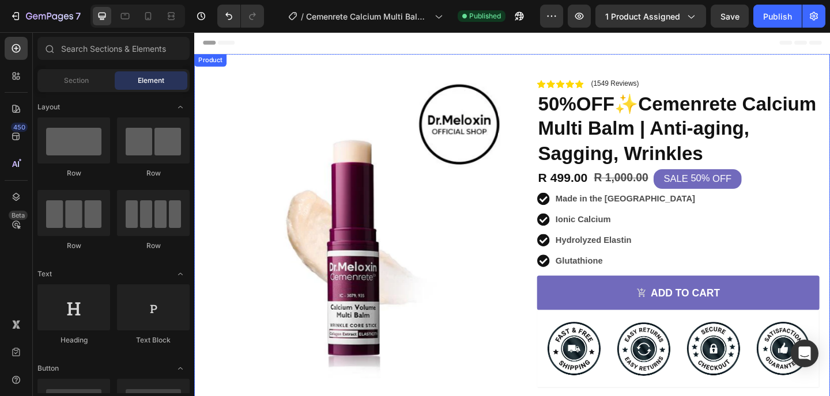
click at [537, 63] on div "Product Images Image Icon Icon Icon Icon Icon Icon List Just started using this…" at bounding box center [539, 315] width 691 height 519
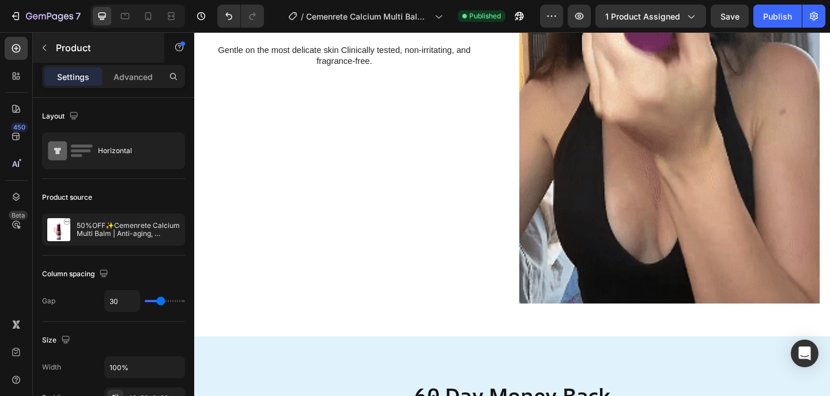
scroll to position [1952, 0]
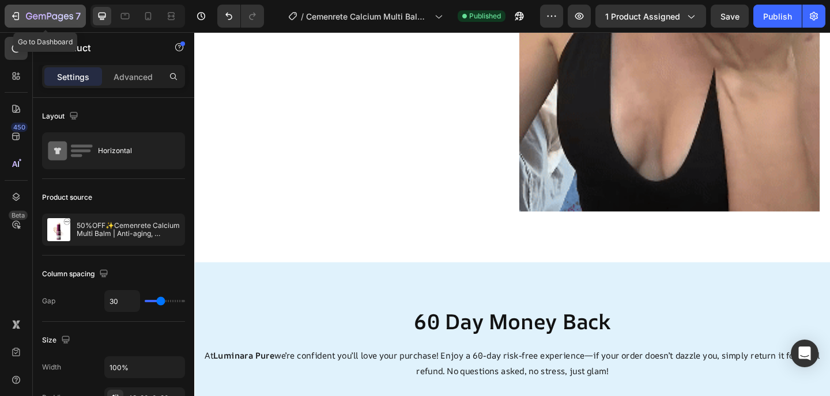
click at [24, 20] on div "7" at bounding box center [45, 16] width 71 height 14
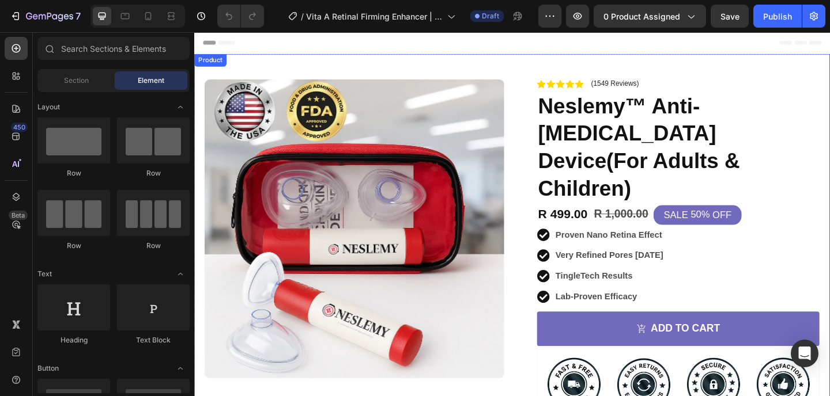
click at [516, 60] on div "Product Images Image Icon Icon Icon Icon Icon Icon List My crator pores after a…" at bounding box center [539, 315] width 691 height 519
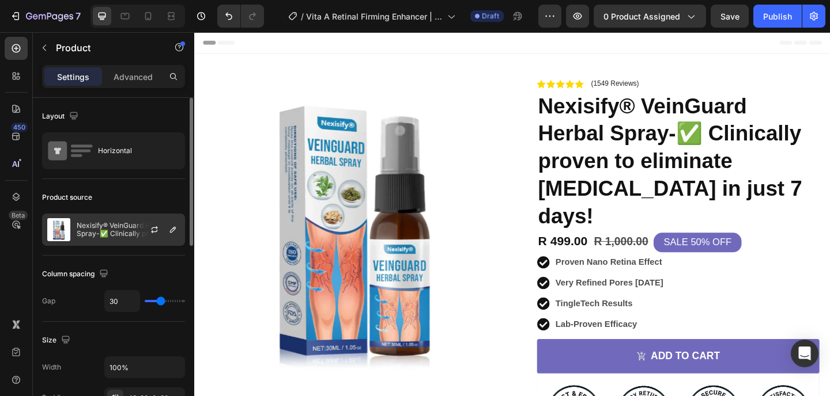
click at [92, 215] on div "Nexisify® VeinGuard Herbal Spray-✅ Clinically proven to eliminate [MEDICAL_DATA…" at bounding box center [113, 230] width 143 height 32
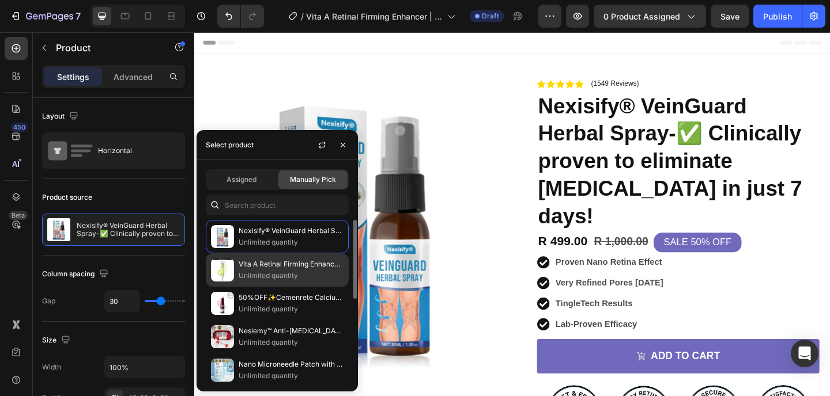
click at [266, 281] on p "Unlimited quantity" at bounding box center [290, 276] width 105 height 12
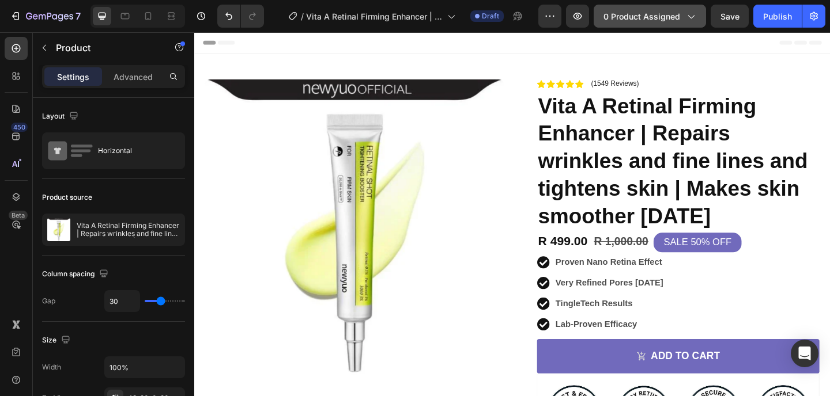
click at [671, 16] on span "0 product assigned" at bounding box center [641, 16] width 77 height 12
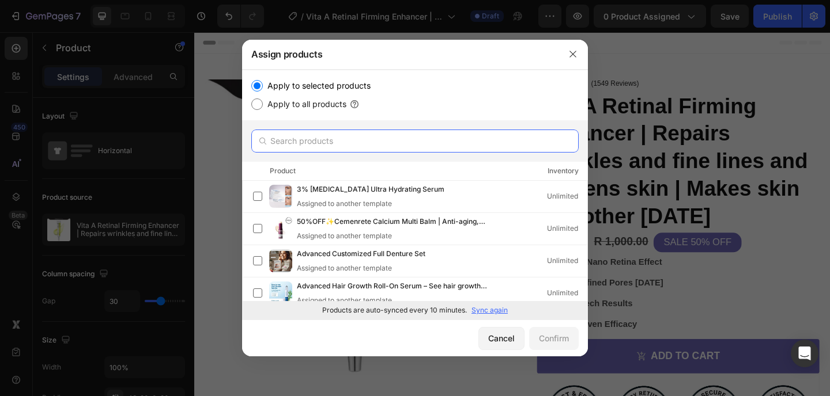
click at [383, 135] on input "text" at bounding box center [414, 141] width 327 height 23
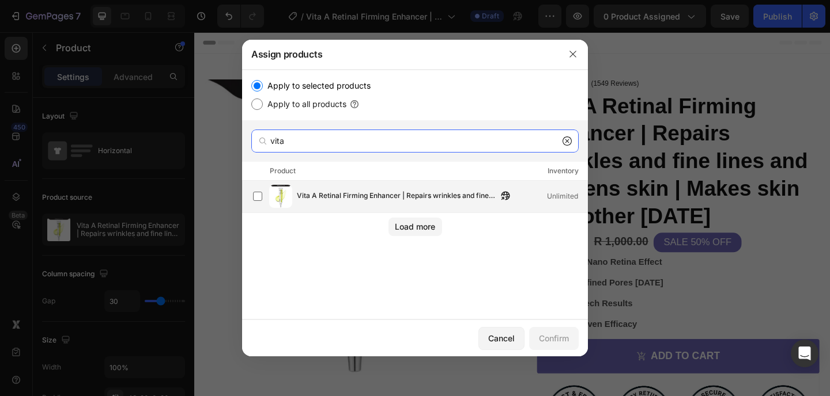
type input "vita"
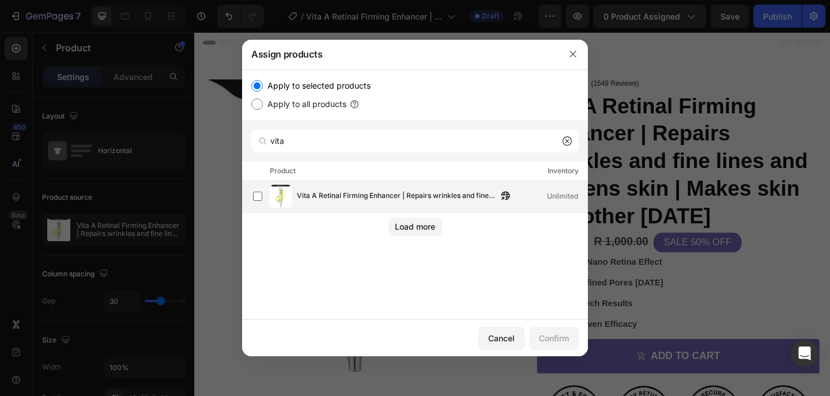
click at [383, 184] on div "Vita A Retinal Firming Enhancer | Repairs wrinkles and fine lines and tightens …" at bounding box center [415, 197] width 346 height 32
click at [568, 330] on button "Confirm" at bounding box center [554, 338] width 50 height 23
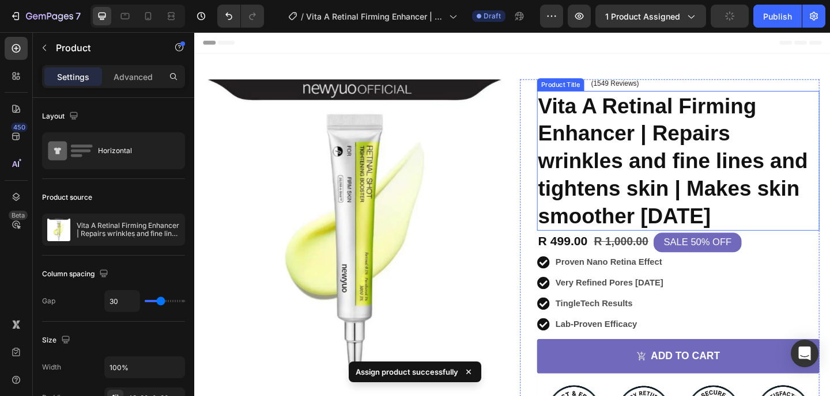
click at [695, 162] on h1 "Vita A Retinal Firming Enhancer | Repairs wrinkles and fine lines and tightens …" at bounding box center [720, 172] width 307 height 152
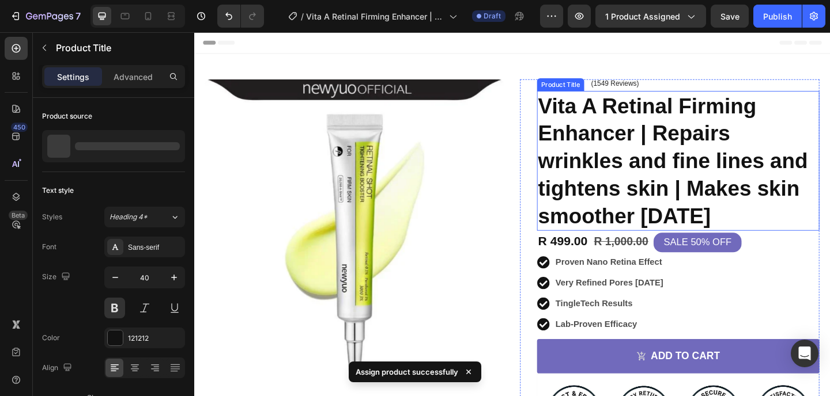
click at [695, 162] on h1 "Vita A Retinal Firming Enhancer | Repairs wrinkles and fine lines and tightens …" at bounding box center [720, 172] width 307 height 152
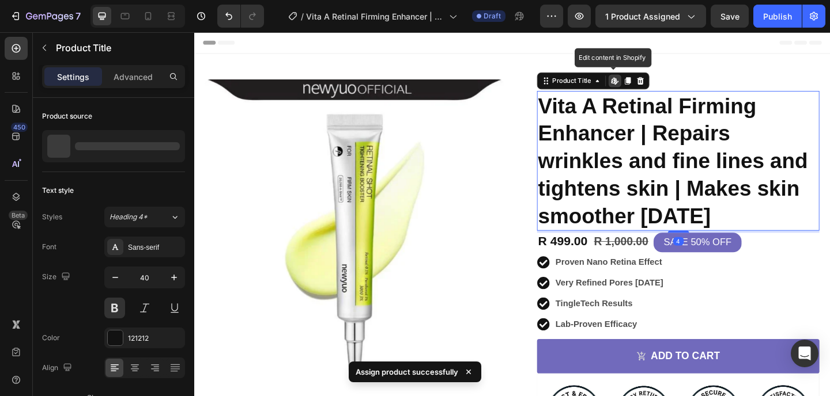
click at [695, 162] on h1 "Vita A Retinal Firming Enhancer | Repairs wrinkles and fine lines and tightens …" at bounding box center [720, 172] width 307 height 152
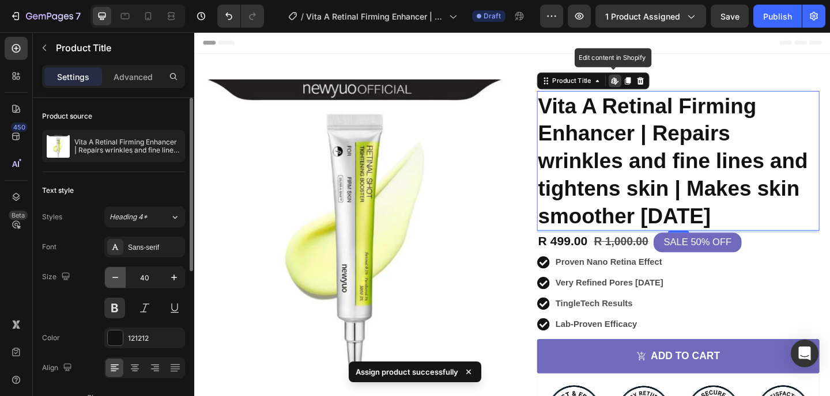
click at [118, 280] on icon "button" at bounding box center [115, 278] width 12 height 12
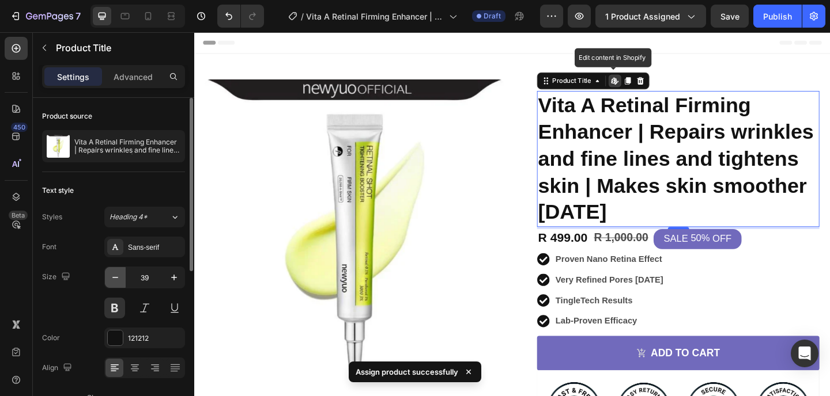
click at [118, 280] on icon "button" at bounding box center [115, 278] width 12 height 12
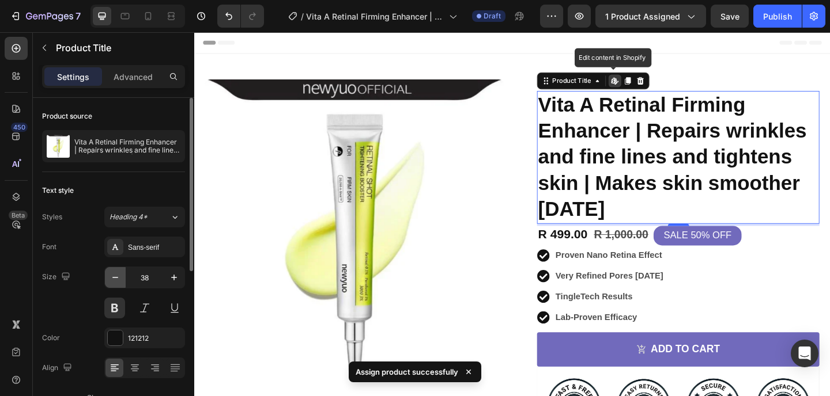
click at [118, 281] on icon "button" at bounding box center [115, 278] width 12 height 12
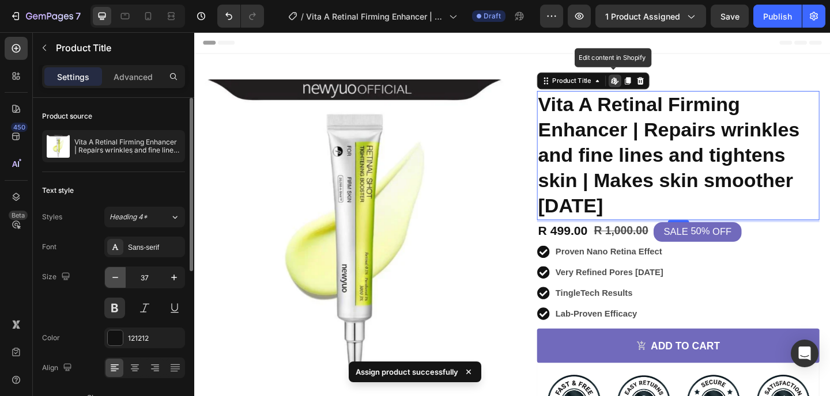
click at [118, 281] on icon "button" at bounding box center [115, 278] width 12 height 12
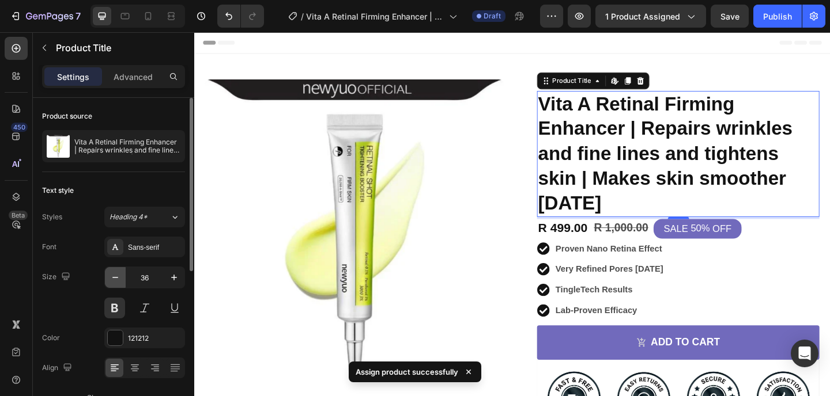
click at [118, 281] on icon "button" at bounding box center [115, 278] width 12 height 12
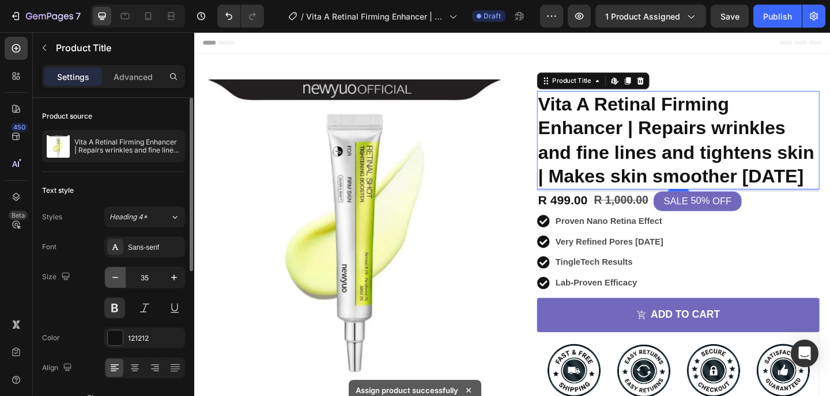
click at [118, 281] on icon "button" at bounding box center [115, 278] width 12 height 12
type input "34"
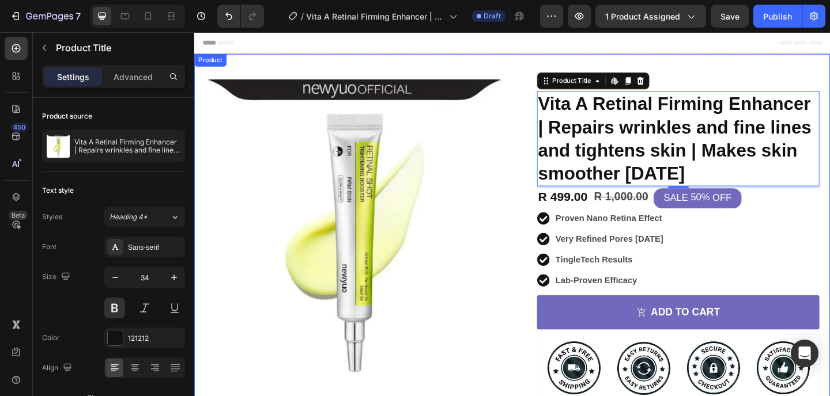
click at [743, 75] on div "Product Images Image Icon Icon Icon Icon Icon Icon List My crator pores after a…" at bounding box center [539, 315] width 691 height 519
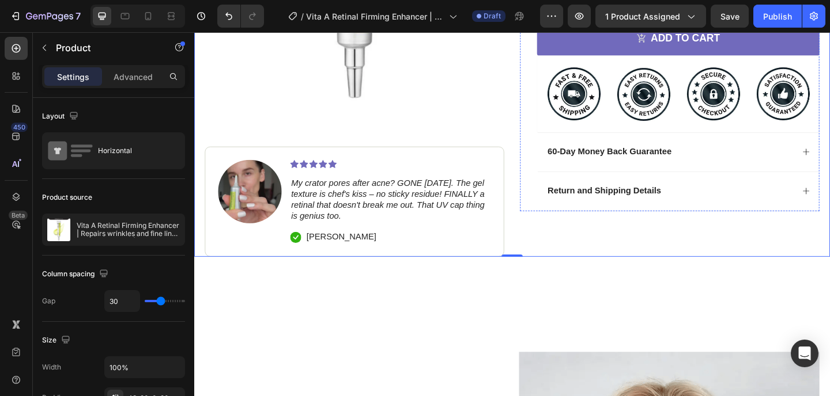
scroll to position [310, 0]
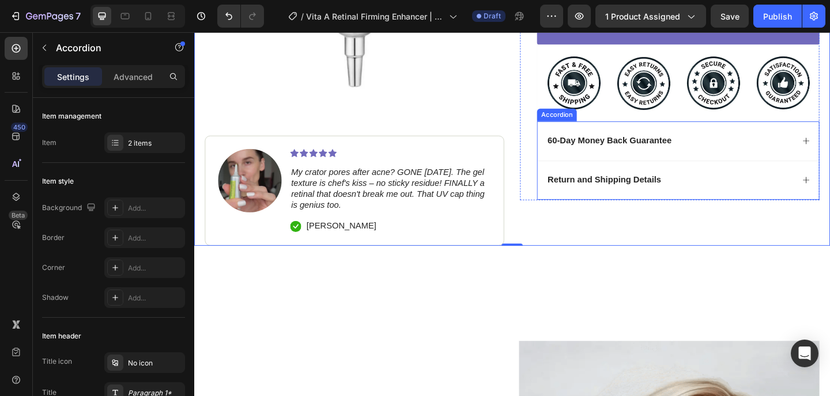
click at [744, 141] on div "60-Day Money Back Guarantee" at bounding box center [720, 151] width 306 height 43
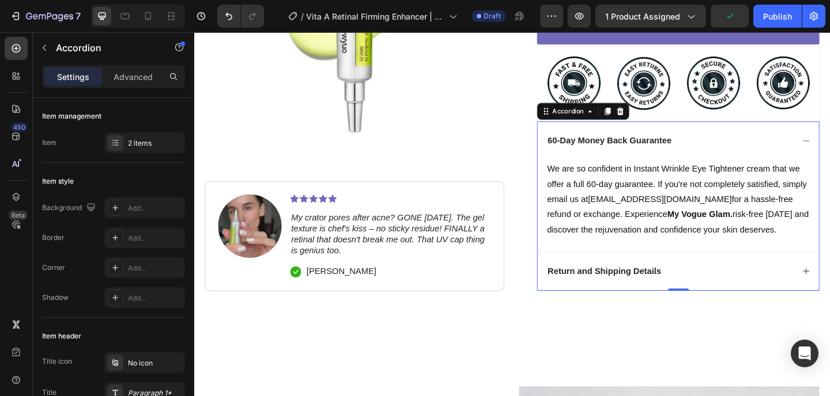
click at [739, 221] on p "We are so confident in Instant Wrinkle Eye Tightener cream that we offer a full…" at bounding box center [723, 214] width 290 height 83
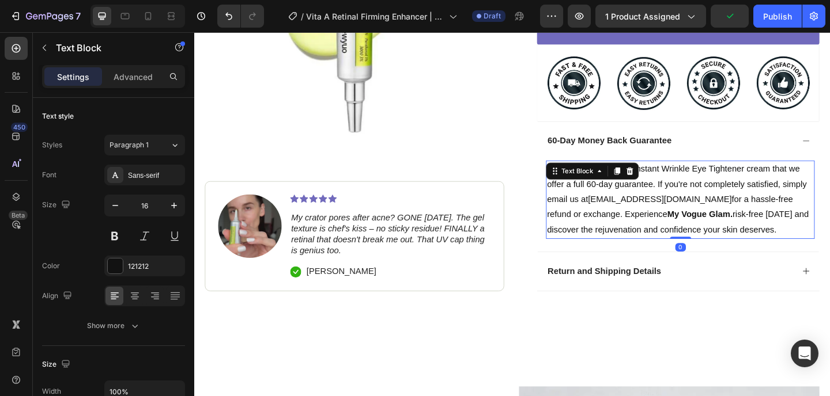
click at [739, 221] on p "We are so confident in Instant Wrinkle Eye Tightener cream that we offer a full…" at bounding box center [723, 214] width 290 height 83
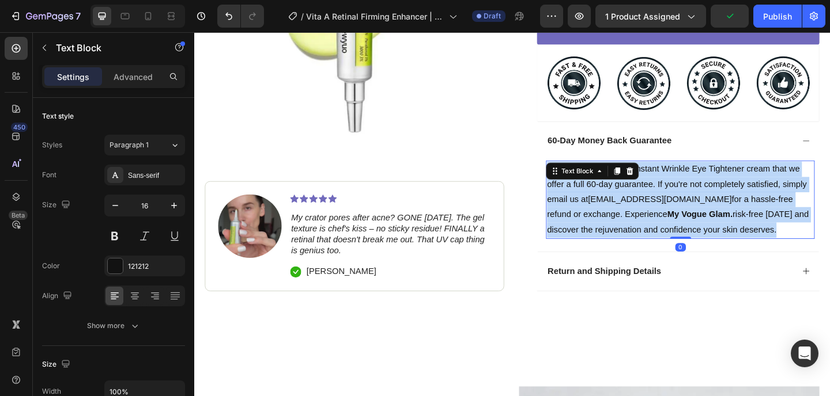
click at [739, 221] on p "We are so confident in Instant Wrinkle Eye Tightener cream that we offer a full…" at bounding box center [723, 214] width 290 height 83
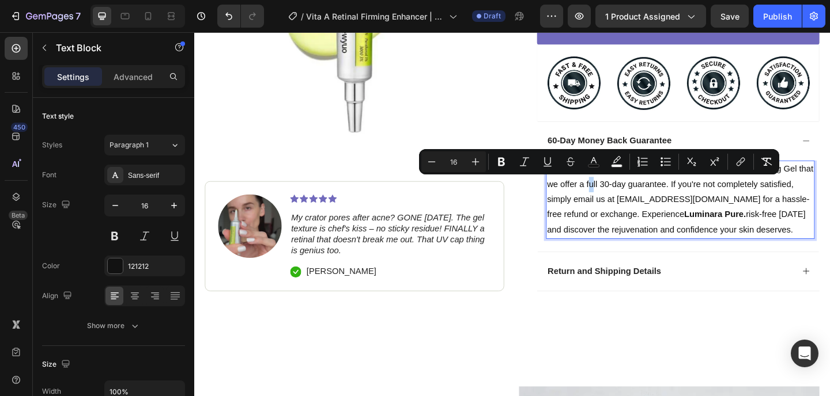
click at [618, 196] on span "We are so confident in [MEDICAL_DATA] Refreshing Soothing Gel that we offer a f…" at bounding box center [722, 205] width 289 height 59
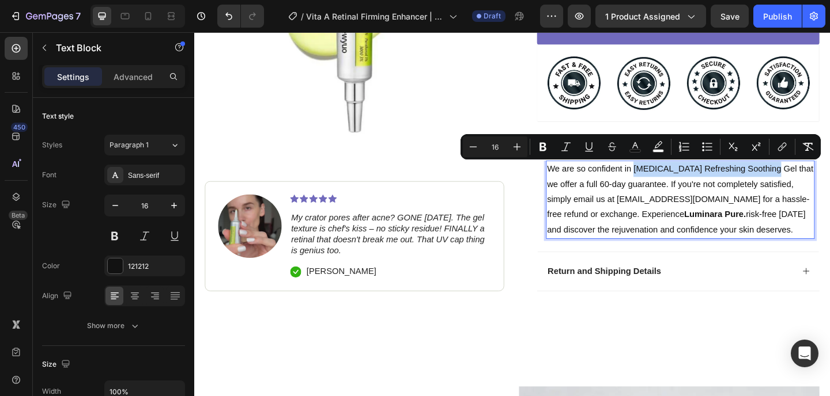
drag, startPoint x: 668, startPoint y: 181, endPoint x: 819, endPoint y: 181, distance: 150.9
click at [819, 181] on span "We are so confident in [MEDICAL_DATA] Refreshing Soothing Gel that we offer a f…" at bounding box center [722, 205] width 289 height 59
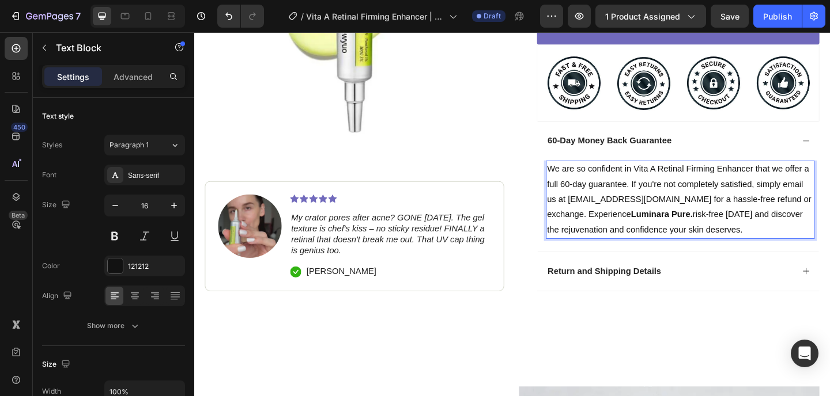
click at [763, 159] on div "60-Day Money Back Guarantee" at bounding box center [720, 151] width 306 height 43
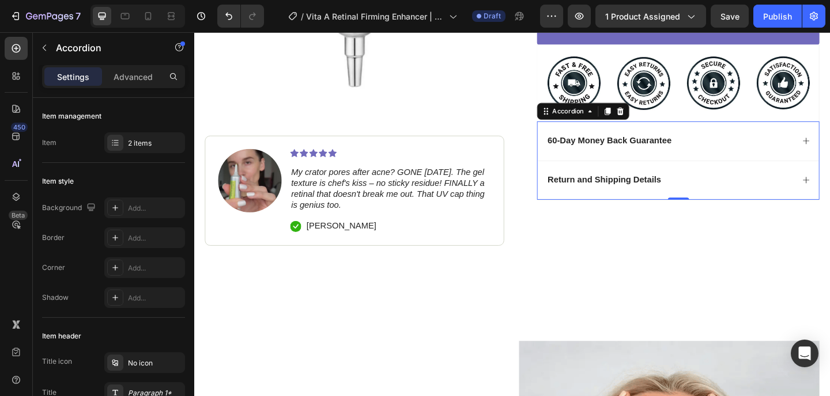
click at [724, 184] on div "Return and Shipping Details" at bounding box center [720, 193] width 306 height 43
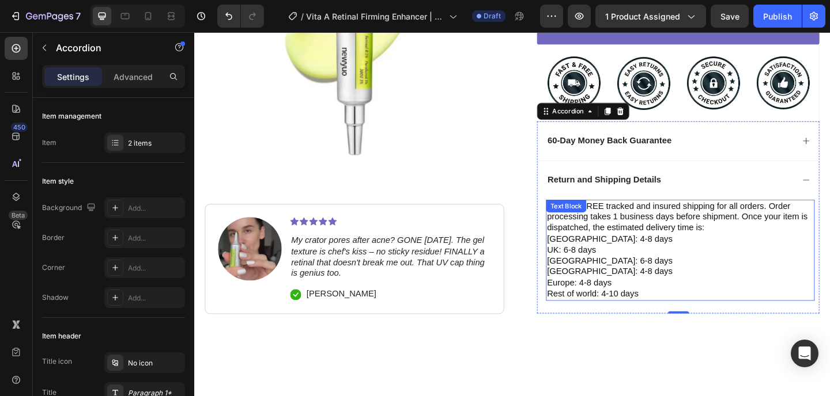
click at [702, 224] on p "We offer FREE tracked and insured shipping for all orders. Order processing tak…" at bounding box center [723, 234] width 290 height 36
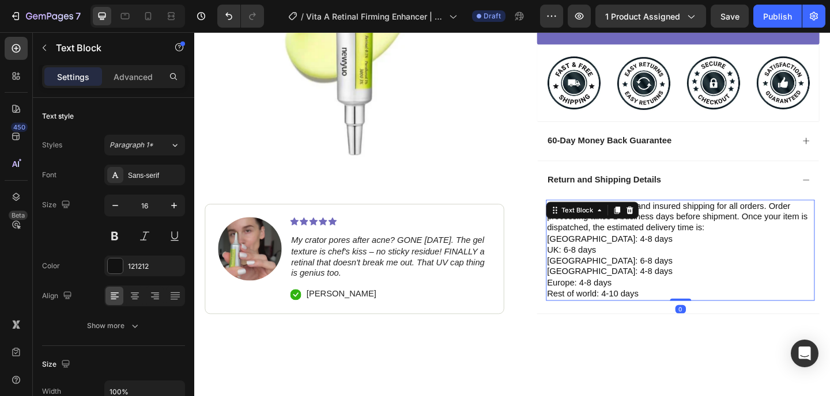
click at [702, 224] on p "We offer FREE tracked and insured shipping for all orders. Order processing tak…" at bounding box center [723, 234] width 290 height 36
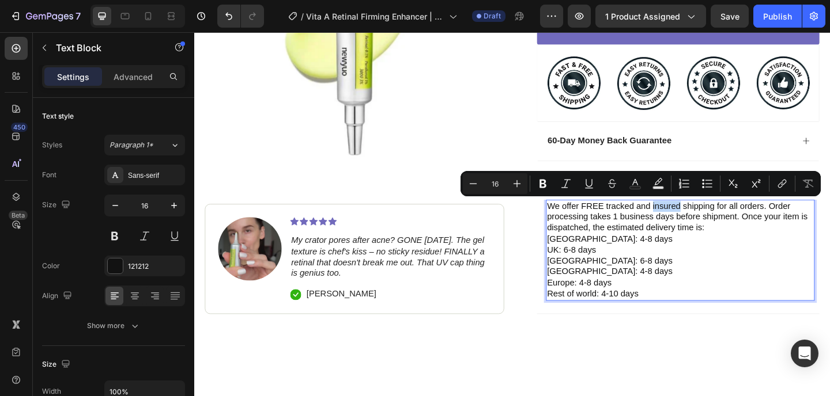
click at [702, 224] on p "We offer FREE tracked and insured shipping for all orders. Order processing tak…" at bounding box center [723, 234] width 290 height 36
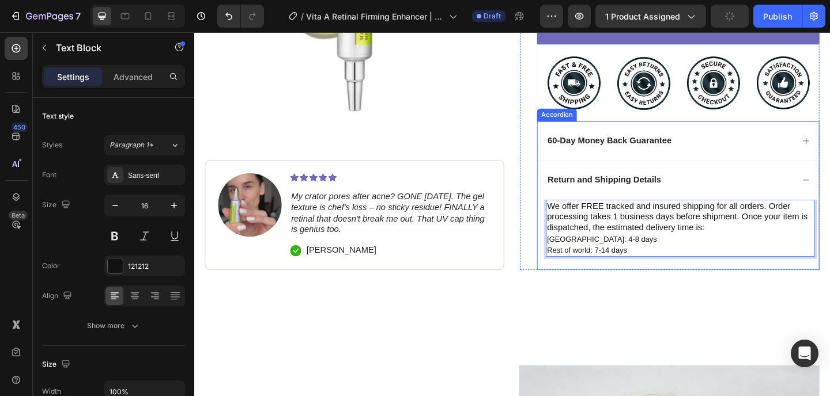
click at [726, 147] on div "60-Day Money Back Guarantee" at bounding box center [711, 151] width 269 height 16
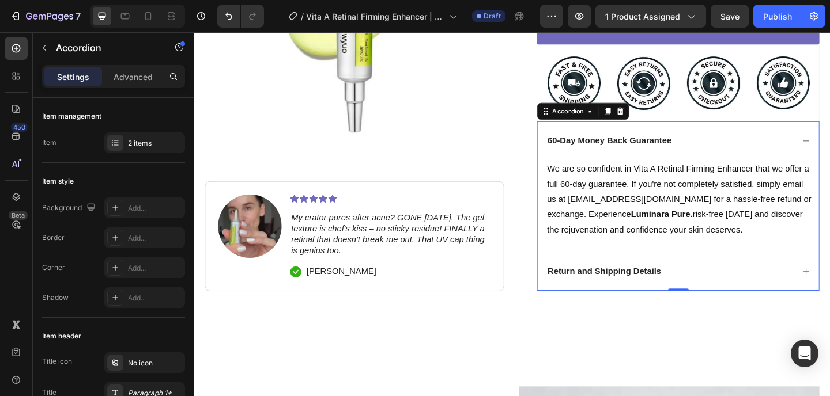
click at [736, 135] on div "60-Day Money Back Guarantee" at bounding box center [720, 151] width 306 height 43
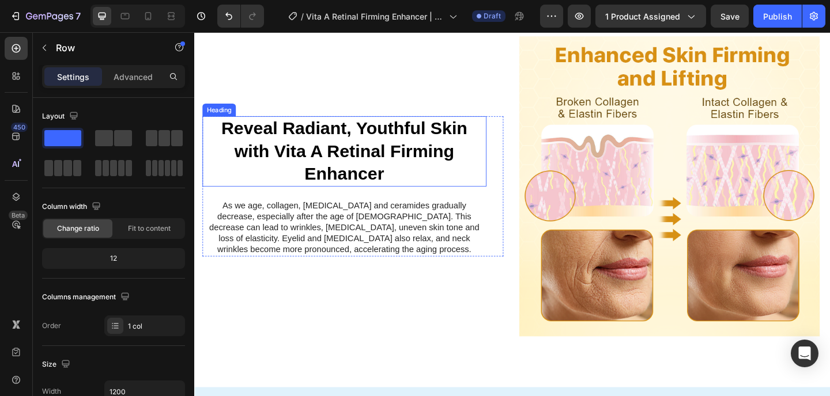
scroll to position [1389, 0]
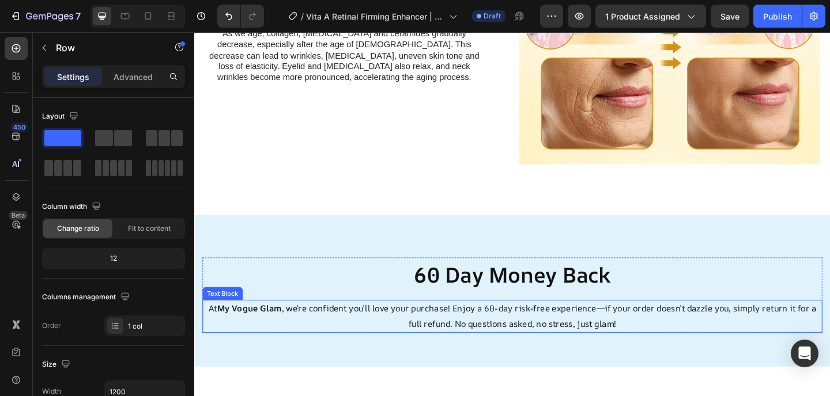
click at [290, 325] on p "At My Vogue Glam , we’re confident you’ll love your purchase! Enjoy a 60-day ri…" at bounding box center [540, 341] width 672 height 33
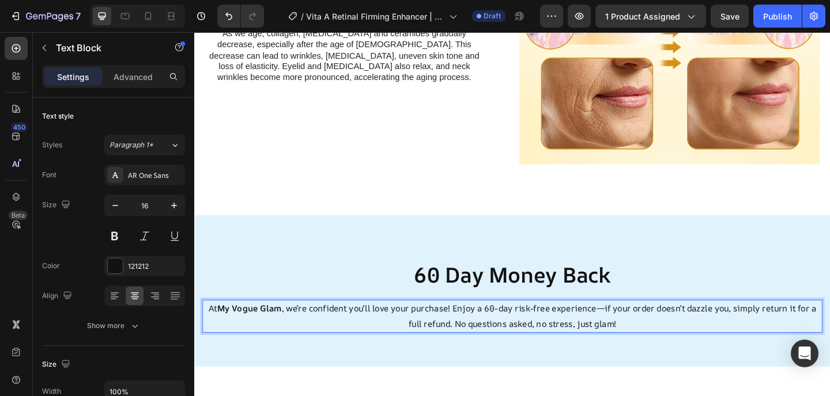
click at [290, 325] on p "At My Vogue Glam , we’re confident you’ll love your purchase! Enjoy a 60-day ri…" at bounding box center [540, 341] width 672 height 33
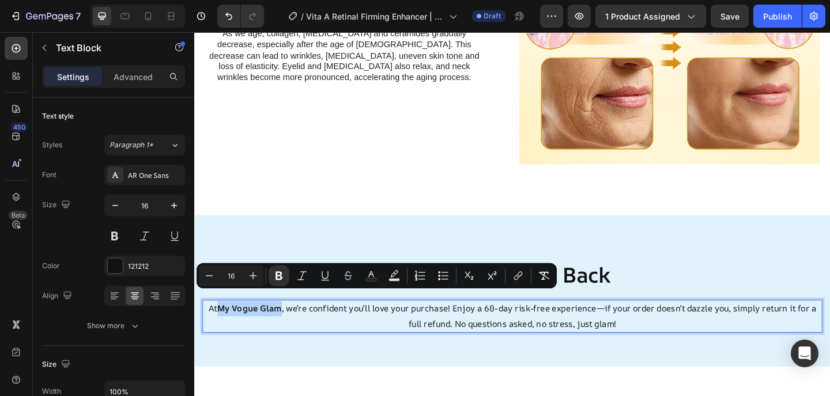
drag, startPoint x: 289, startPoint y: 325, endPoint x: 222, endPoint y: 324, distance: 67.4
click at [222, 325] on p "At My Vogue Glam , we’re confident you’ll love your purchase! Enjoy a 60-day ri…" at bounding box center [540, 341] width 672 height 33
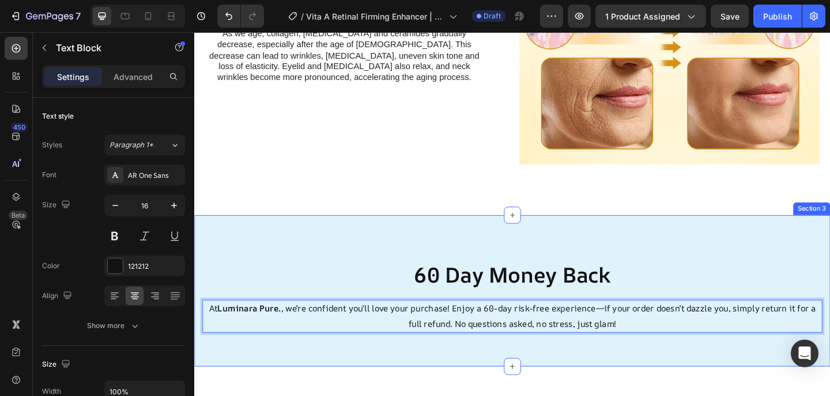
click at [490, 232] on div "60 Day Money Back Heading At Luminara Pure. , we’re confident you’ll love your …" at bounding box center [539, 314] width 691 height 165
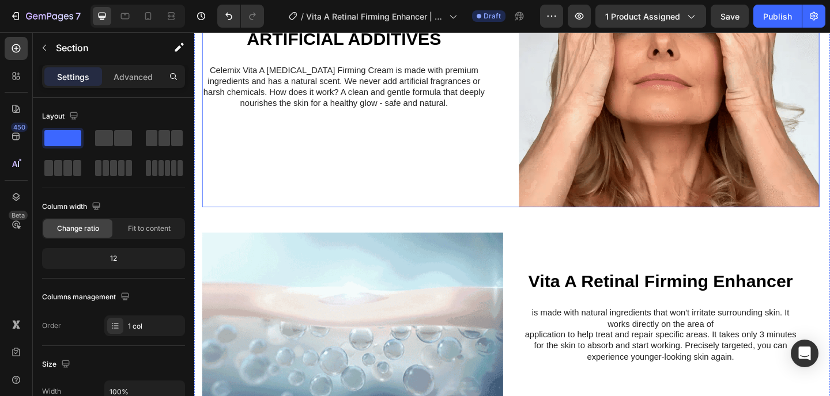
scroll to position [0, 0]
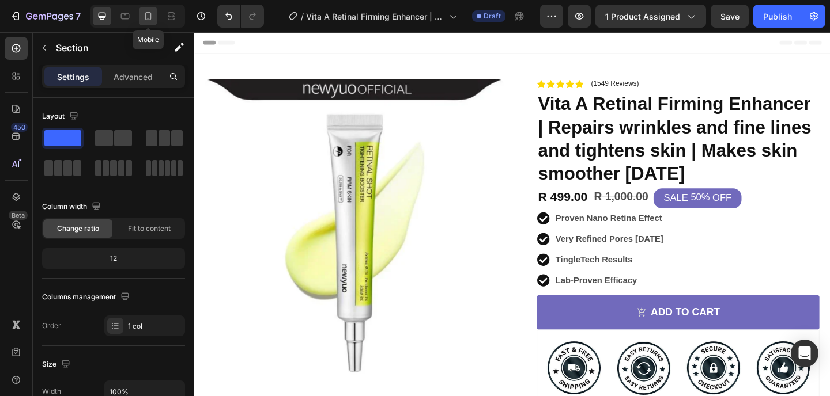
click at [145, 13] on icon at bounding box center [148, 16] width 6 height 8
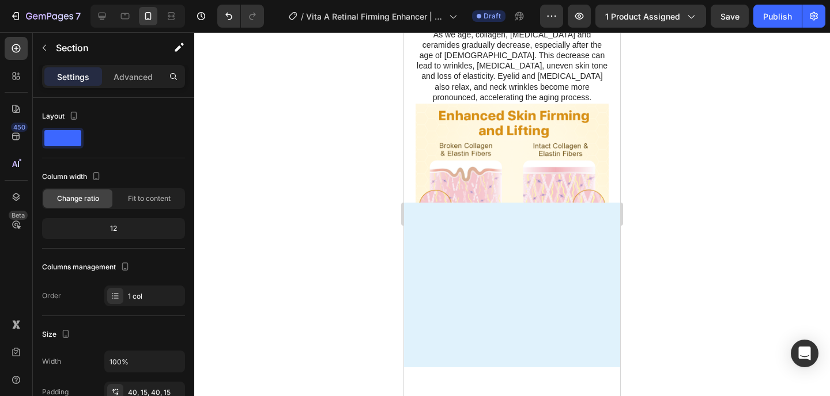
drag, startPoint x: 723, startPoint y: 122, endPoint x: 154, endPoint y: 108, distance: 569.3
click at [723, 122] on div at bounding box center [511, 214] width 635 height 364
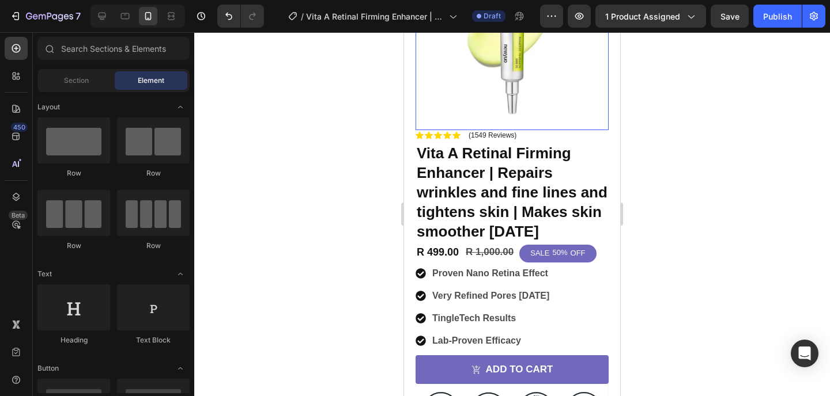
scroll to position [213, 0]
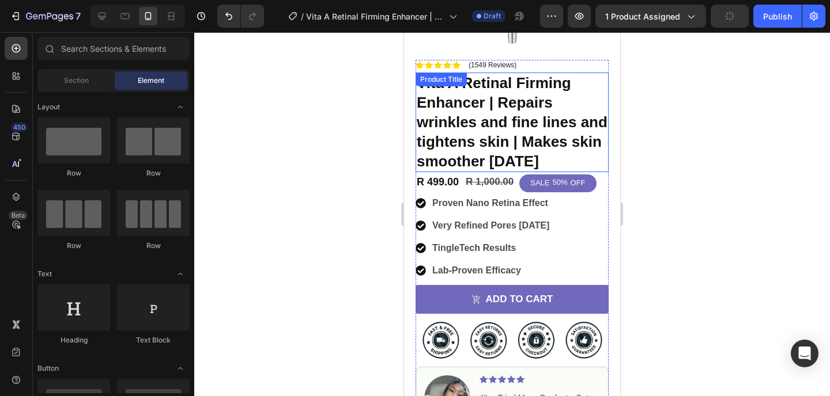
click at [523, 111] on h1 "Vita A Retinal Firming Enhancer | Repairs wrinkles and fine lines and tightens …" at bounding box center [511, 123] width 193 height 100
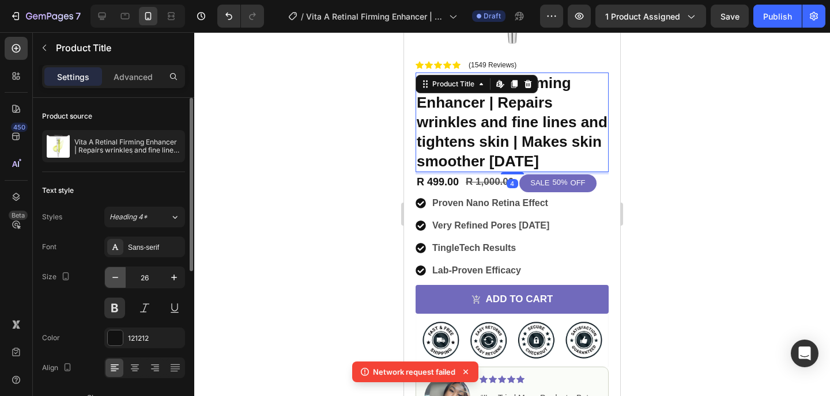
click at [114, 280] on icon "button" at bounding box center [115, 278] width 12 height 12
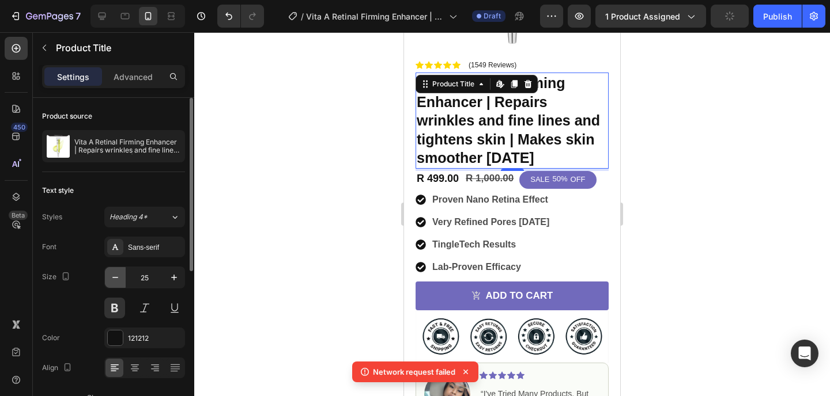
click at [114, 280] on icon "button" at bounding box center [115, 278] width 12 height 12
type input "24"
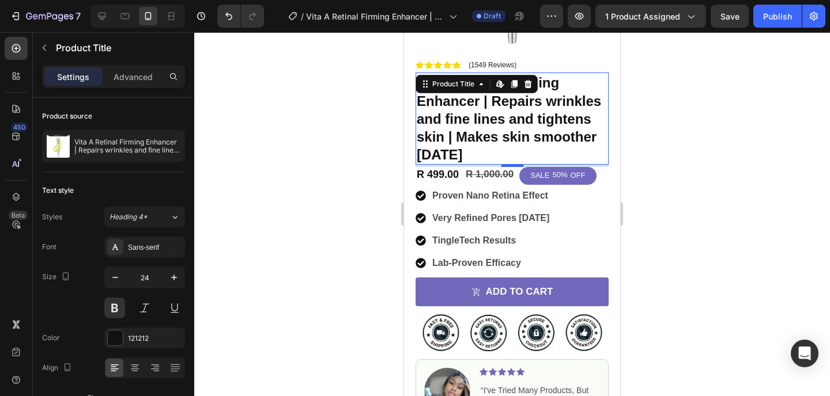
click at [690, 135] on div at bounding box center [511, 214] width 635 height 364
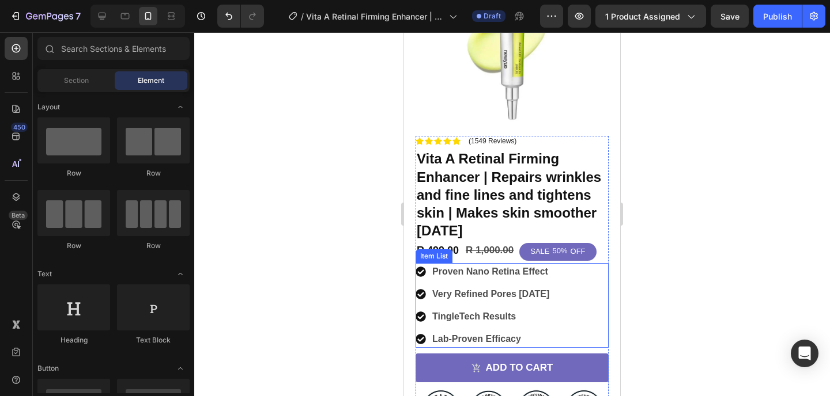
scroll to position [0, 0]
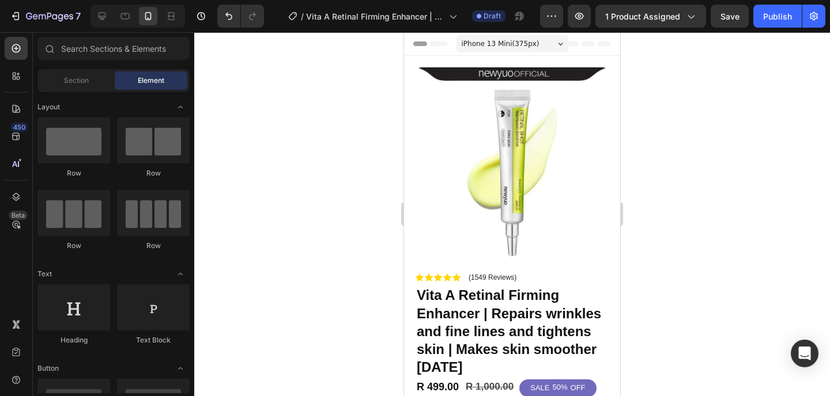
click at [722, 219] on div at bounding box center [511, 214] width 635 height 364
click at [827, 252] on div at bounding box center [511, 214] width 635 height 364
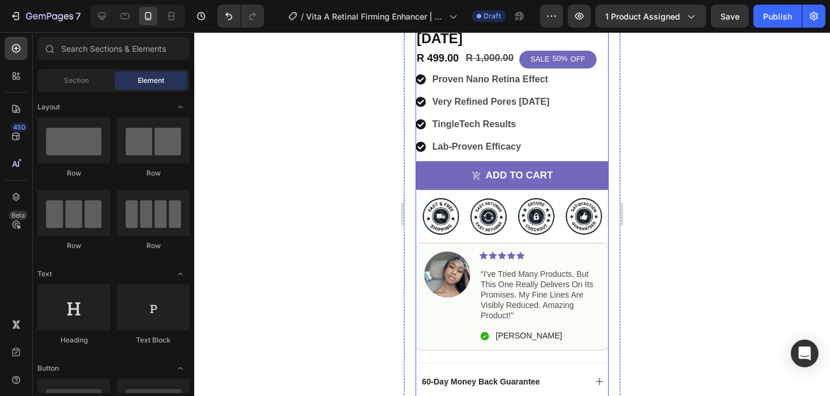
scroll to position [340, 0]
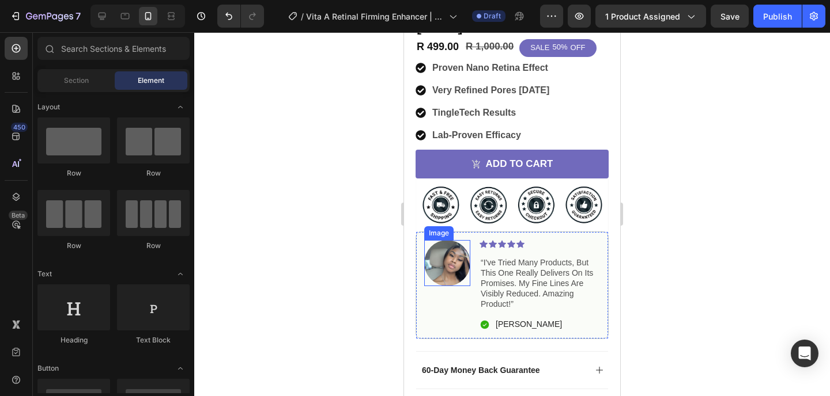
click at [468, 260] on img at bounding box center [447, 263] width 46 height 46
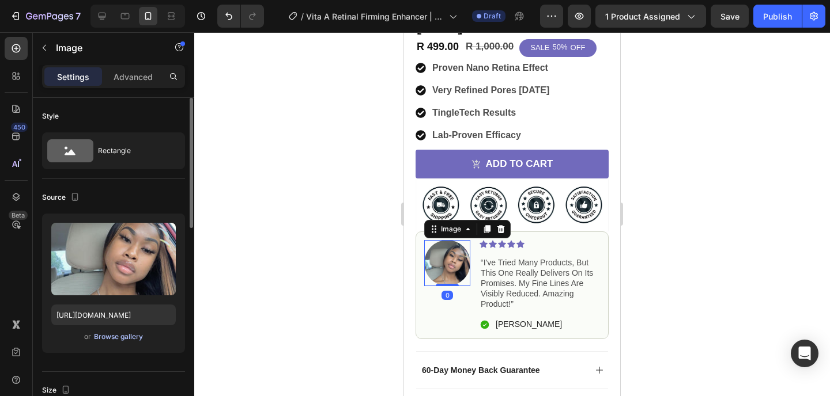
click at [113, 335] on div "Browse gallery" at bounding box center [118, 337] width 49 height 10
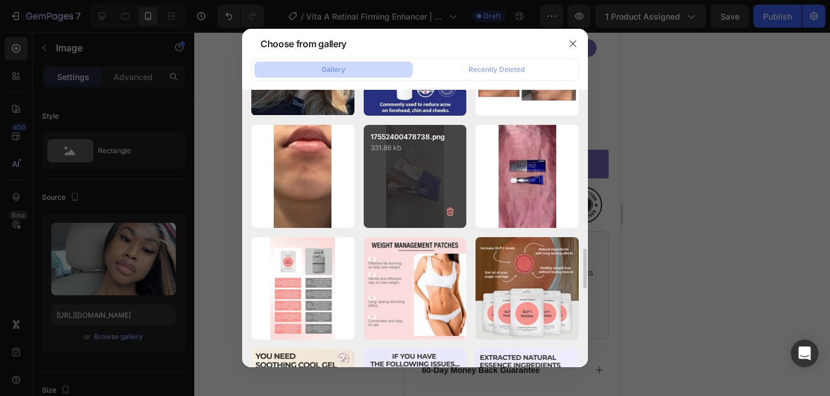
scroll to position [1005, 0]
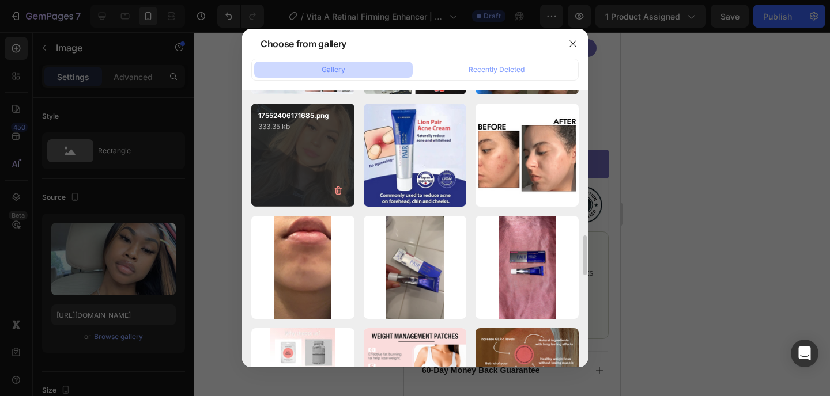
click at [283, 147] on div "17552406171685.png 333.35 kb" at bounding box center [302, 155] width 103 height 103
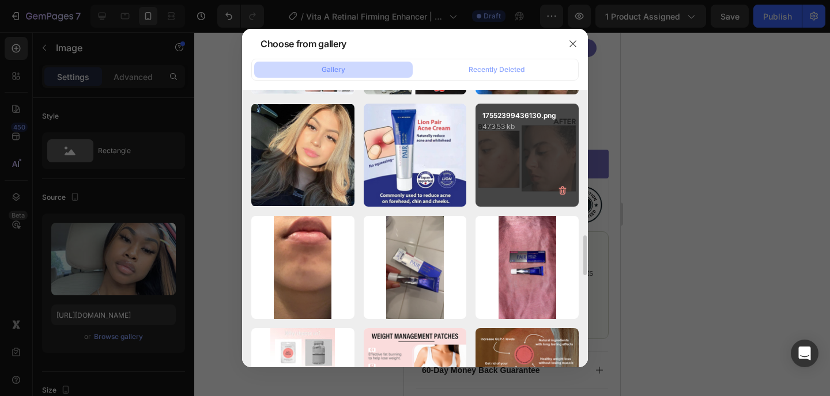
type input "https://cdn.shopify.com/s/files/1/0939/0230/7666/files/gempages_550951329544013…"
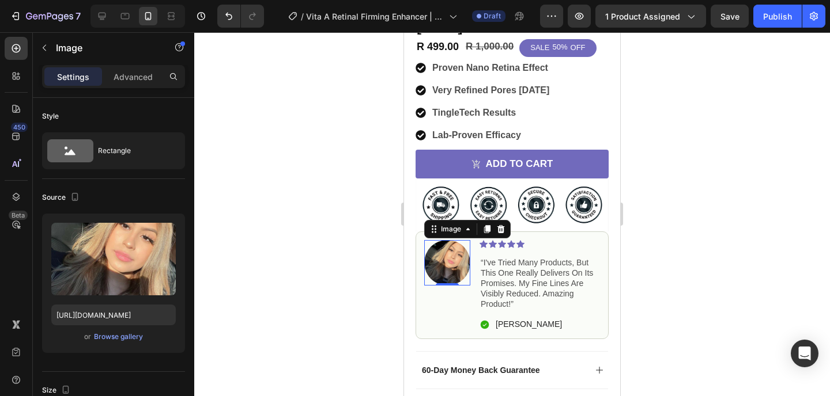
click at [707, 185] on div at bounding box center [511, 214] width 635 height 364
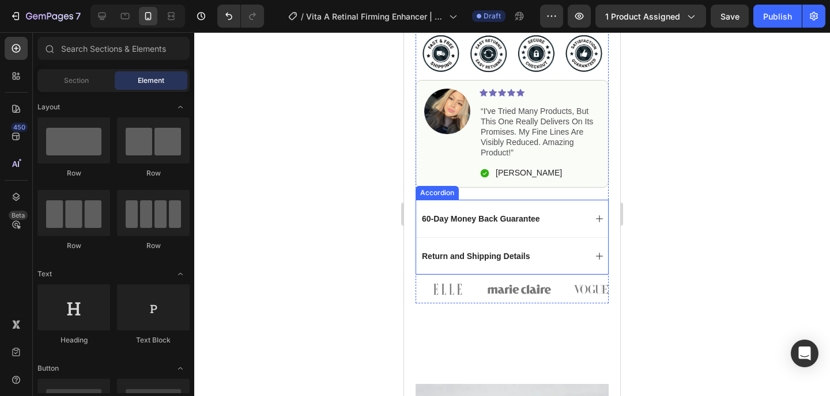
scroll to position [504, 0]
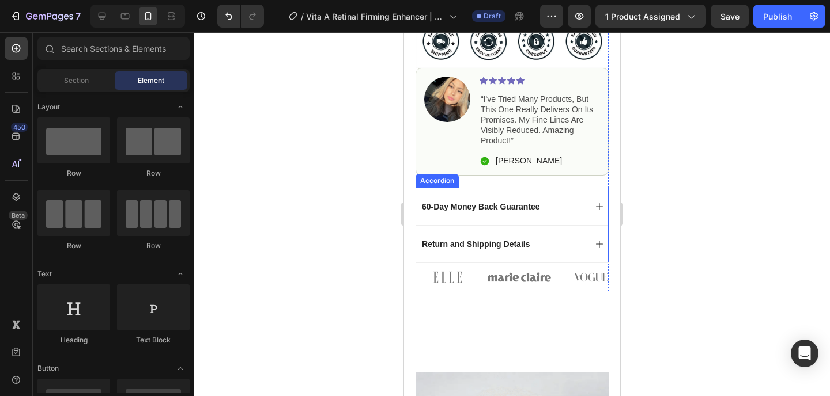
click at [565, 200] on div "60-Day Money Back Guarantee" at bounding box center [502, 207] width 165 height 14
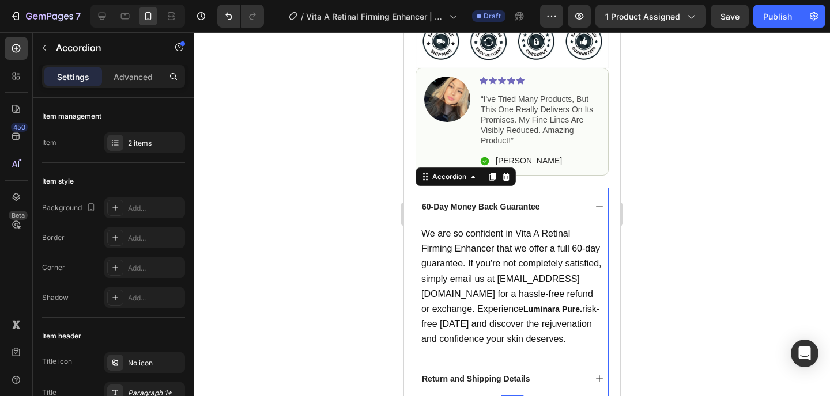
click at [548, 188] on div "60-Day Money Back Guarantee" at bounding box center [512, 206] width 192 height 37
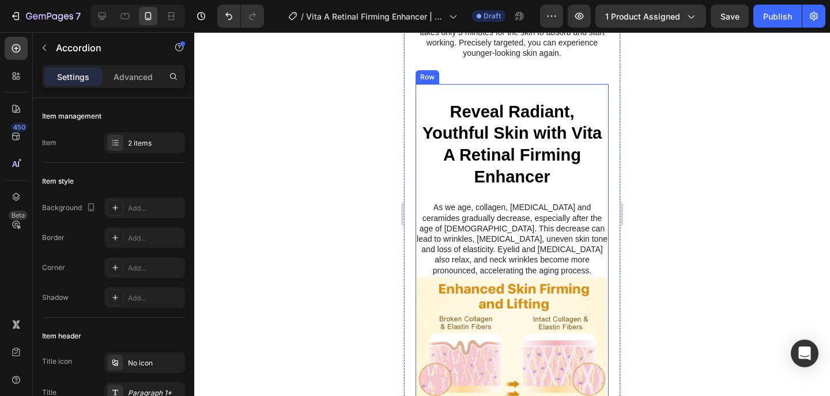
scroll to position [1411, 0]
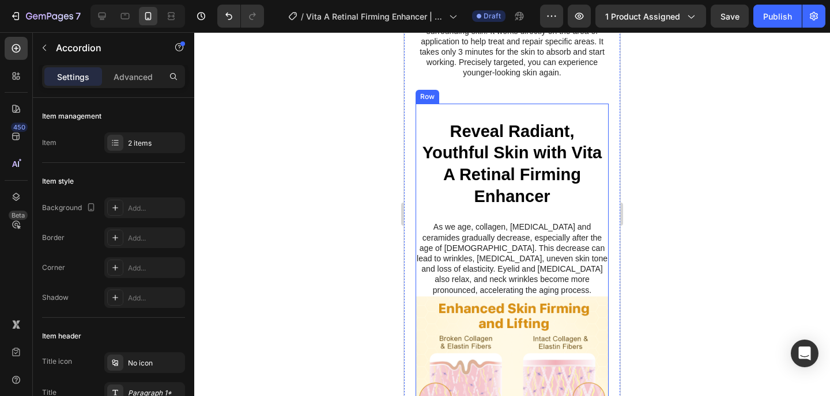
click at [592, 127] on div "Reveal Radiant, Youthful Skin with Vita A Retinal Firming Enhancer Heading As w…" at bounding box center [511, 200] width 193 height 193
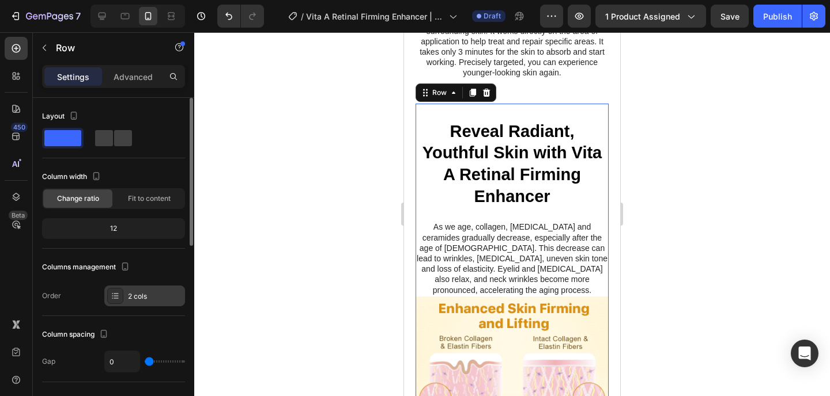
click at [128, 305] on div "2 cols" at bounding box center [144, 296] width 81 height 21
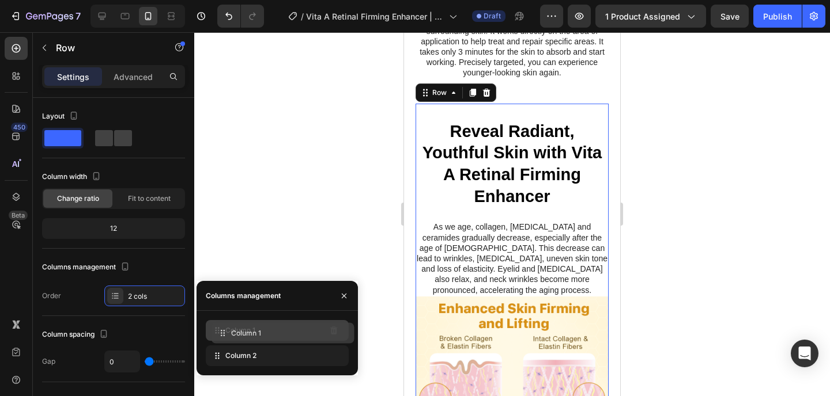
drag, startPoint x: 237, startPoint y: 359, endPoint x: 244, endPoint y: 335, distance: 25.0
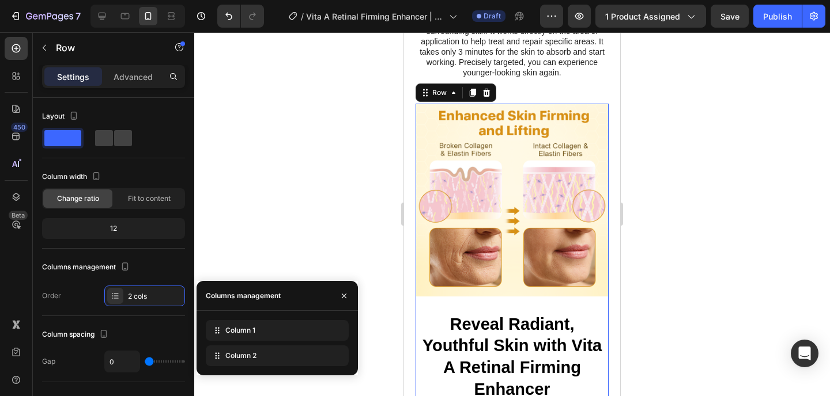
click at [686, 197] on div at bounding box center [511, 214] width 635 height 364
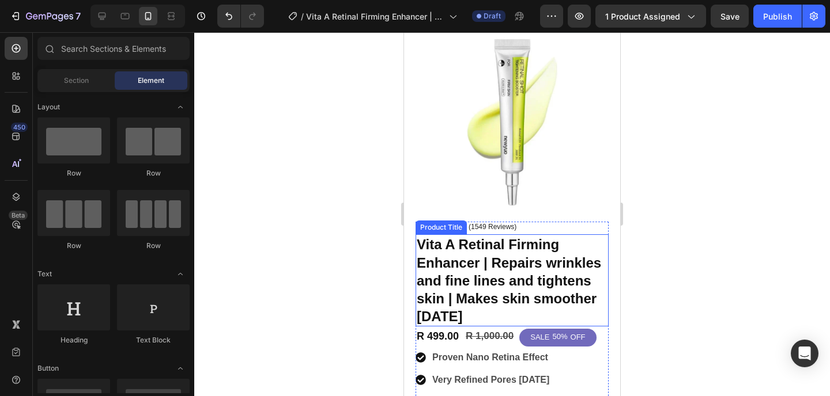
scroll to position [0, 0]
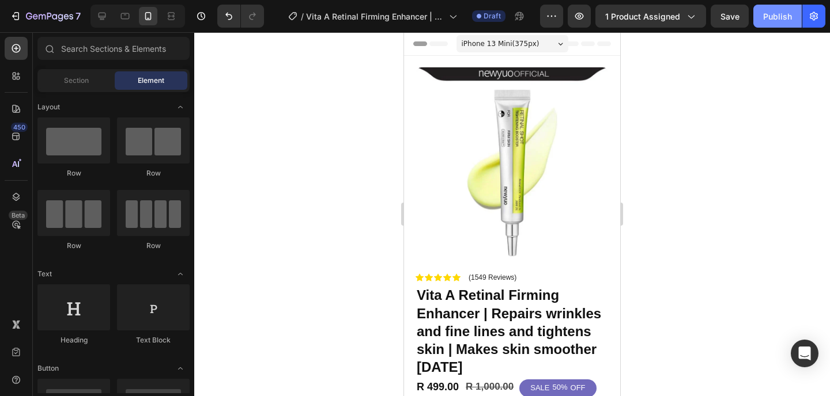
click at [771, 21] on div "Publish" at bounding box center [777, 16] width 29 height 12
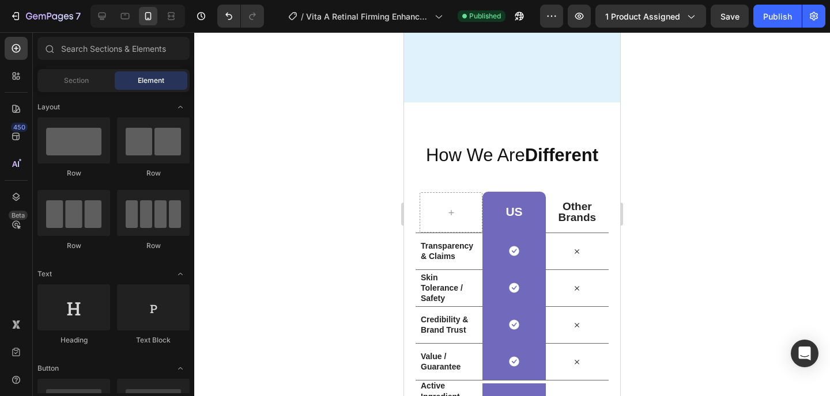
scroll to position [2165, 0]
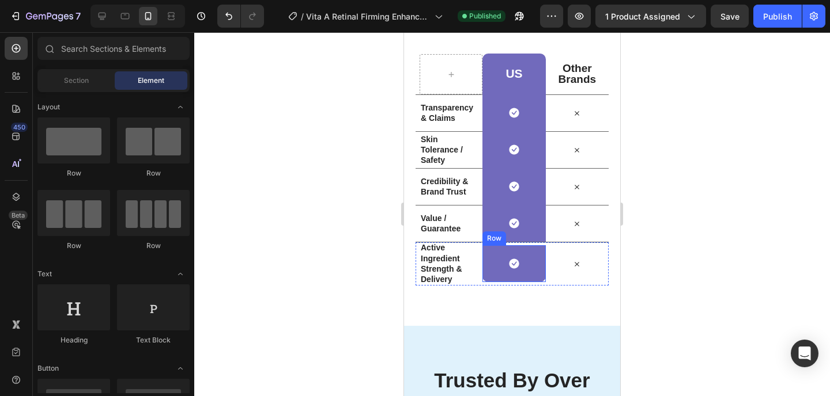
click at [531, 245] on div "Icon Row" at bounding box center [513, 263] width 63 height 37
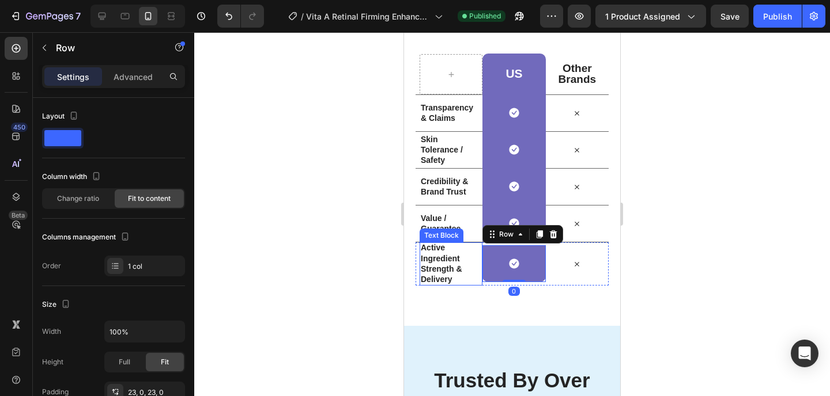
click at [438, 268] on strong "Active Ingredient Strength & Delivery" at bounding box center [441, 263] width 41 height 41
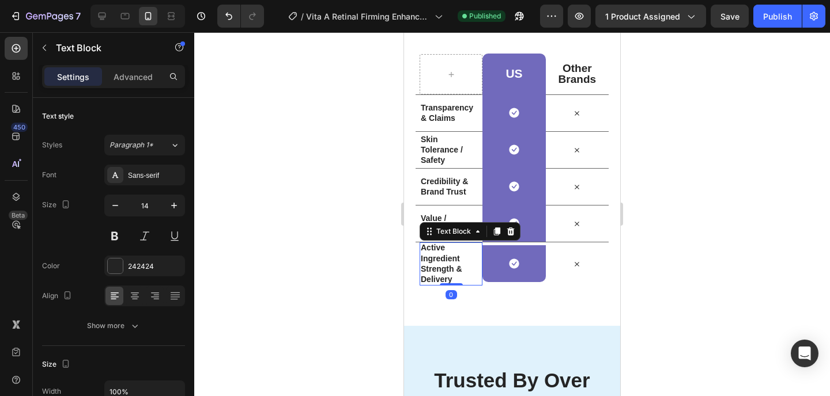
click at [438, 268] on strong "Active Ingredient Strength & Delivery" at bounding box center [441, 263] width 41 height 41
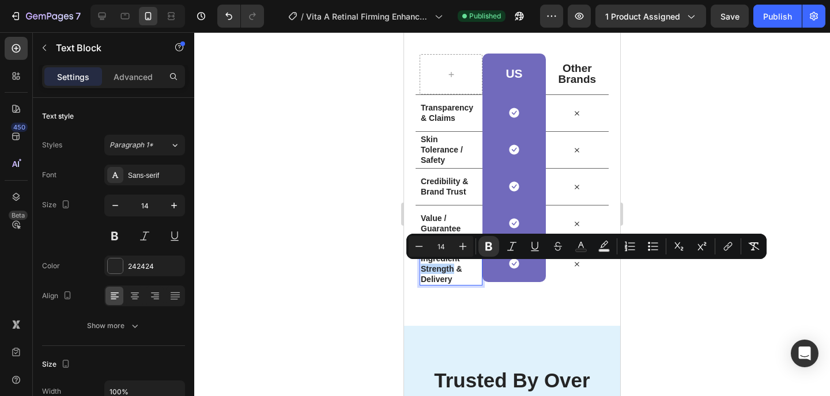
click at [438, 268] on strong "Active Ingredient Strength & Delivery" at bounding box center [441, 263] width 41 height 41
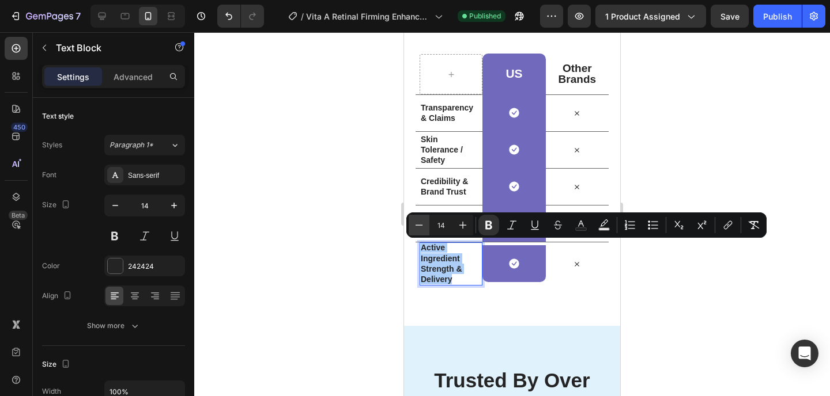
click at [423, 228] on icon "Editor contextual toolbar" at bounding box center [419, 225] width 12 height 12
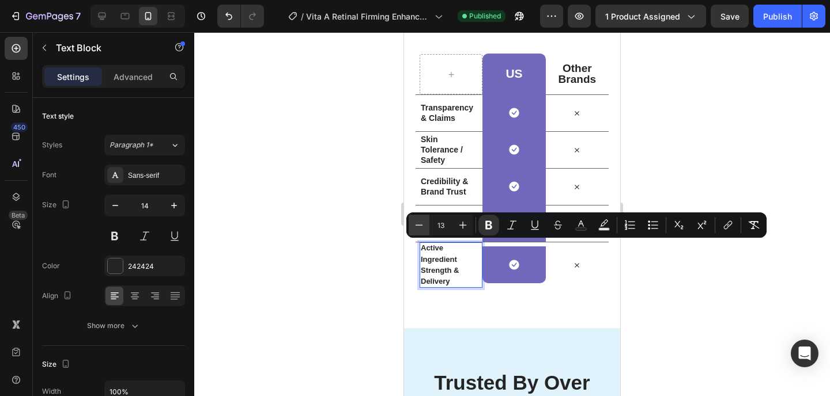
click at [419, 226] on icon "Editor contextual toolbar" at bounding box center [419, 225] width 12 height 12
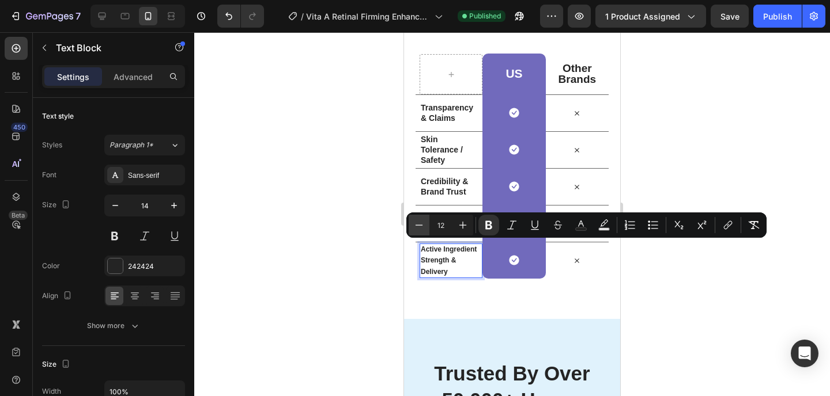
click at [419, 226] on icon "Editor contextual toolbar" at bounding box center [419, 225] width 12 height 12
type input "11"
click at [706, 293] on div at bounding box center [511, 214] width 635 height 364
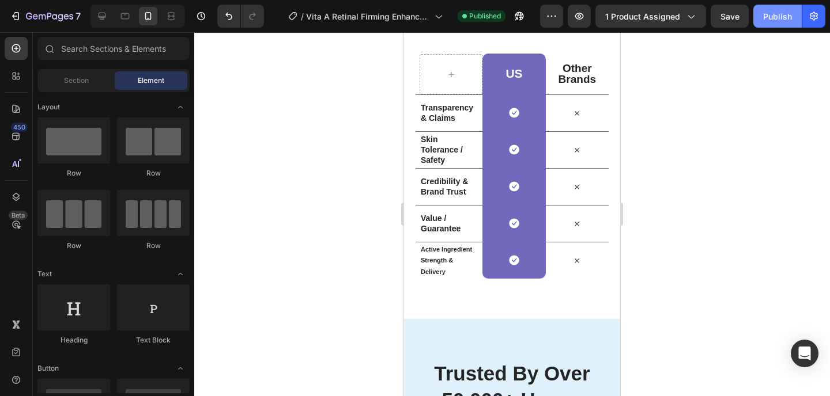
click at [768, 17] on div "Publish" at bounding box center [777, 16] width 29 height 12
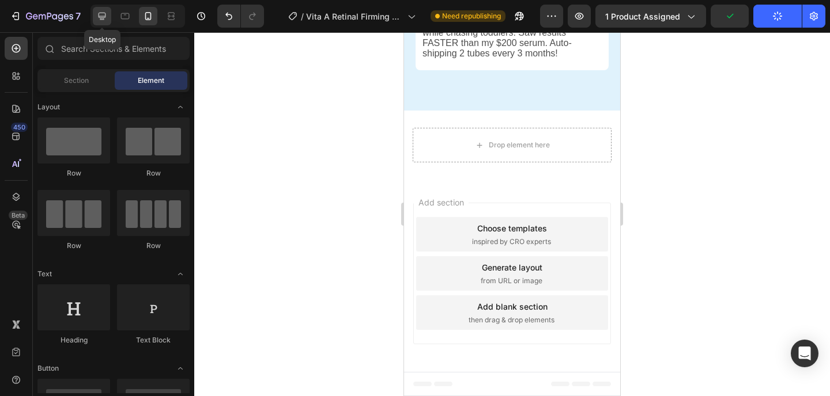
click at [104, 13] on icon at bounding box center [102, 16] width 7 height 7
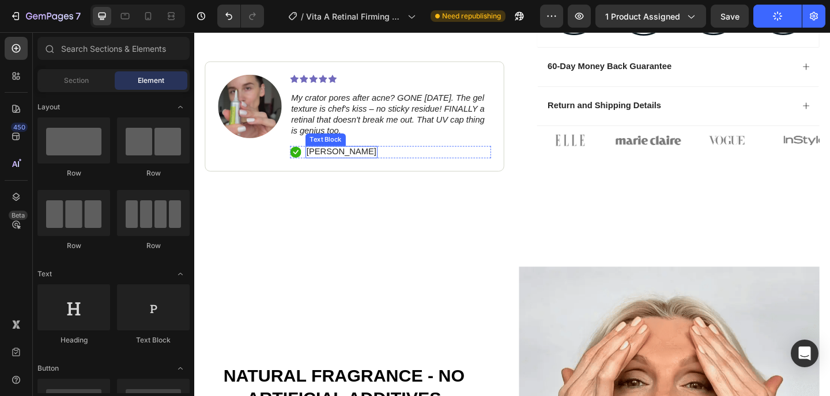
scroll to position [294, 0]
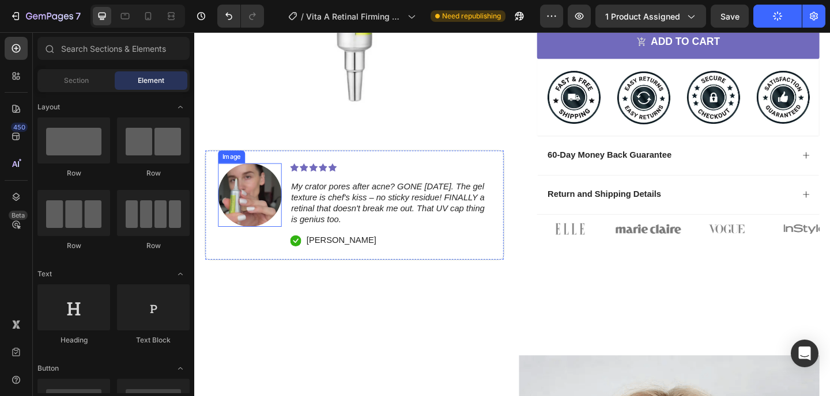
click at [252, 197] on img at bounding box center [254, 209] width 69 height 69
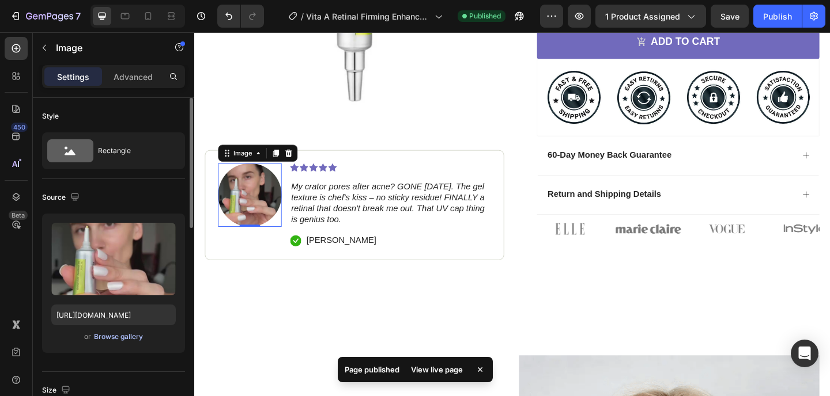
click at [112, 340] on div "Browse gallery" at bounding box center [118, 337] width 49 height 10
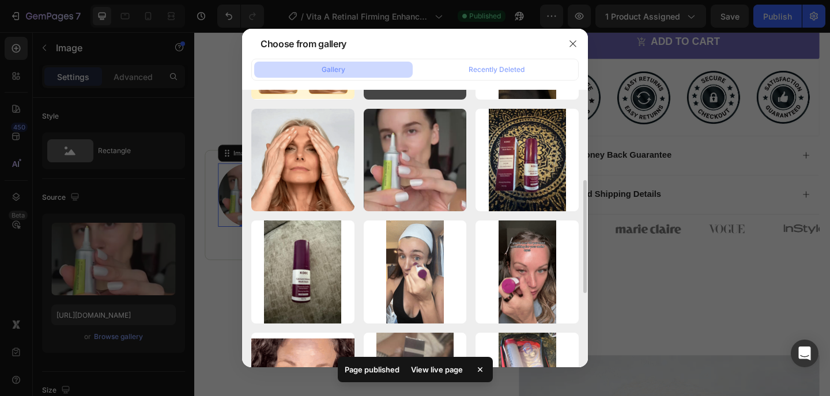
scroll to position [217, 0]
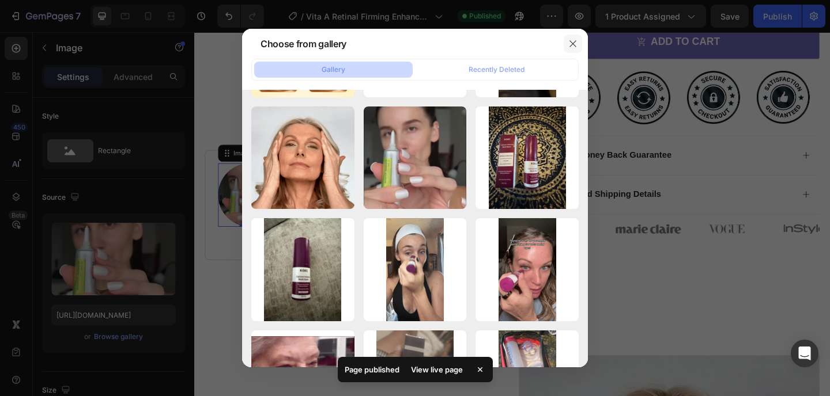
click at [574, 41] on icon "button" at bounding box center [572, 43] width 9 height 9
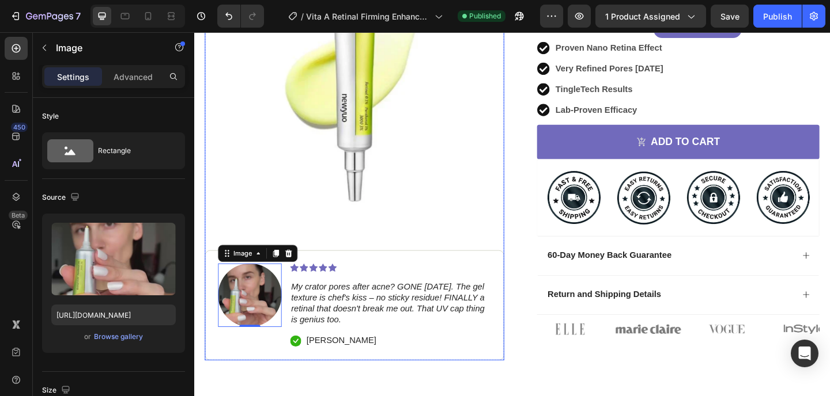
scroll to position [0, 0]
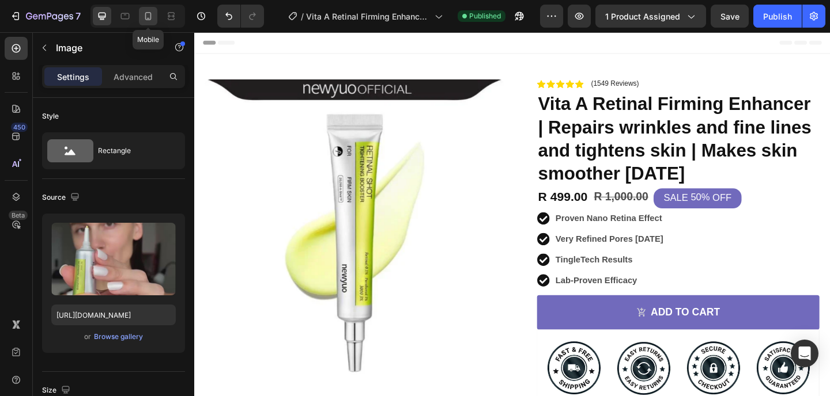
click at [152, 20] on icon at bounding box center [148, 16] width 12 height 12
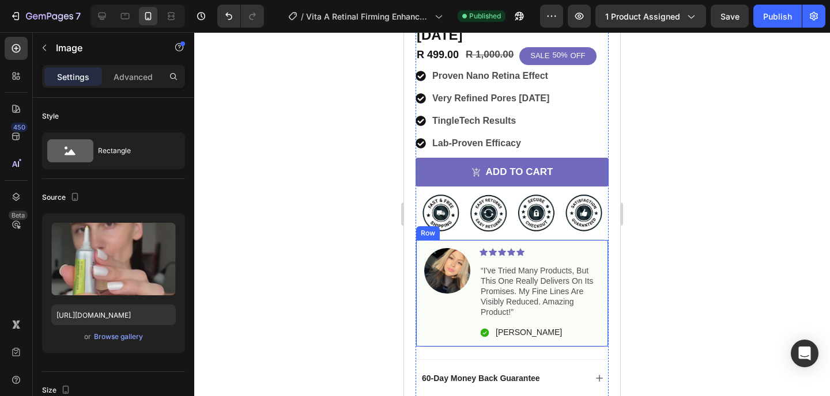
scroll to position [384, 0]
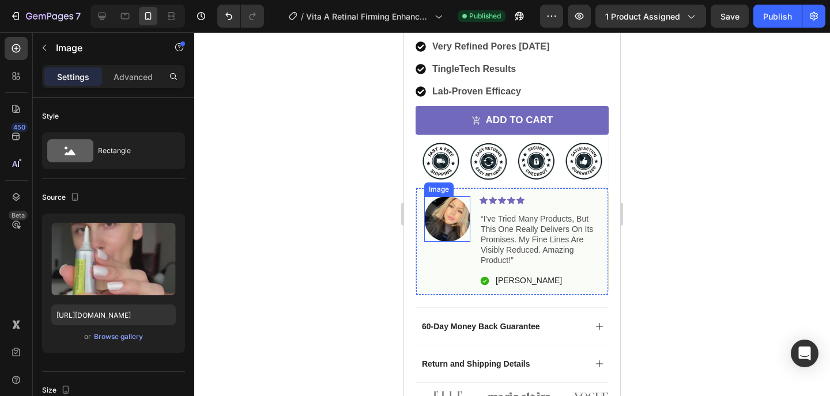
click at [442, 217] on img at bounding box center [447, 219] width 46 height 46
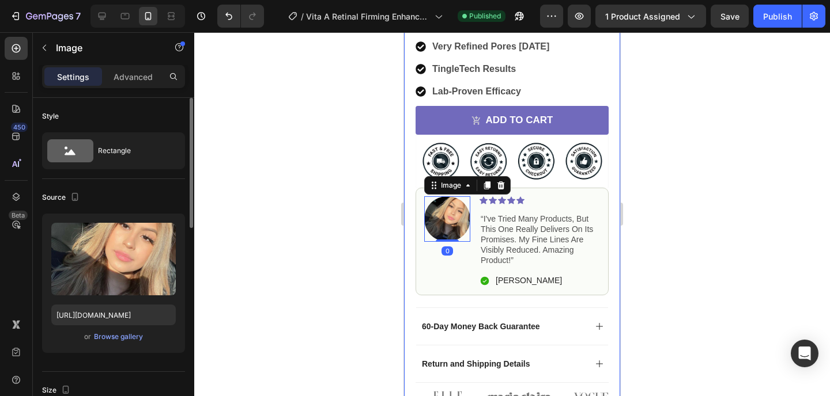
click at [114, 343] on div "or Browse gallery" at bounding box center [113, 337] width 124 height 14
click at [114, 339] on div "Browse gallery" at bounding box center [118, 337] width 49 height 10
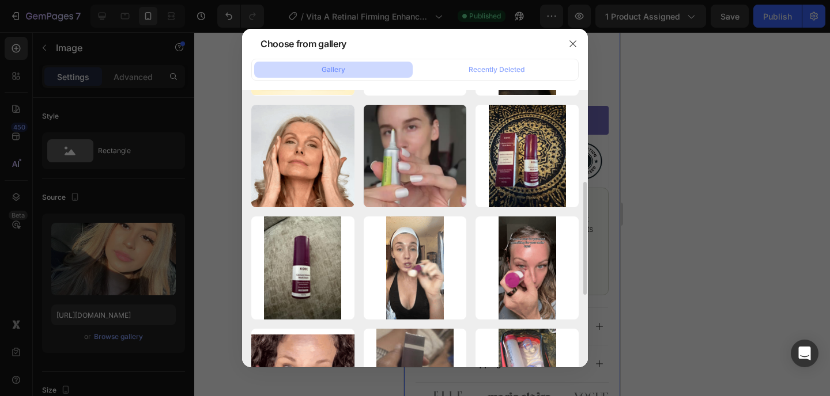
scroll to position [269, 0]
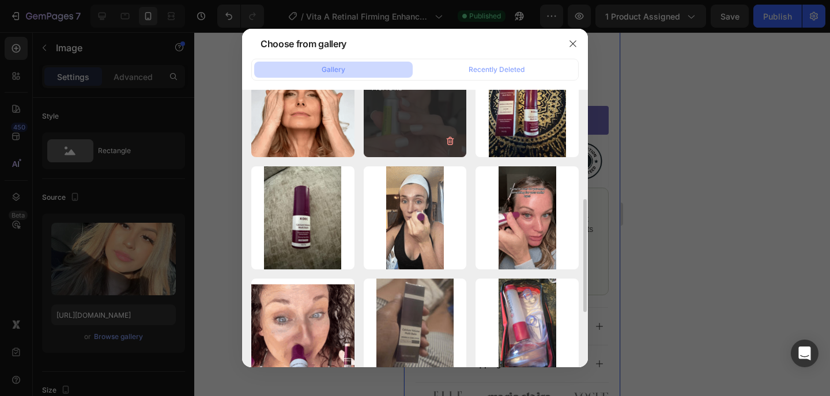
click at [420, 125] on div "6_f55e0979-c013-4768-...4d.png 145.48 kb" at bounding box center [415, 106] width 103 height 103
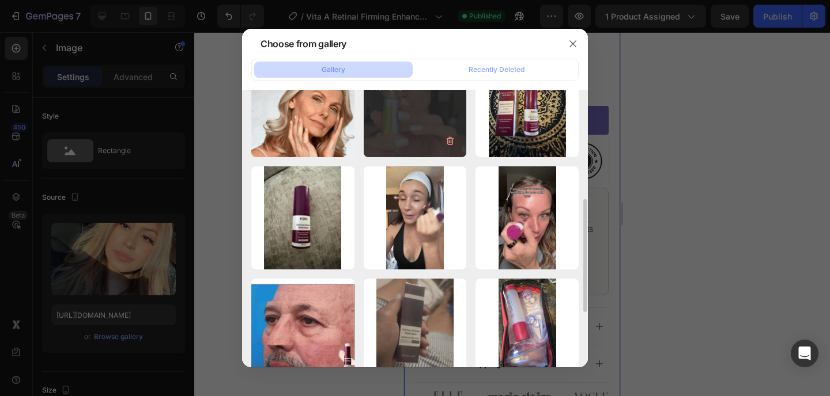
type input "https://cdn.shopify.com/s/files/1/0939/0230/7666/files/gempages_550951329544013…"
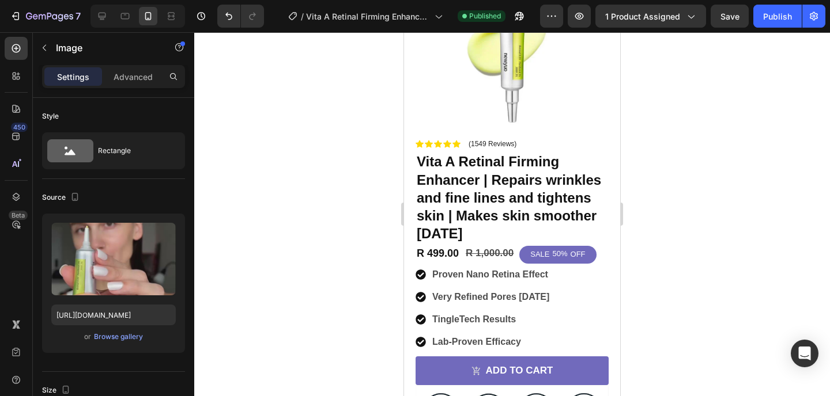
scroll to position [0, 0]
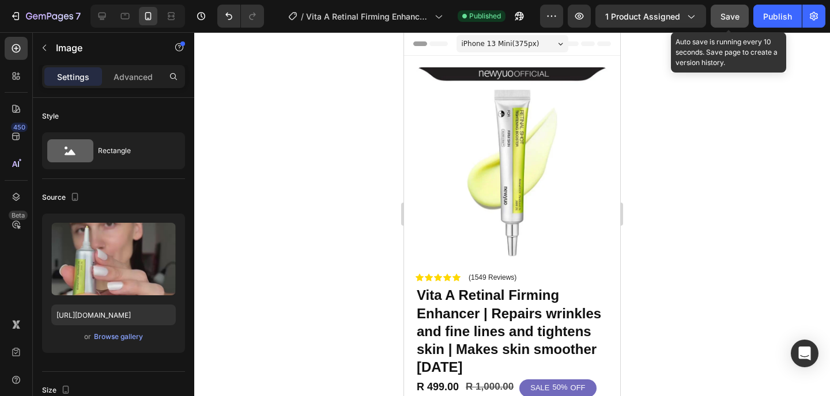
click at [737, 8] on button "Save" at bounding box center [729, 16] width 38 height 23
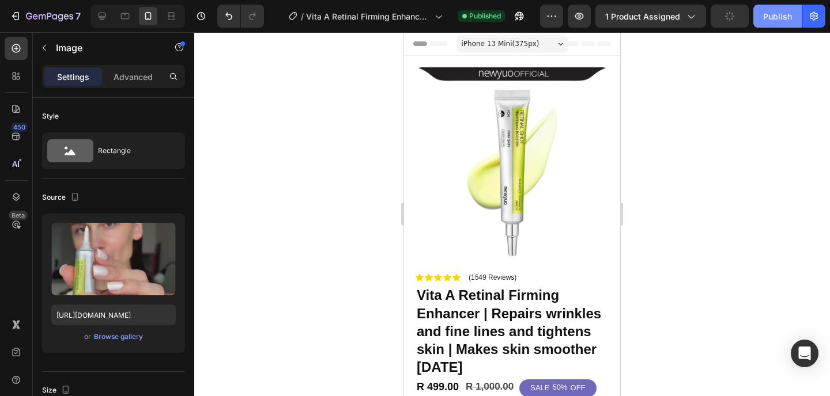
click at [777, 13] on div "Publish" at bounding box center [777, 16] width 29 height 12
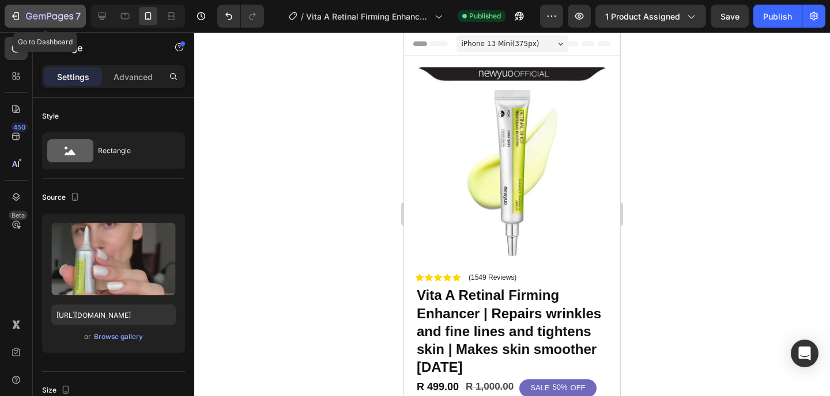
click at [13, 14] on icon "button" at bounding box center [14, 15] width 5 height 3
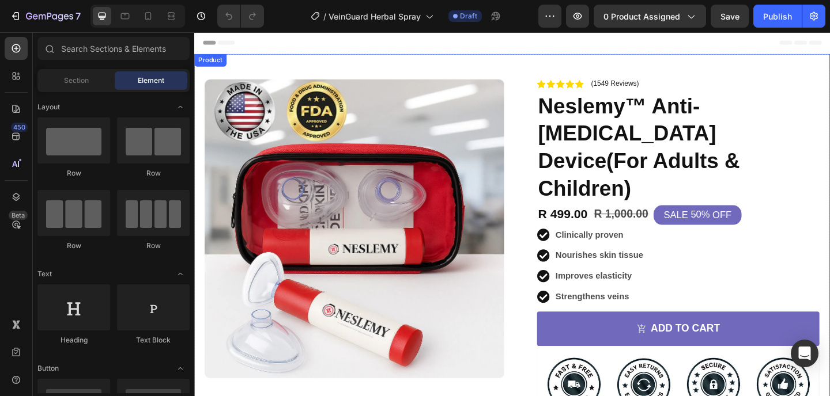
click at [502, 62] on div "Product Images Image Icon Icon Icon Icon Icon Icon List My varicose veins sprea…" at bounding box center [539, 327] width 691 height 543
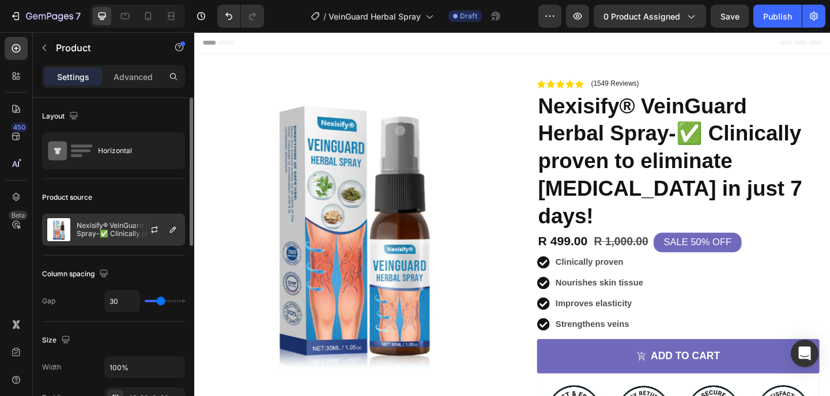
click at [100, 230] on p "Nexisify® VeinGuard Herbal Spray-✅ Clinically proven to eliminate [MEDICAL_DATA…" at bounding box center [128, 230] width 103 height 16
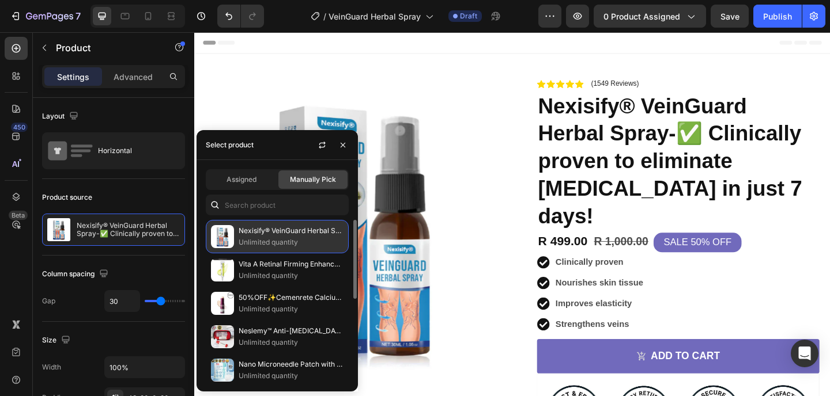
click at [268, 250] on div "Nexisify® VeinGuard Herbal Spray-✅ Clinically proven to eliminate varicose vein…" at bounding box center [277, 236] width 143 height 33
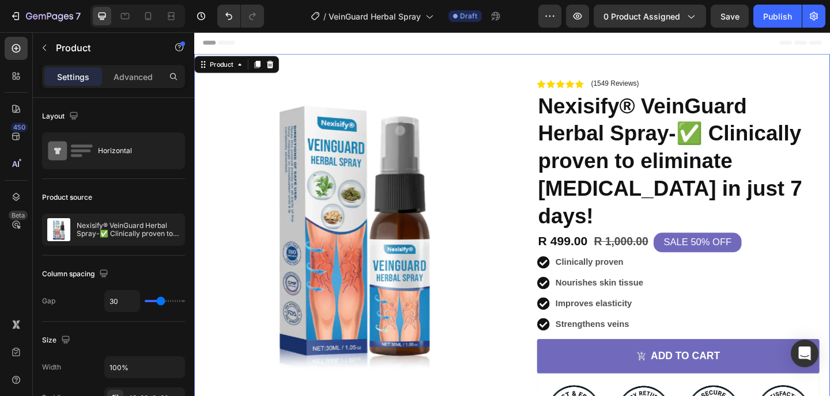
click at [601, 62] on div "Product Images Image Icon Icon Icon Icon Icon Icon List My varicose veins sprea…" at bounding box center [539, 327] width 691 height 543
click at [658, 23] on button "0 product assigned" at bounding box center [649, 16] width 112 height 23
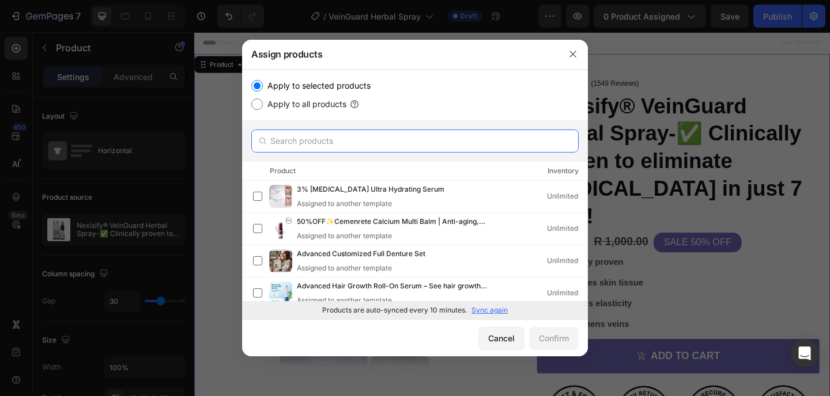
click at [399, 146] on input "text" at bounding box center [414, 141] width 327 height 23
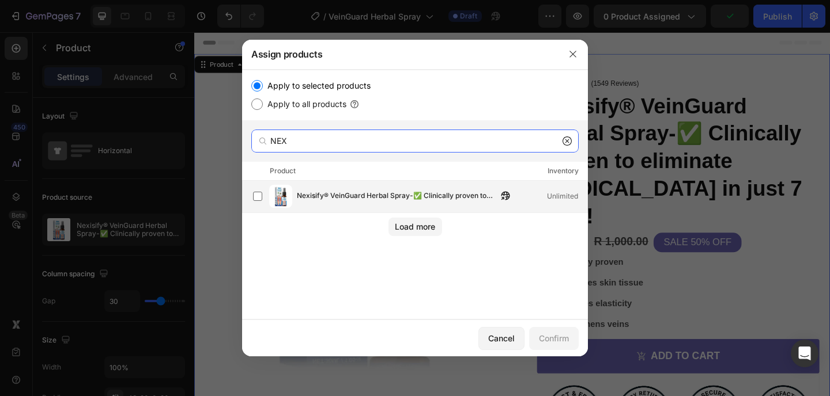
type input "NEX"
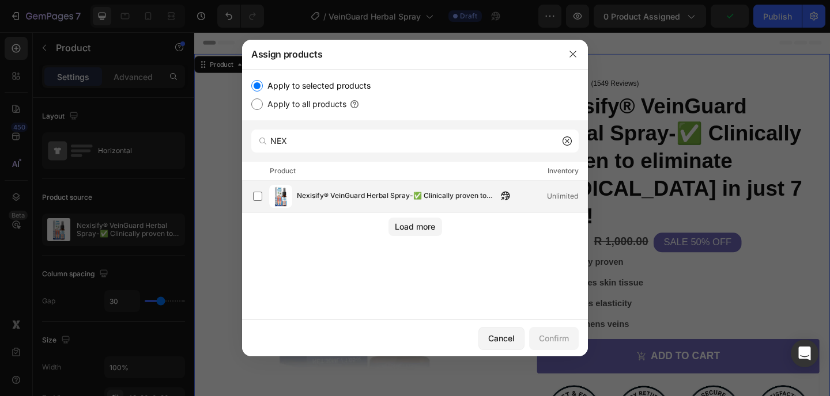
click at [427, 185] on div "Nexisify® VeinGuard Herbal Spray-✅ Clinically proven to eliminate varicose vein…" at bounding box center [420, 196] width 334 height 23
click at [552, 333] on div "Confirm" at bounding box center [554, 338] width 30 height 12
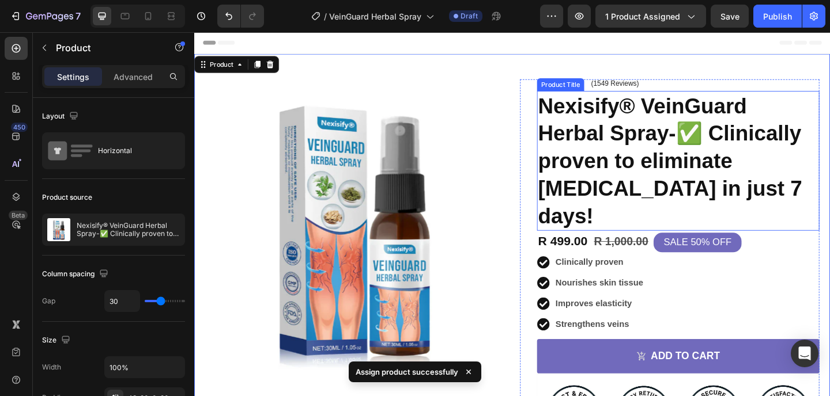
click at [728, 138] on h1 "Nexisify® VeinGuard Herbal Spray-✅ Clinically proven to eliminate [MEDICAL_DATA…" at bounding box center [720, 172] width 307 height 152
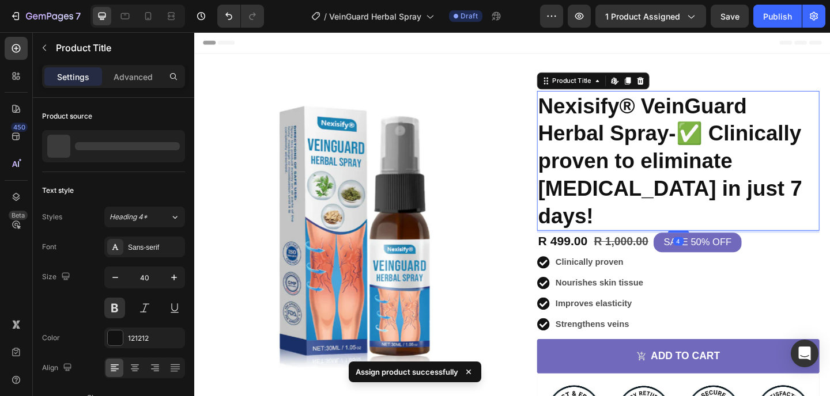
click at [728, 138] on h1 "Nexisify® VeinGuard Herbal Spray-✅ Clinically proven to eliminate [MEDICAL_DATA…" at bounding box center [720, 172] width 307 height 152
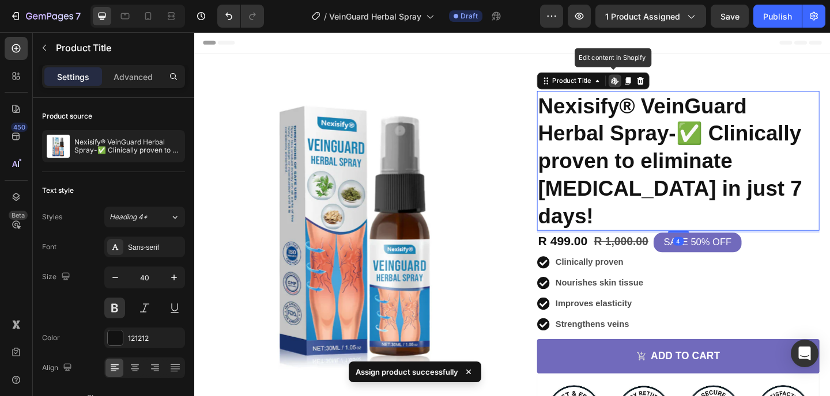
click at [728, 138] on h1 "Nexisify® VeinGuard Herbal Spray-✅ Clinically proven to eliminate [MEDICAL_DATA…" at bounding box center [720, 172] width 307 height 152
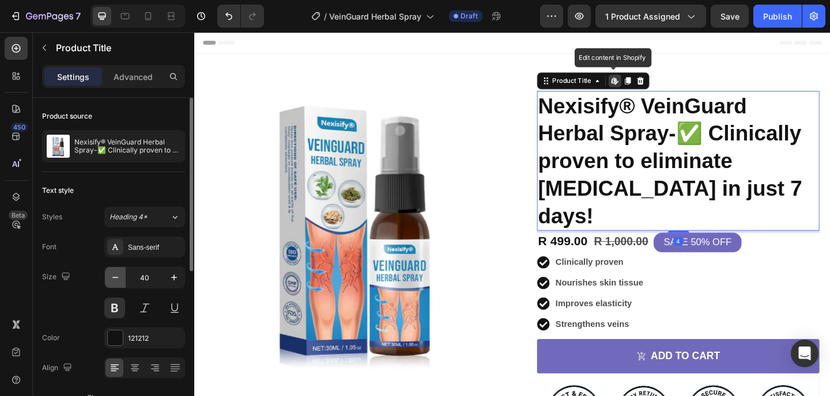
click at [115, 282] on icon "button" at bounding box center [115, 278] width 12 height 12
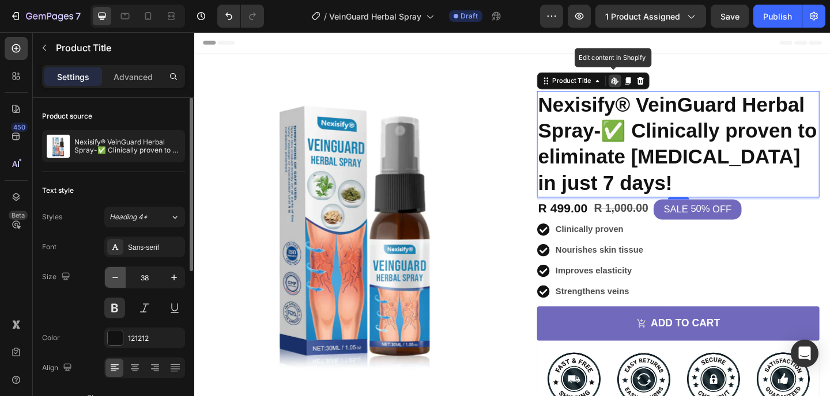
click at [115, 282] on icon "button" at bounding box center [115, 278] width 12 height 12
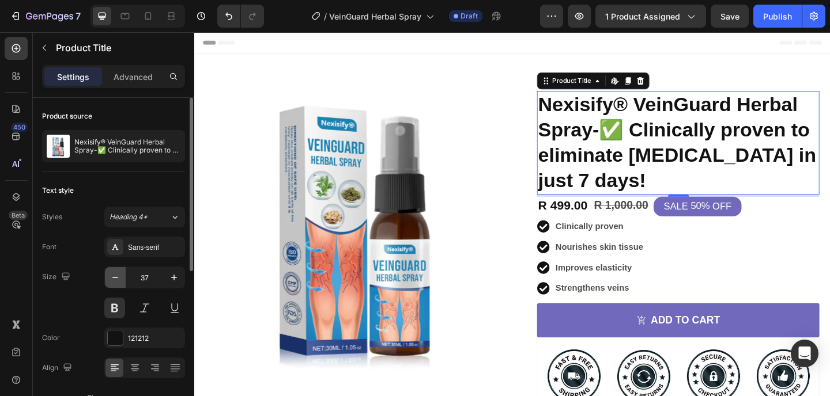
click at [115, 282] on icon "button" at bounding box center [115, 278] width 12 height 12
type input "36"
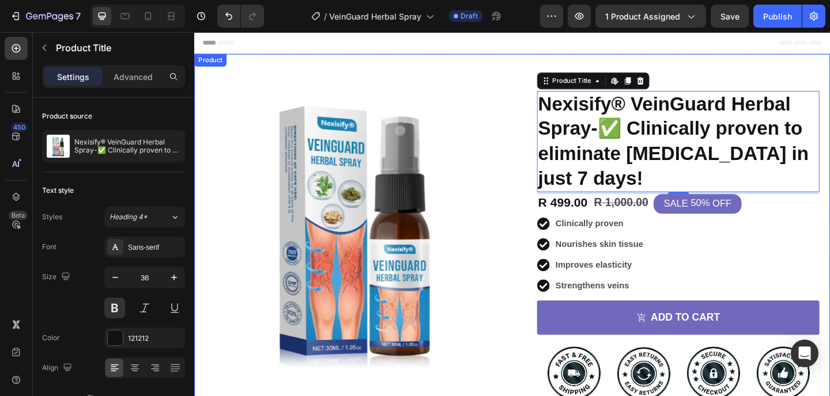
click at [614, 70] on div "Product Images Image Icon Icon Icon Icon Icon Icon List My varicose veins sprea…" at bounding box center [539, 327] width 691 height 543
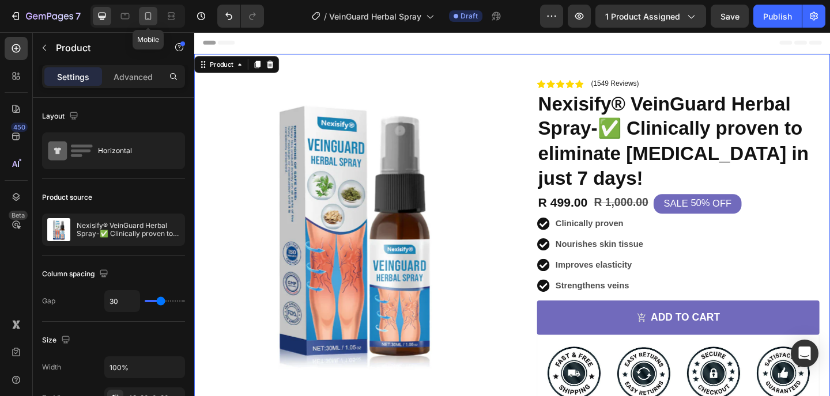
click at [152, 18] on icon at bounding box center [148, 16] width 12 height 12
type input "0"
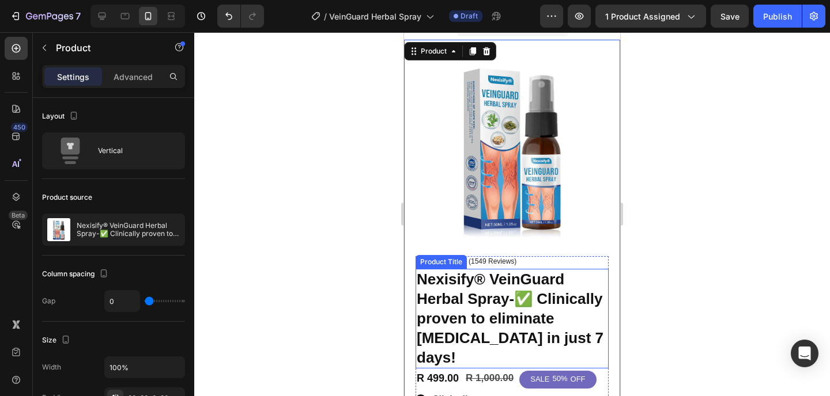
scroll to position [17, 0]
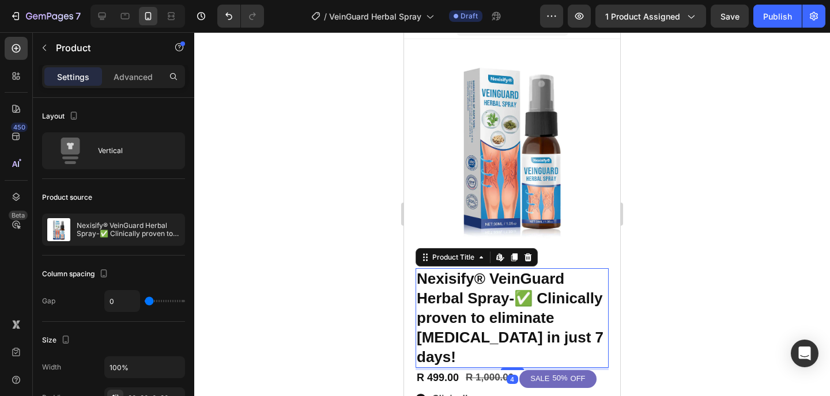
click at [490, 282] on h1 "Nexisify® VeinGuard Herbal Spray-✅ Clinically proven to eliminate [MEDICAL_DATA…" at bounding box center [511, 318] width 193 height 100
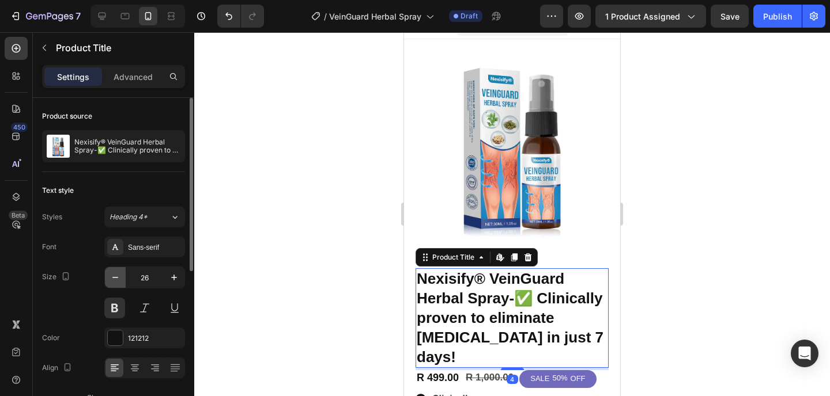
click at [113, 276] on icon "button" at bounding box center [115, 278] width 12 height 12
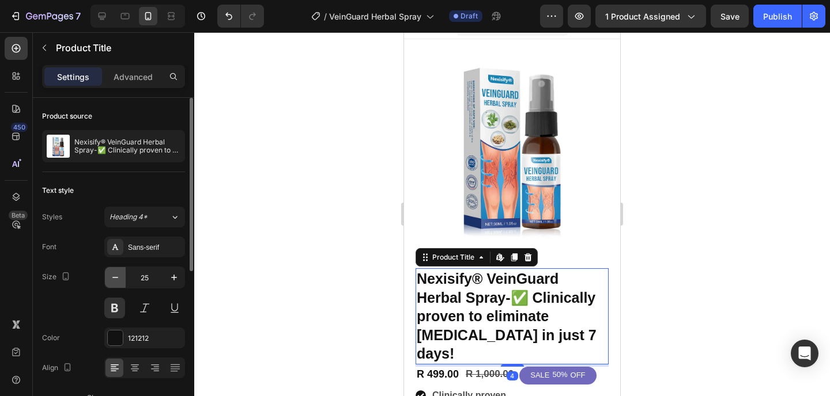
click at [113, 276] on icon "button" at bounding box center [115, 278] width 12 height 12
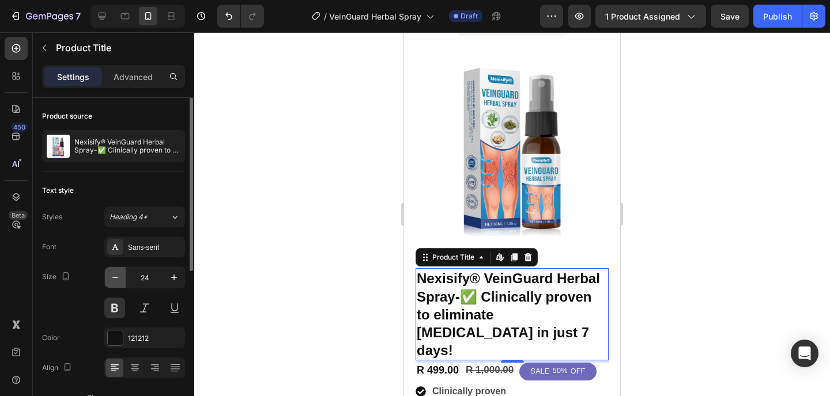
click at [113, 276] on icon "button" at bounding box center [115, 278] width 12 height 12
type input "23"
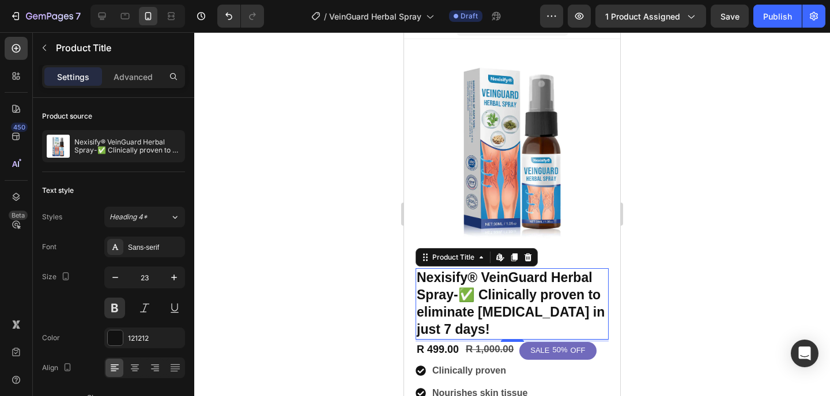
click at [694, 196] on div at bounding box center [511, 214] width 635 height 364
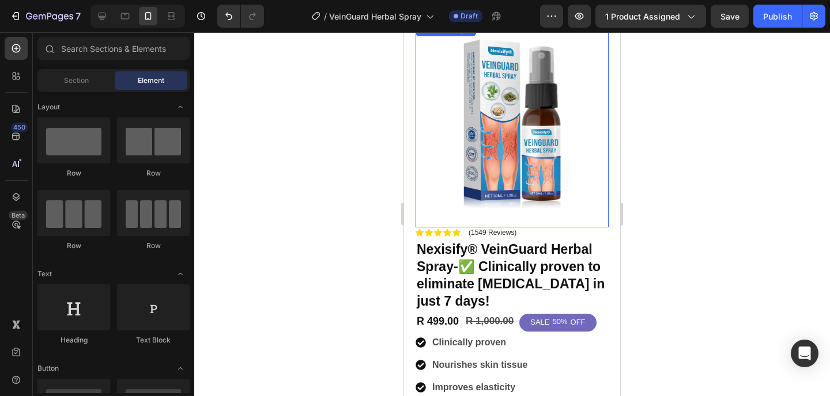
scroll to position [0, 0]
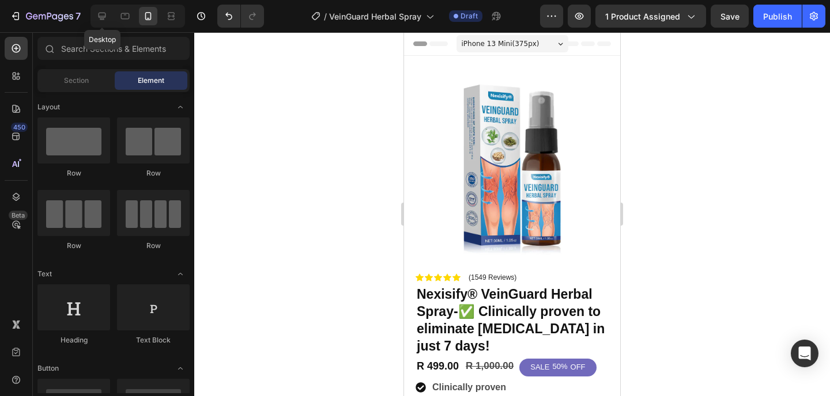
drag, startPoint x: 103, startPoint y: 15, endPoint x: 277, endPoint y: 0, distance: 174.0
click at [103, 16] on icon at bounding box center [102, 16] width 12 height 12
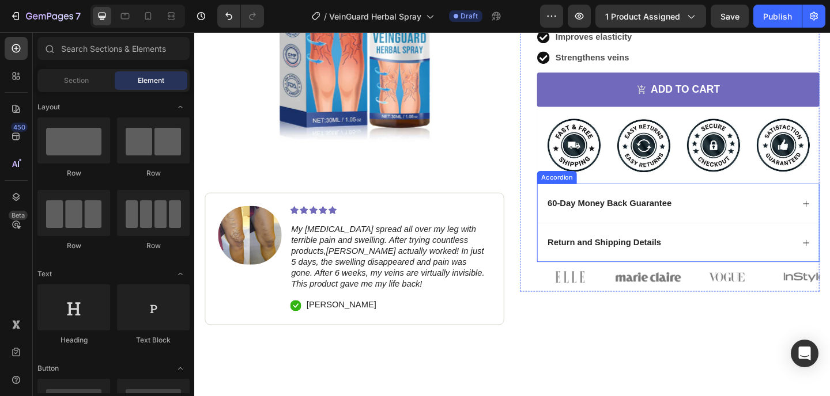
scroll to position [262, 0]
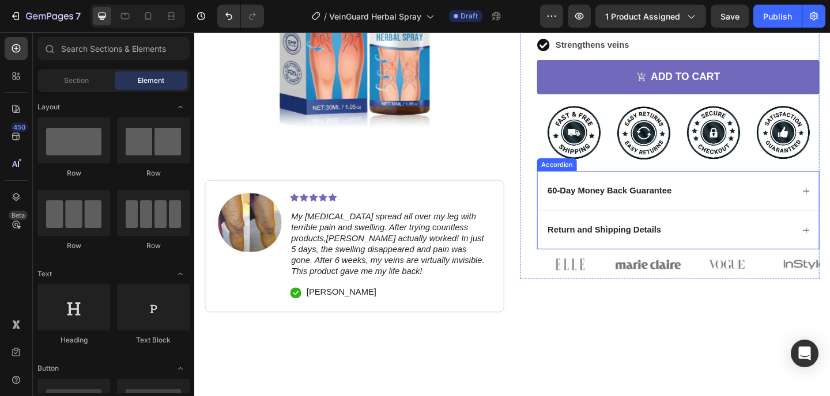
click at [745, 205] on div "60-Day Money Back Guarantee" at bounding box center [711, 206] width 269 height 16
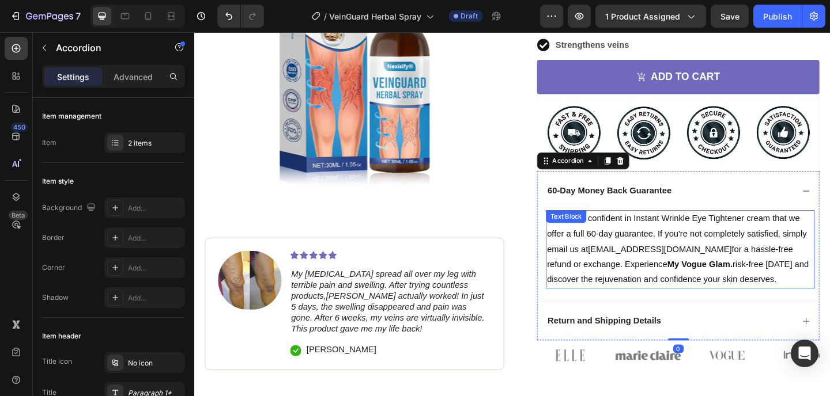
click at [719, 248] on p "We are so confident in Instant Wrinkle Eye Tightener cream that we offer a full…" at bounding box center [723, 269] width 290 height 83
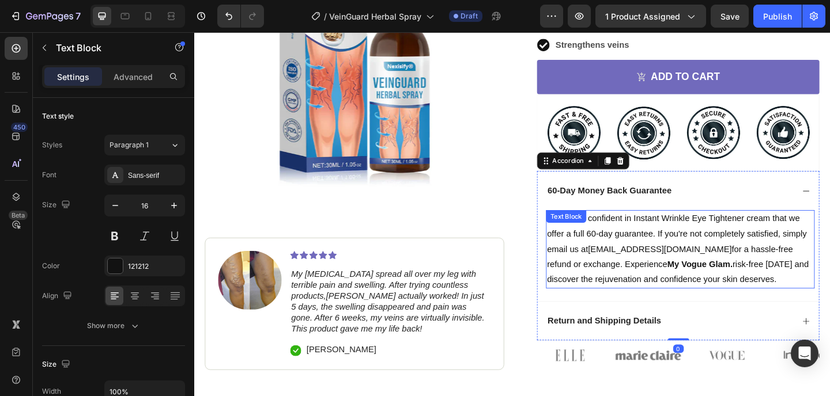
click at [719, 248] on p "We are so confident in Instant Wrinkle Eye Tightener cream that we offer a full…" at bounding box center [723, 269] width 290 height 83
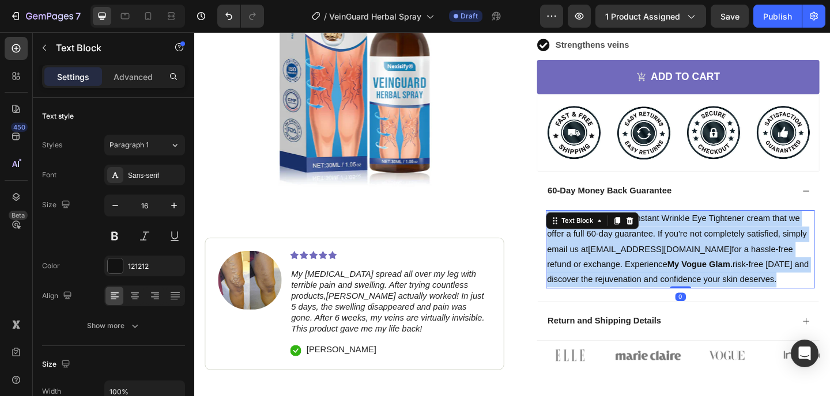
click at [719, 248] on p "We are so confident in Instant Wrinkle Eye Tightener cream that we offer a full…" at bounding box center [723, 269] width 290 height 83
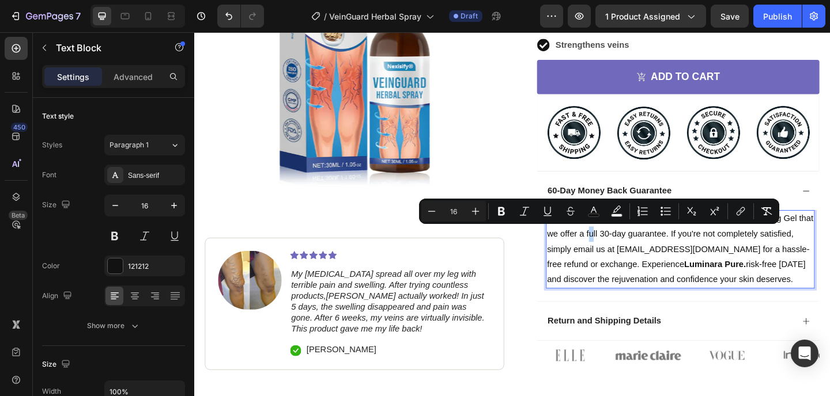
click at [618, 251] on span "We are so confident in [MEDICAL_DATA] Refreshing Soothing Gel that we offer a f…" at bounding box center [722, 259] width 289 height 59
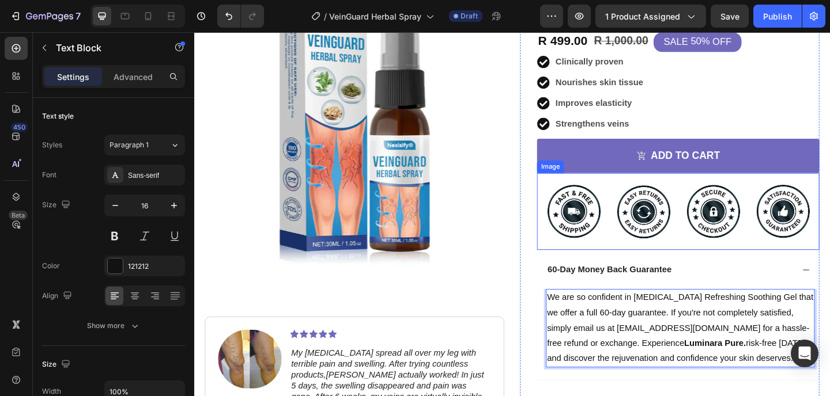
scroll to position [179, 0]
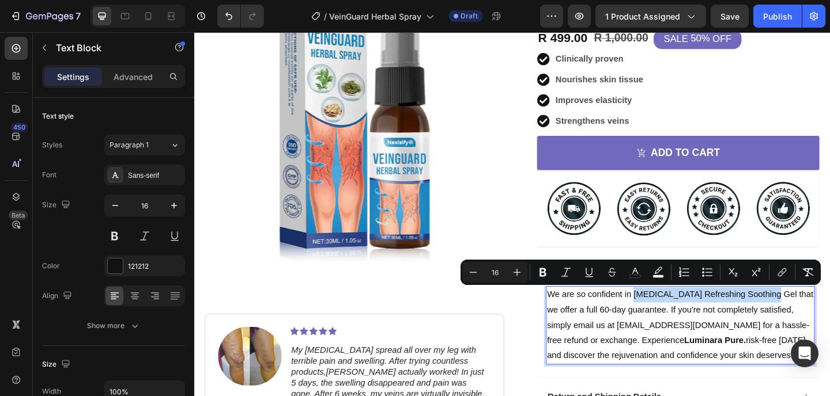
drag, startPoint x: 668, startPoint y: 316, endPoint x: 819, endPoint y: 317, distance: 150.4
click at [819, 317] on span "We are so confident in [MEDICAL_DATA] Refreshing Soothing Gel that we offer a f…" at bounding box center [722, 342] width 289 height 59
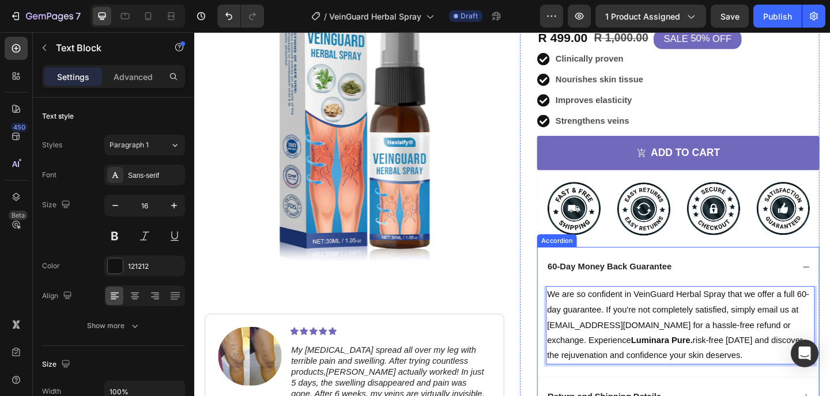
click at [768, 286] on div "60-Day Money Back Guarantee" at bounding box center [711, 288] width 269 height 16
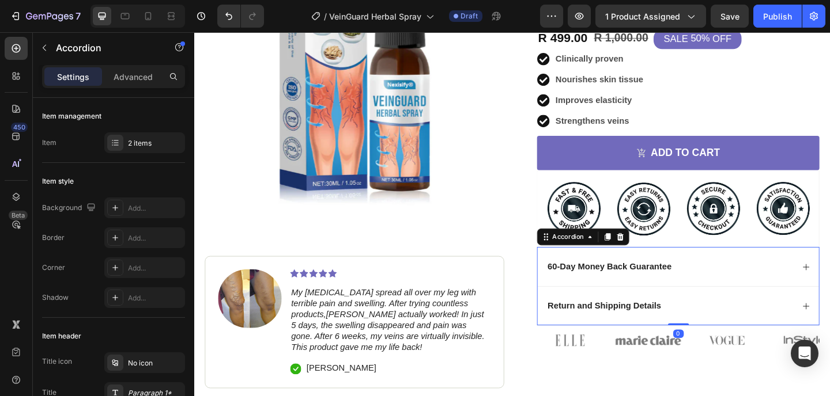
click at [749, 323] on div "Return and Shipping Details" at bounding box center [711, 331] width 269 height 16
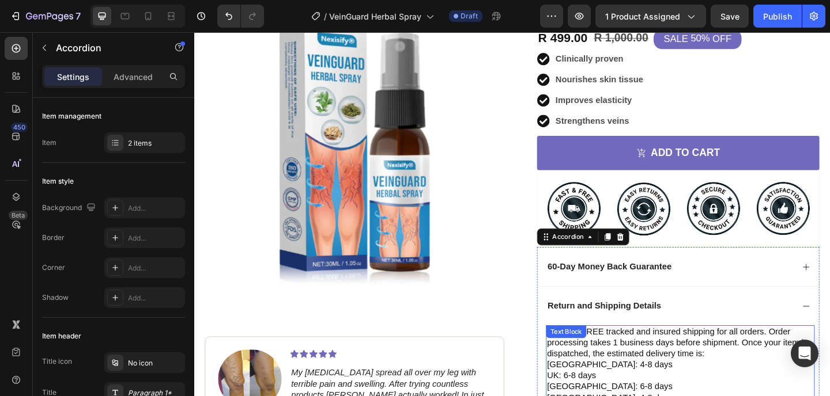
click at [707, 369] on p "We offer FREE tracked and insured shipping for all orders. Order processing tak…" at bounding box center [723, 371] width 290 height 36
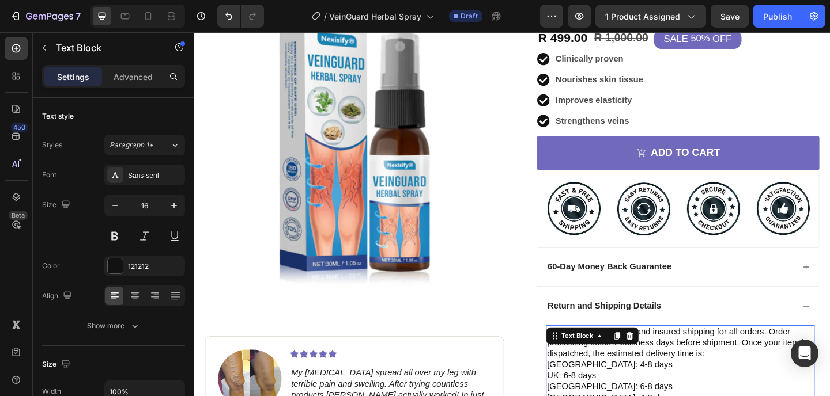
click at [707, 369] on p "We offer FREE tracked and insured shipping for all orders. Order processing tak…" at bounding box center [723, 371] width 290 height 36
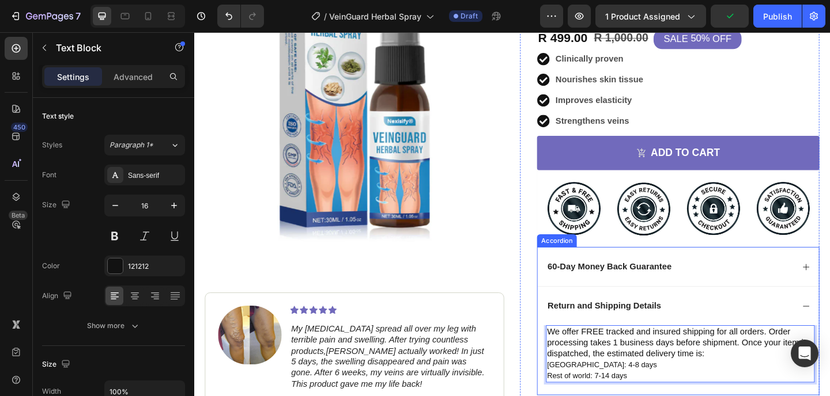
click at [730, 289] on div "60-Day Money Back Guarantee" at bounding box center [711, 288] width 269 height 16
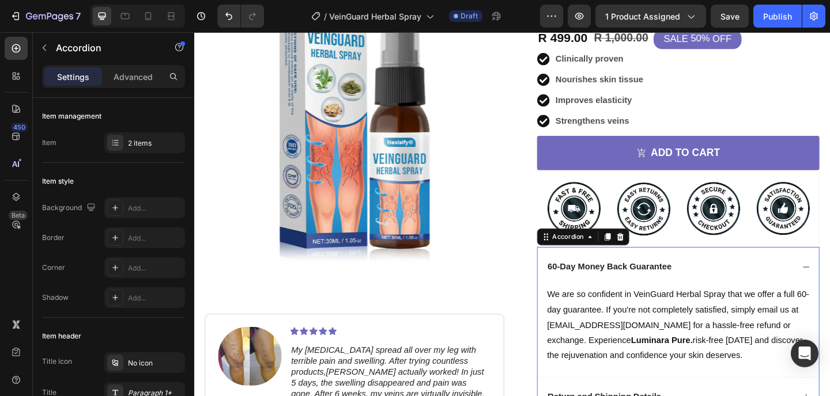
click at [729, 283] on div "60-Day Money Back Guarantee" at bounding box center [711, 288] width 269 height 16
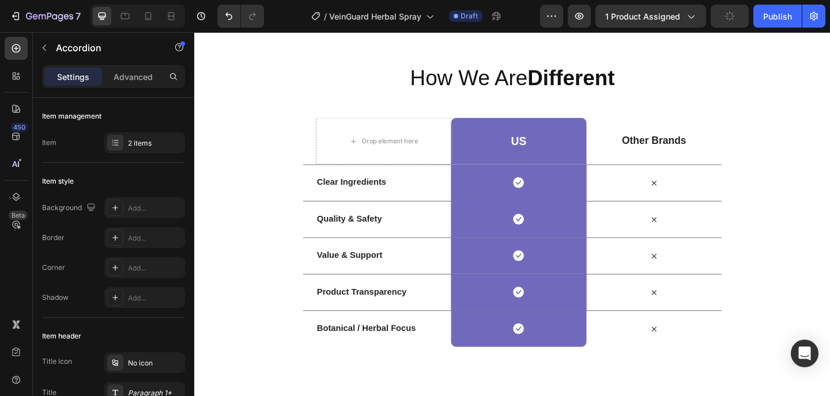
scroll to position [1618, 0]
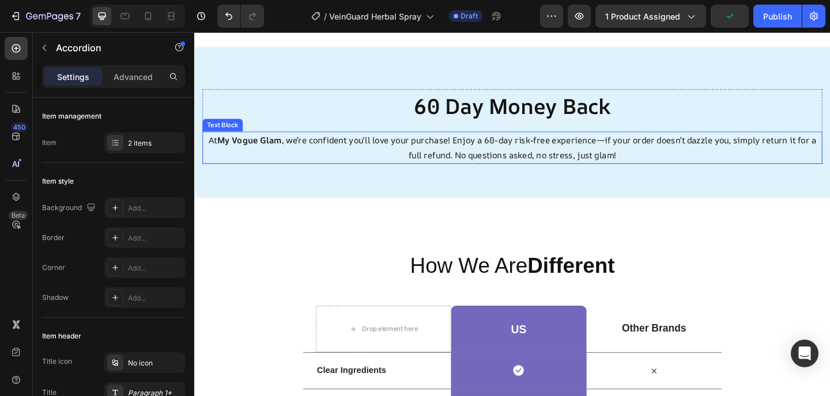
click at [266, 153] on strong "My Vogue Glam" at bounding box center [254, 149] width 70 height 13
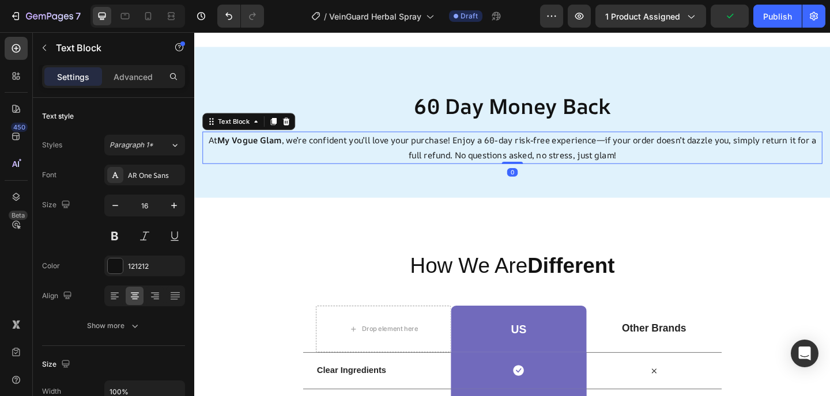
click at [270, 149] on strong "My Vogue Glam" at bounding box center [254, 149] width 70 height 13
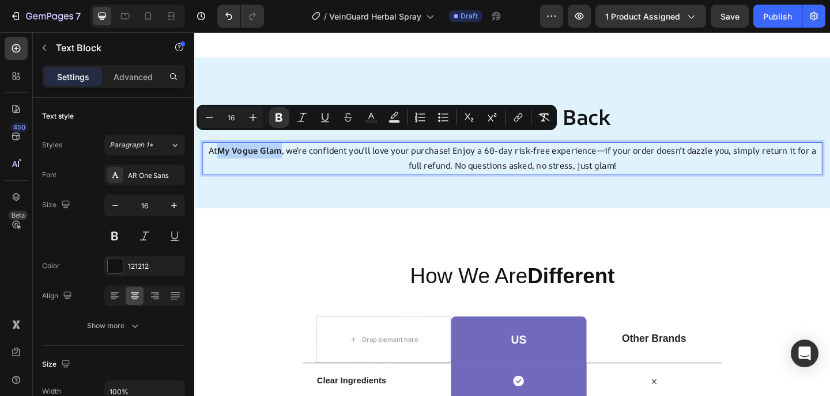
drag, startPoint x: 286, startPoint y: 149, endPoint x: 221, endPoint y: 150, distance: 64.5
click at [221, 155] on strong "My Vogue Glam" at bounding box center [254, 161] width 70 height 13
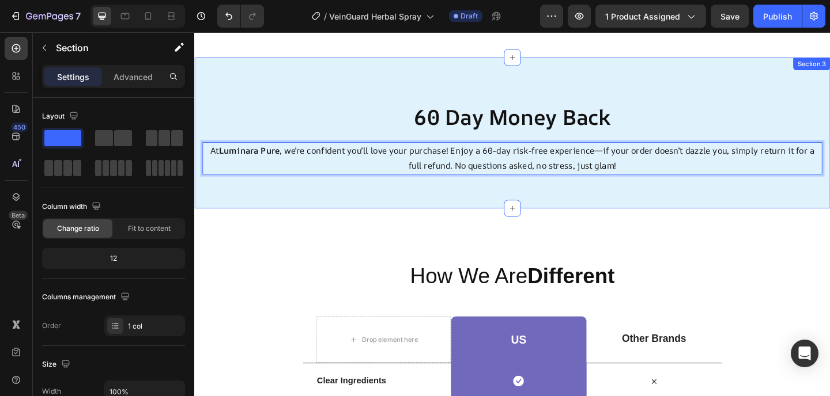
click at [301, 198] on div "60 Day Money Back Heading At Luminara Pure , we’re confident you’ll love your p…" at bounding box center [539, 142] width 691 height 165
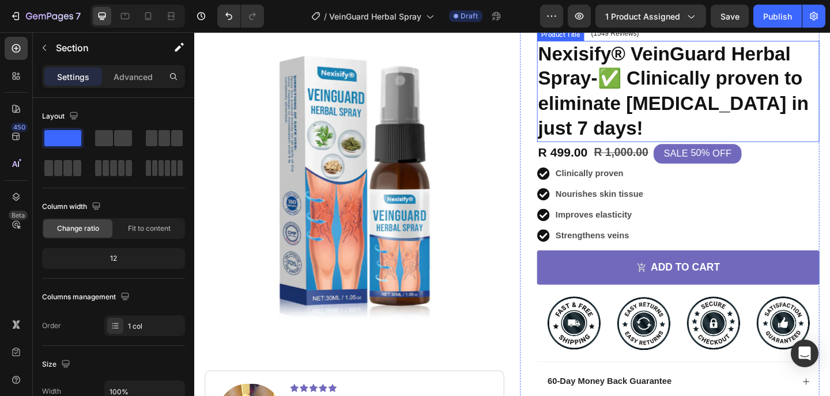
scroll to position [234, 0]
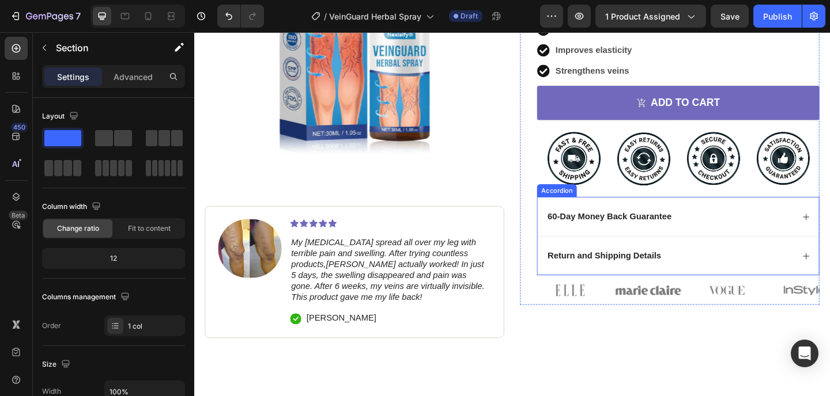
click at [717, 235] on div "60-Day Money Back Guarantee" at bounding box center [711, 233] width 269 height 16
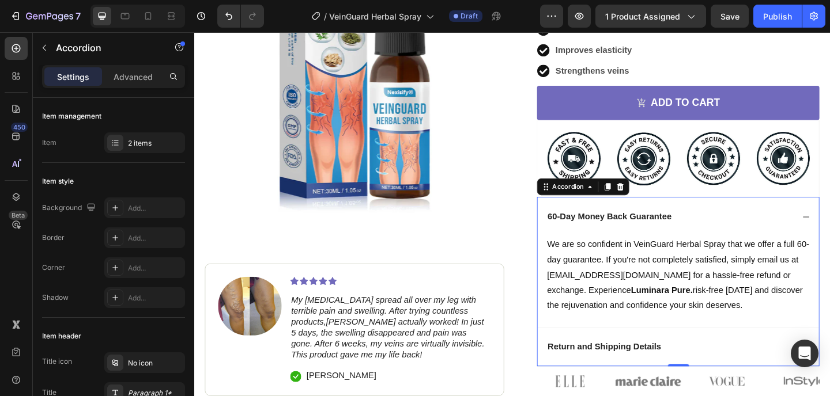
click at [726, 233] on div "60-Day Money Back Guarantee" at bounding box center [711, 233] width 269 height 16
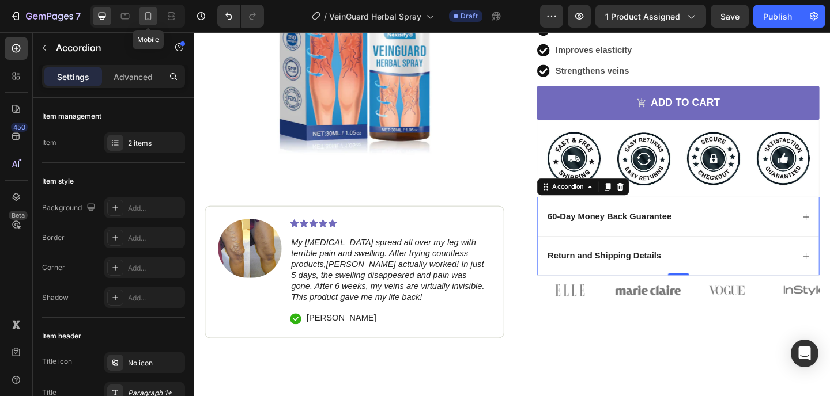
click at [148, 12] on icon at bounding box center [148, 16] width 6 height 8
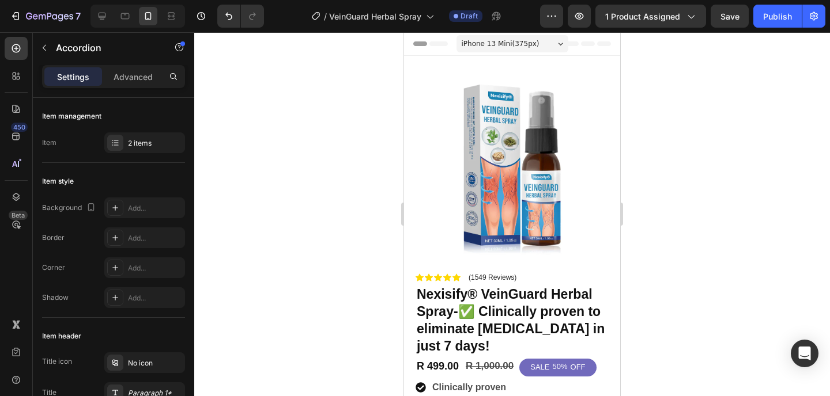
click at [741, 169] on div at bounding box center [511, 214] width 635 height 364
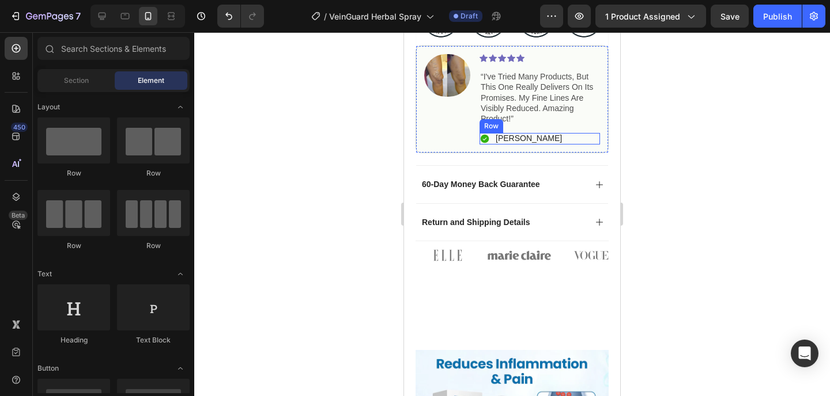
scroll to position [509, 0]
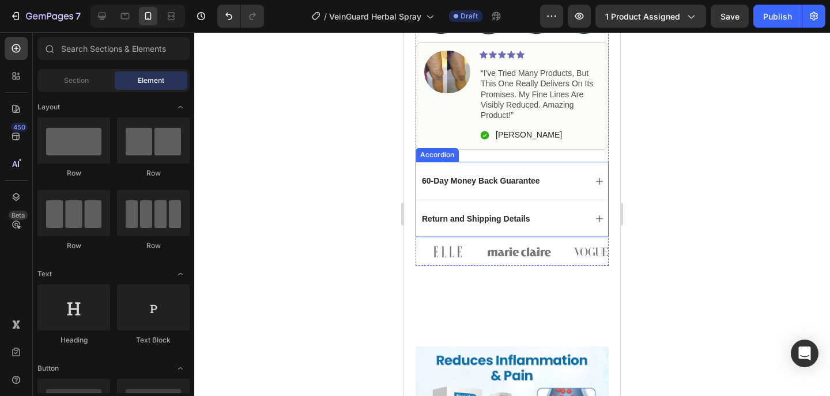
click at [562, 174] on div "60-Day Money Back Guarantee" at bounding box center [502, 181] width 165 height 14
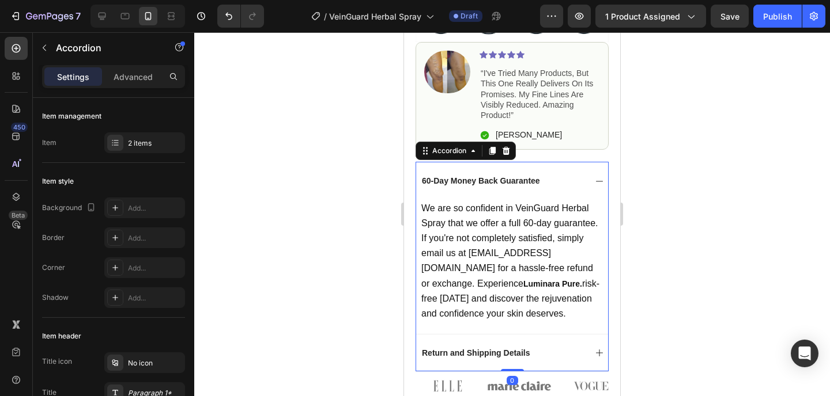
click at [562, 174] on div "60-Day Money Back Guarantee" at bounding box center [502, 181] width 165 height 14
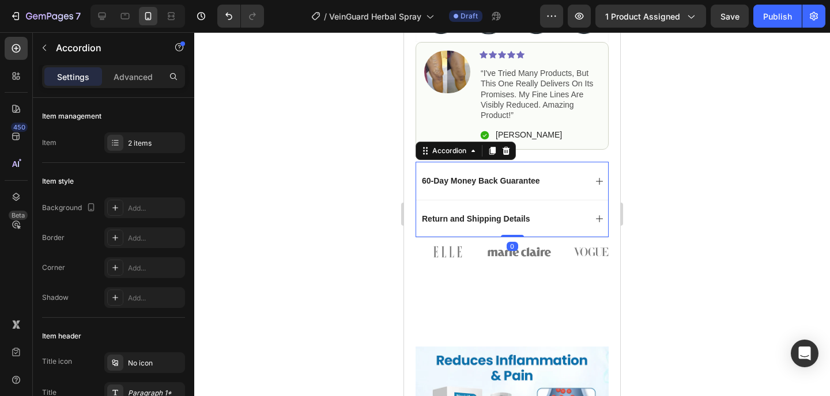
click at [547, 200] on div "Return and Shipping Details" at bounding box center [512, 218] width 192 height 37
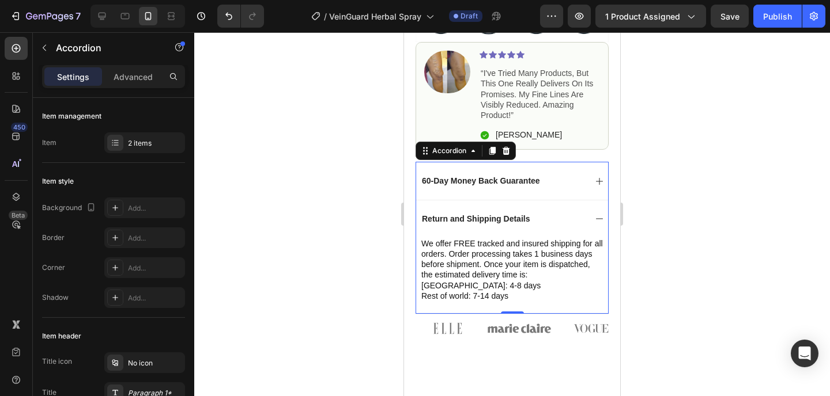
click at [547, 200] on div "Return and Shipping Details" at bounding box center [512, 218] width 192 height 37
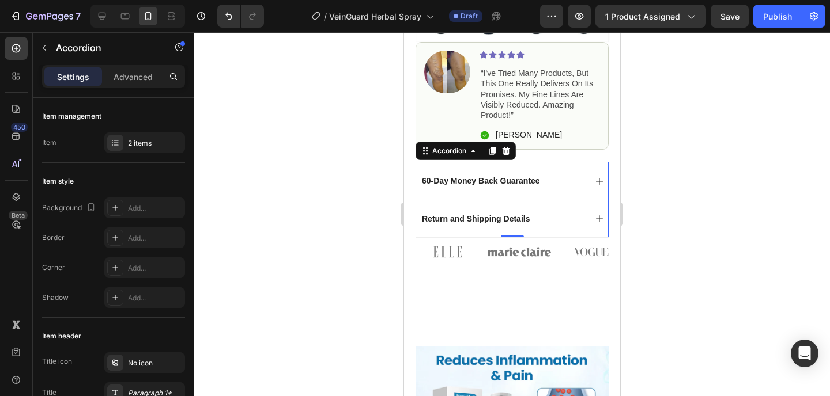
click at [676, 156] on div at bounding box center [511, 214] width 635 height 364
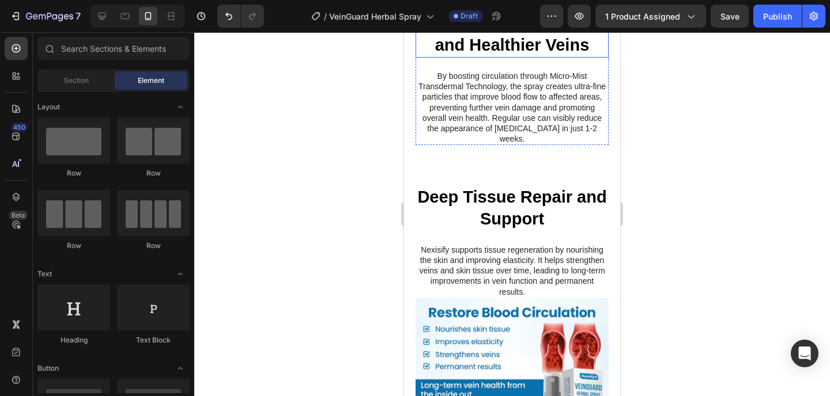
scroll to position [1353, 0]
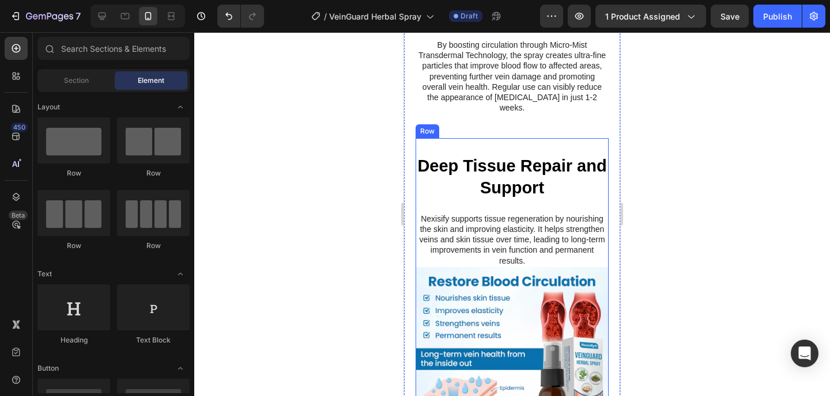
click at [571, 139] on div "Deep Tissue Repair and Support Heading Nexisify supports tissue regeneration by…" at bounding box center [511, 202] width 193 height 128
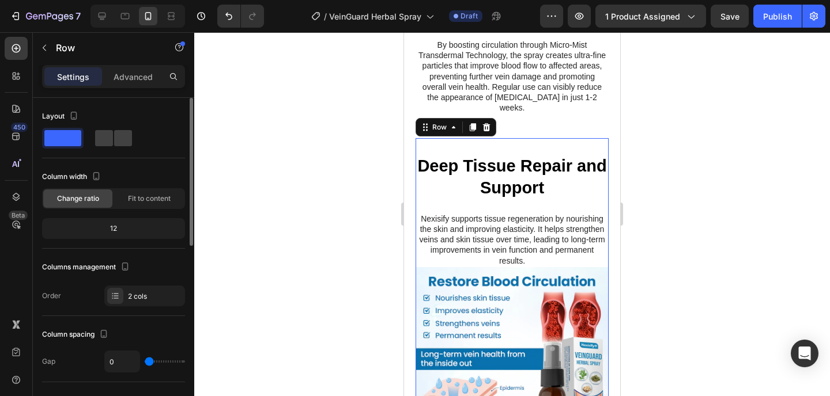
click at [125, 309] on div "Layout Column width Change ratio Fit to content 12 Columns management Order 2 c…" at bounding box center [113, 207] width 143 height 218
click at [128, 305] on div "2 cols" at bounding box center [144, 296] width 81 height 21
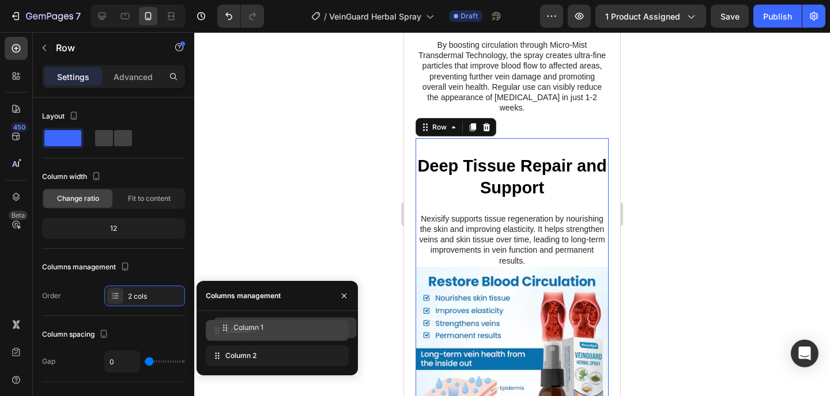
drag, startPoint x: 260, startPoint y: 354, endPoint x: 268, endPoint y: 326, distance: 28.8
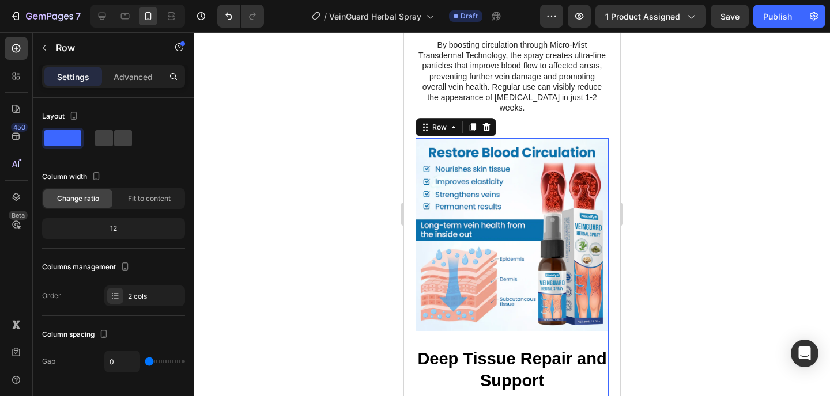
drag, startPoint x: 664, startPoint y: 181, endPoint x: 182, endPoint y: 145, distance: 483.5
click at [664, 181] on div at bounding box center [511, 214] width 635 height 364
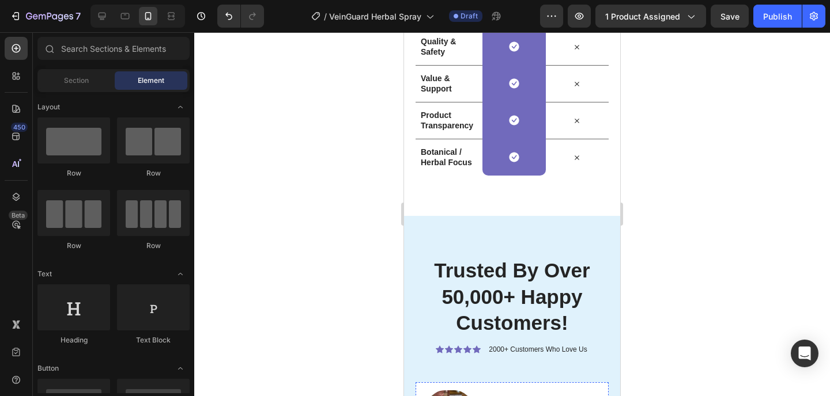
scroll to position [2367, 0]
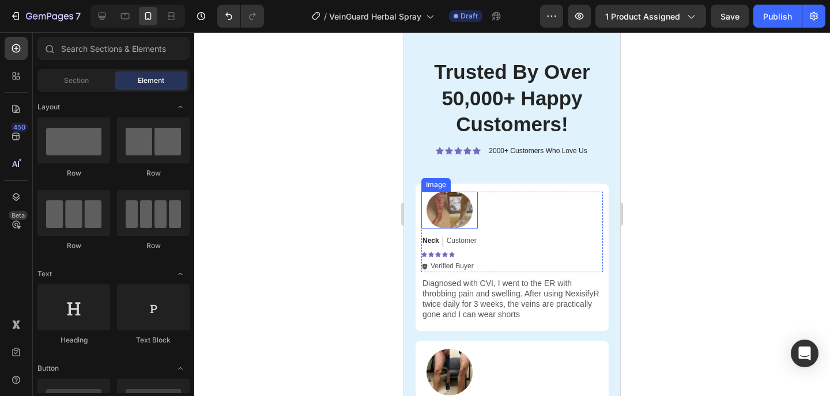
click at [461, 205] on img at bounding box center [449, 210] width 46 height 37
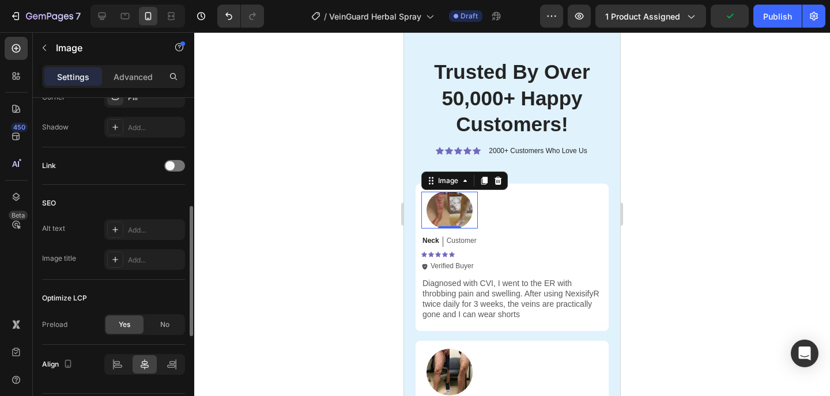
scroll to position [509, 0]
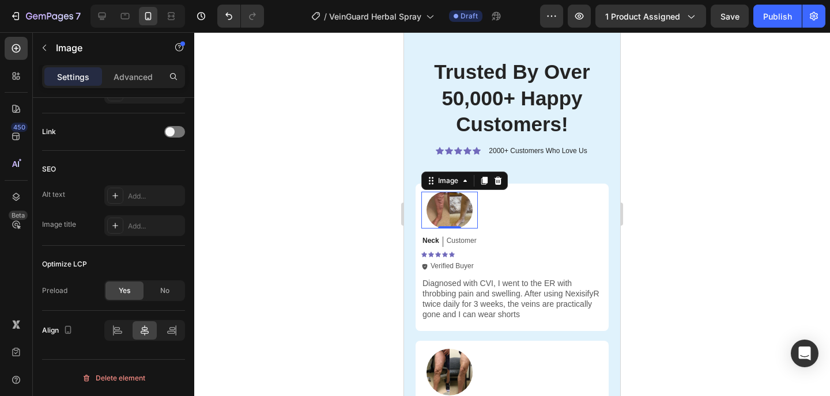
drag, startPoint x: 685, startPoint y: 147, endPoint x: 634, endPoint y: 148, distance: 51.3
click at [686, 147] on div at bounding box center [511, 214] width 635 height 364
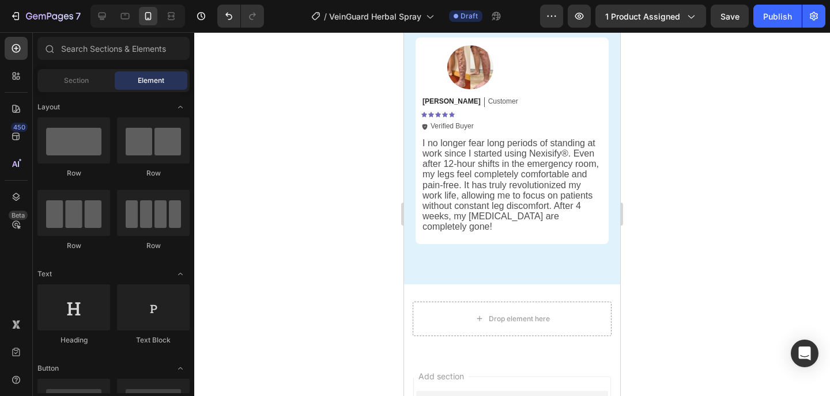
scroll to position [2644, 0]
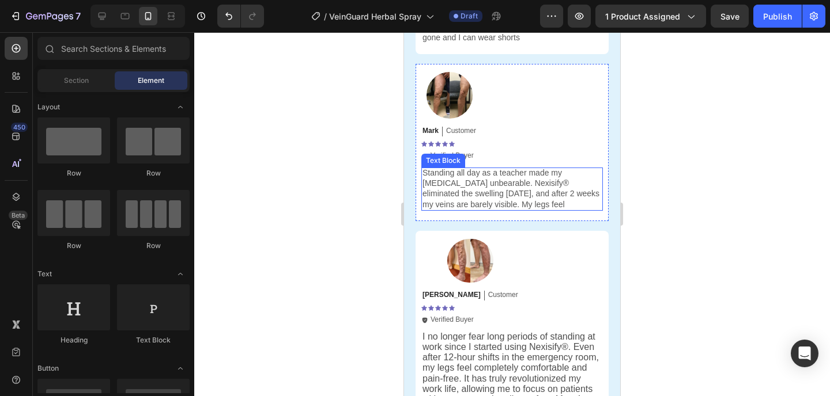
click at [507, 188] on p "Standing all day as a teacher made my varicose veins unbearable. Nexisify® elim…" at bounding box center [511, 189] width 179 height 42
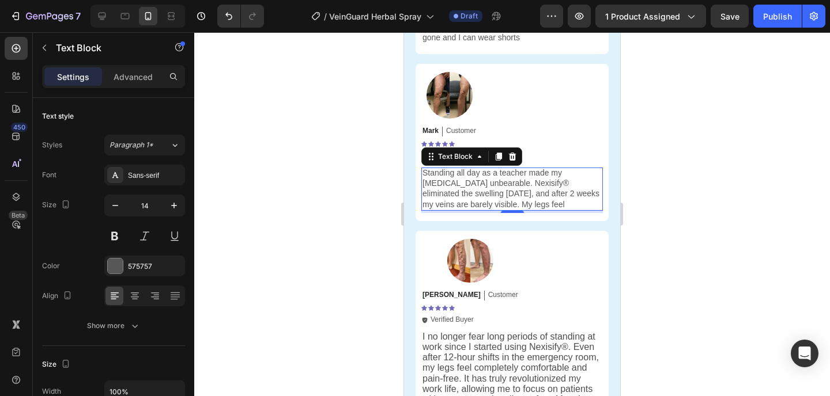
click at [507, 188] on p "Standing all day as a teacher made my varicose veins unbearable. Nexisify® elim…" at bounding box center [511, 189] width 179 height 42
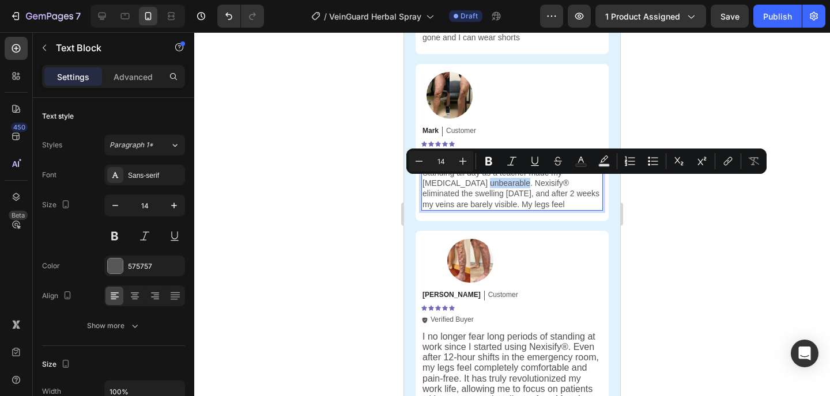
click at [507, 188] on p "Standing all day as a teacher made my varicose veins unbearable. Nexisify® elim…" at bounding box center [511, 189] width 179 height 42
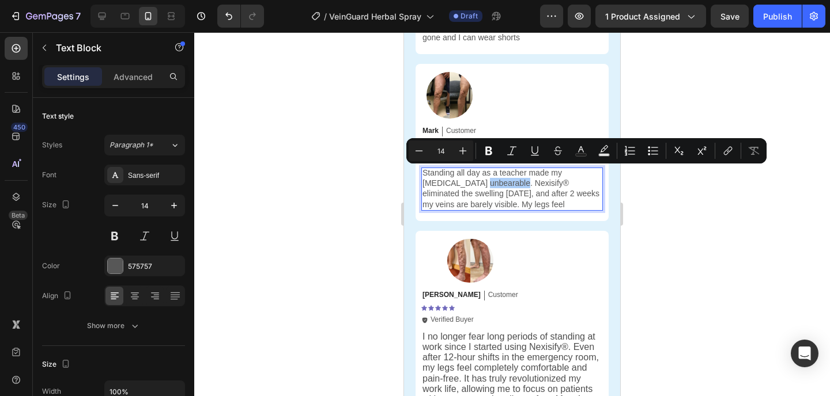
click at [710, 237] on div at bounding box center [511, 214] width 635 height 364
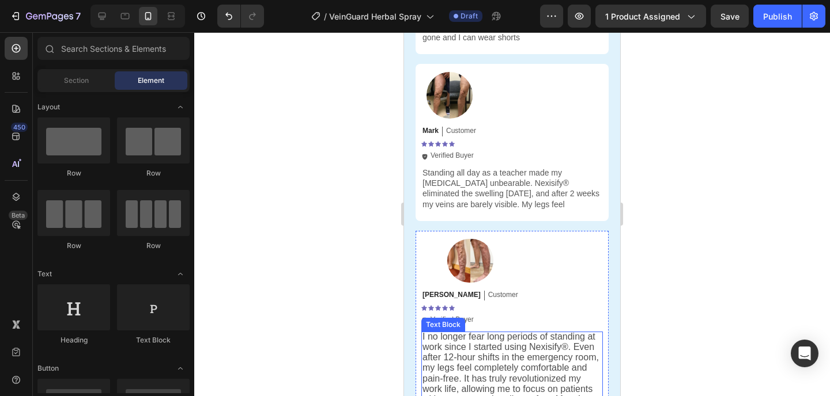
click at [480, 353] on span "I no longer fear long periods of standing at work since I started using Nexisif…" at bounding box center [510, 379] width 176 height 94
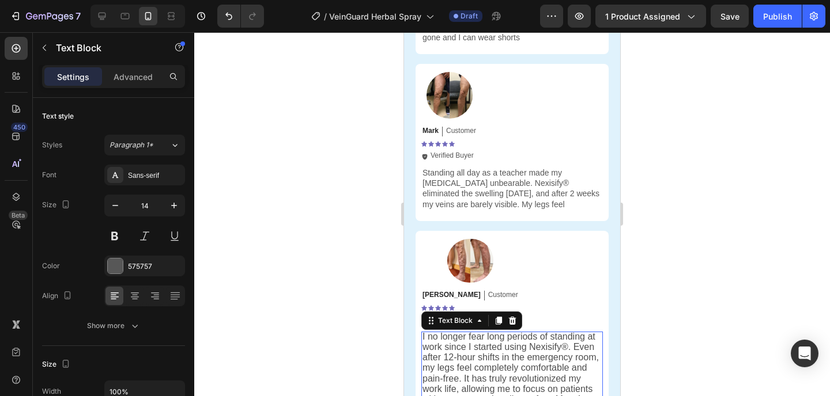
click at [480, 353] on span "I no longer fear long periods of standing at work since I started using Nexisif…" at bounding box center [510, 379] width 176 height 94
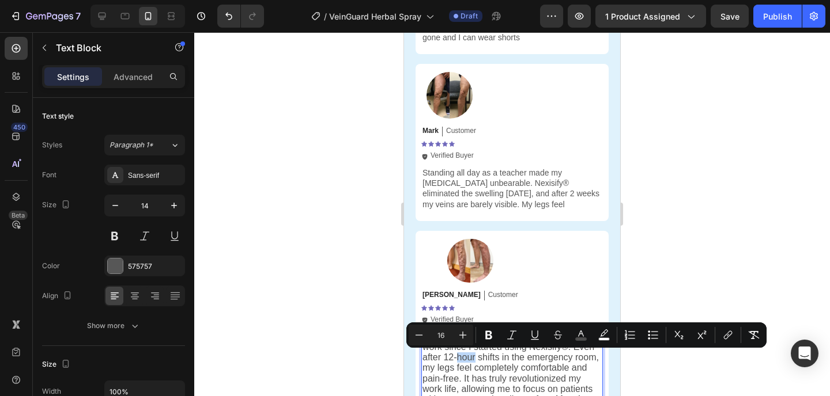
click at [480, 353] on span "I no longer fear long periods of standing at work since I started using Nexisif…" at bounding box center [510, 379] width 176 height 94
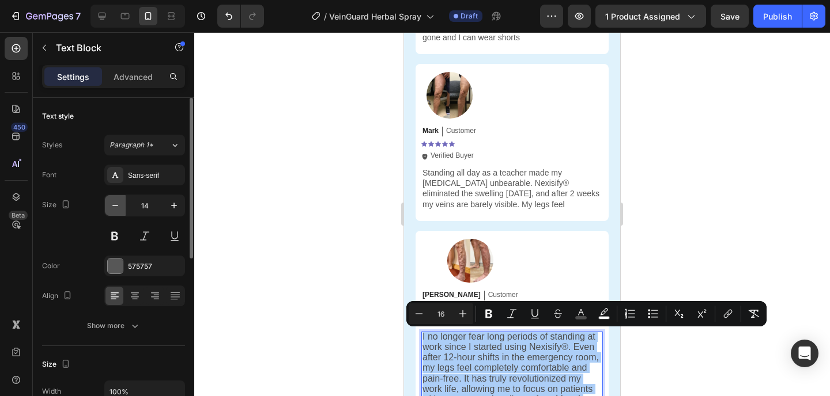
click at [114, 205] on icon "button" at bounding box center [115, 205] width 6 height 1
type input "13"
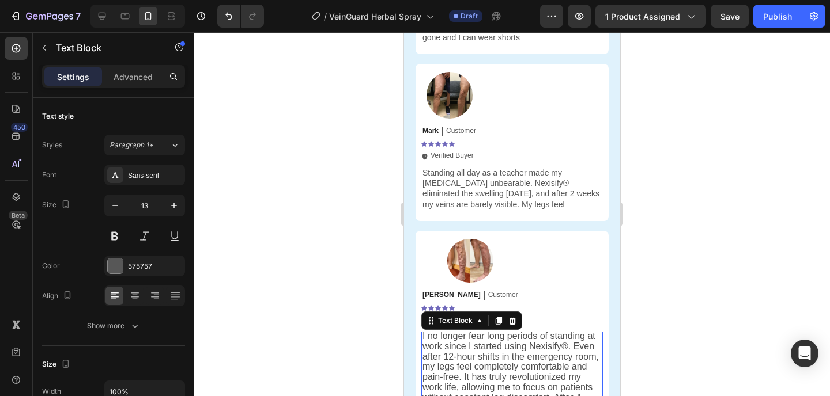
click at [687, 170] on div at bounding box center [511, 214] width 635 height 364
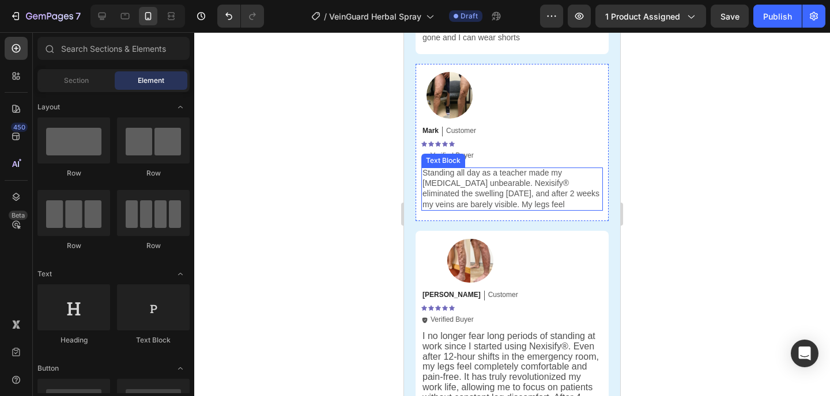
click at [505, 177] on p "Standing all day as a teacher made my varicose veins unbearable. Nexisify® elim…" at bounding box center [511, 189] width 179 height 42
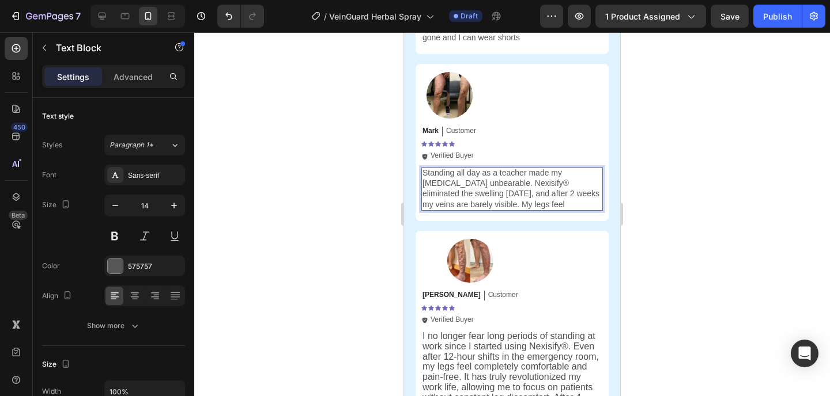
click at [505, 177] on p "Standing all day as a teacher made my varicose veins unbearable. Nexisify® elim…" at bounding box center [511, 189] width 179 height 42
click at [501, 350] on span "I no longer fear long periods of standing at work since I started using Nexisif…" at bounding box center [510, 377] width 176 height 92
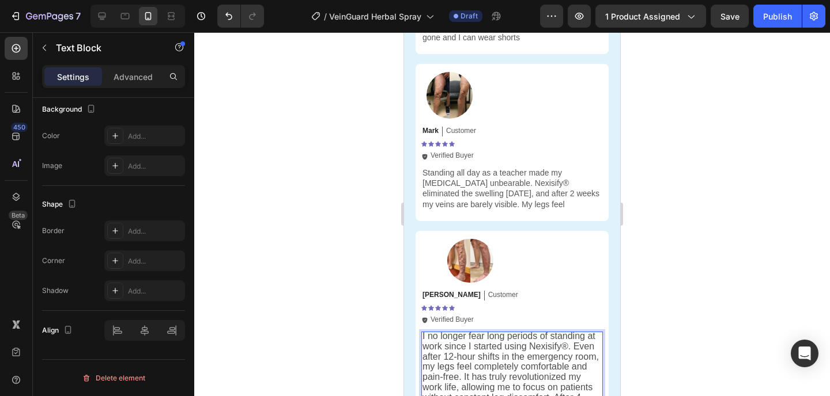
click at [501, 350] on span "I no longer fear long periods of standing at work since I started using Nexisif…" at bounding box center [510, 377] width 176 height 92
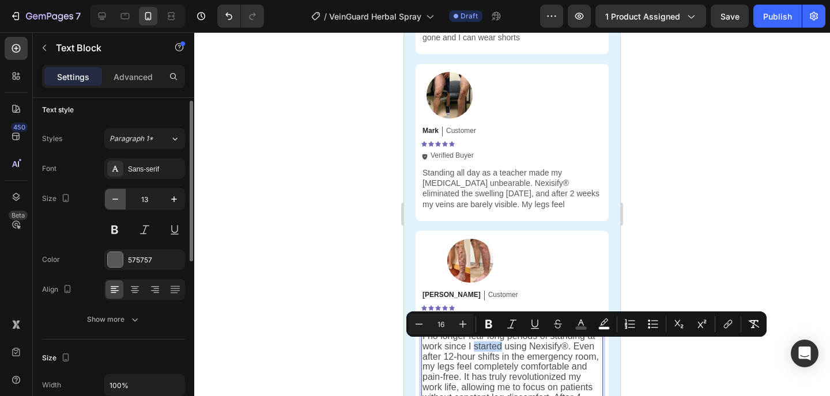
scroll to position [4, 0]
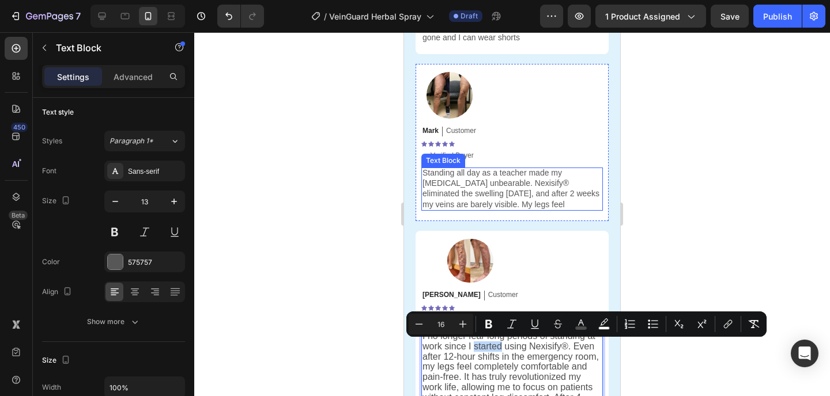
click at [523, 185] on p "Standing all day as a teacher made my varicose veins unbearable. Nexisify® elim…" at bounding box center [511, 189] width 179 height 42
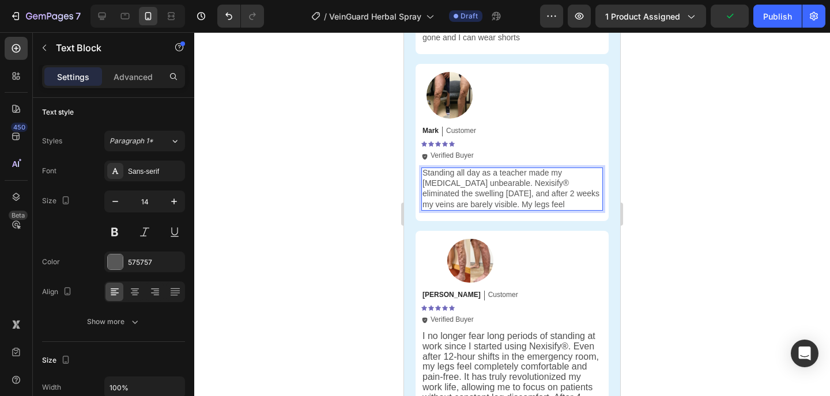
click at [529, 184] on p "Standing all day as a teacher made my varicose veins unbearable. Nexisify® elim…" at bounding box center [511, 189] width 179 height 42
click at [569, 338] on span "I no longer fear long periods of standing at work since I started using Nexisif…" at bounding box center [510, 377] width 176 height 92
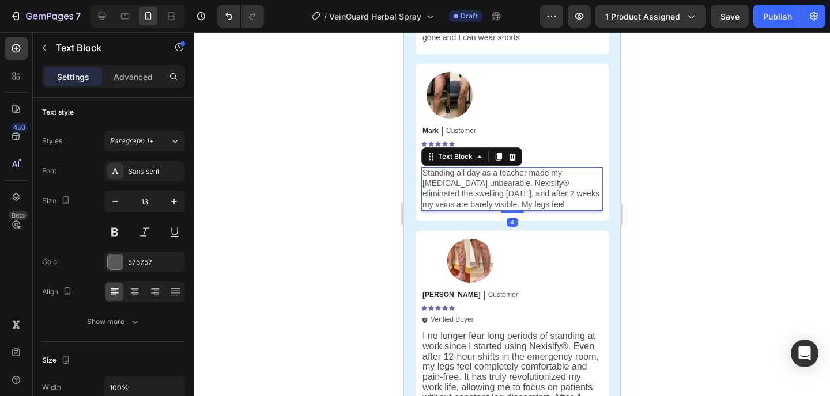
click at [534, 181] on p "Standing all day as a teacher made my varicose veins unbearable. Nexisify® elim…" at bounding box center [511, 189] width 179 height 42
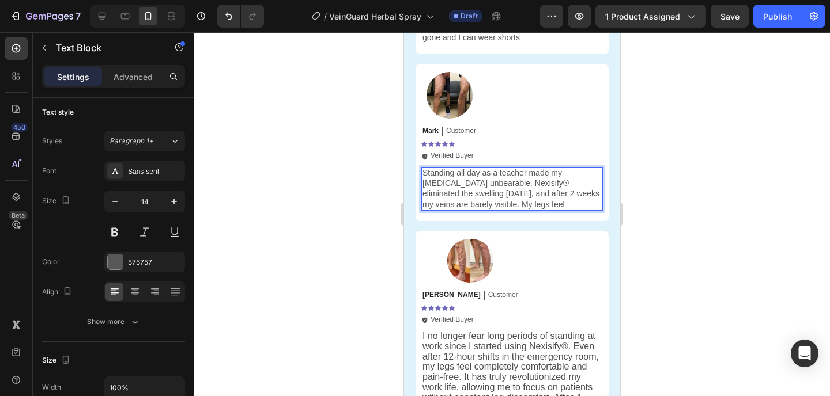
click at [534, 181] on p "Standing all day as a teacher made my varicose veins unbearable. Nexisify® elim…" at bounding box center [511, 189] width 179 height 42
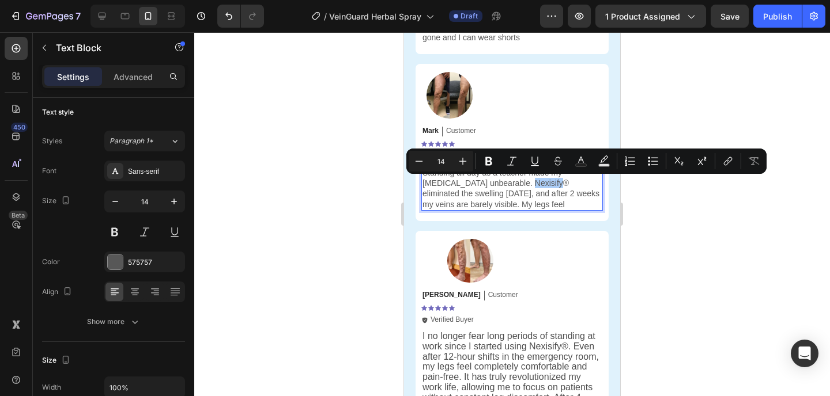
click at [640, 252] on div at bounding box center [511, 214] width 635 height 364
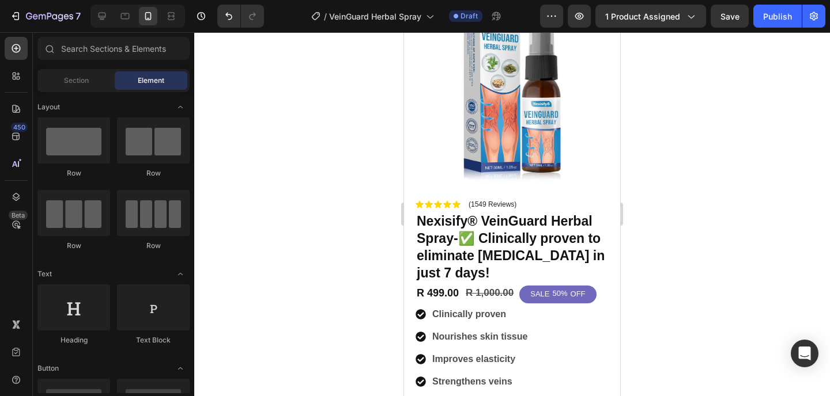
scroll to position [0, 0]
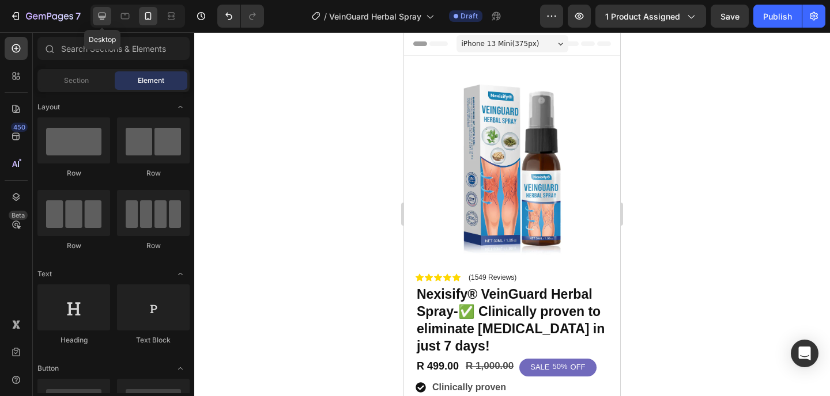
click at [103, 22] on div at bounding box center [102, 16] width 18 height 18
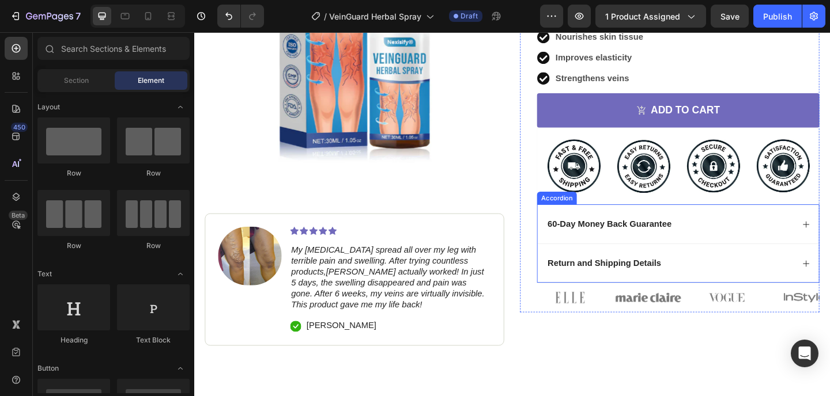
scroll to position [327, 0]
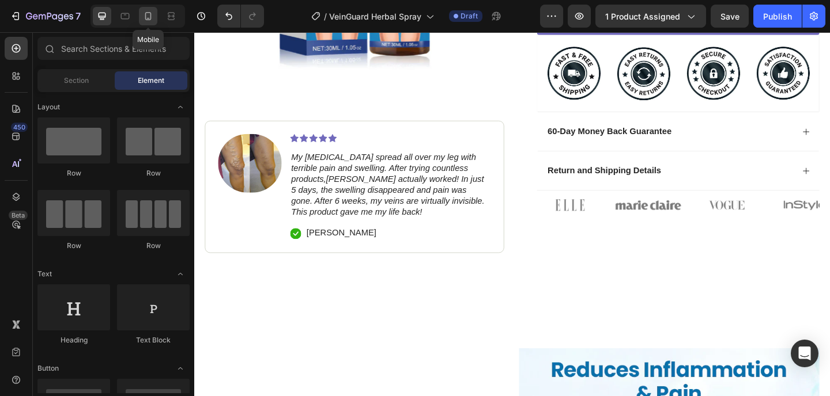
click at [157, 20] on div at bounding box center [148, 16] width 18 height 18
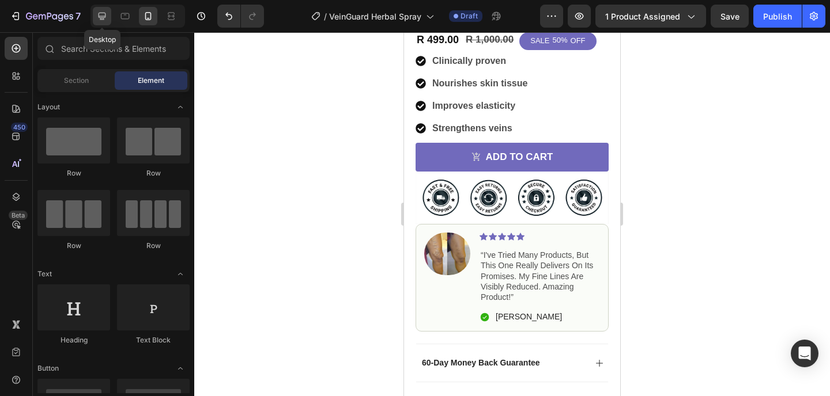
click at [103, 20] on icon at bounding box center [102, 16] width 12 height 12
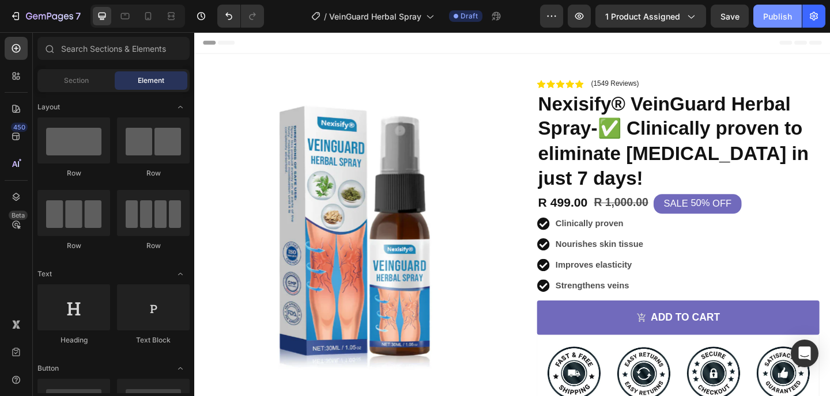
click at [766, 5] on button "Publish" at bounding box center [777, 16] width 48 height 23
